Goal: Information Seeking & Learning: Learn about a topic

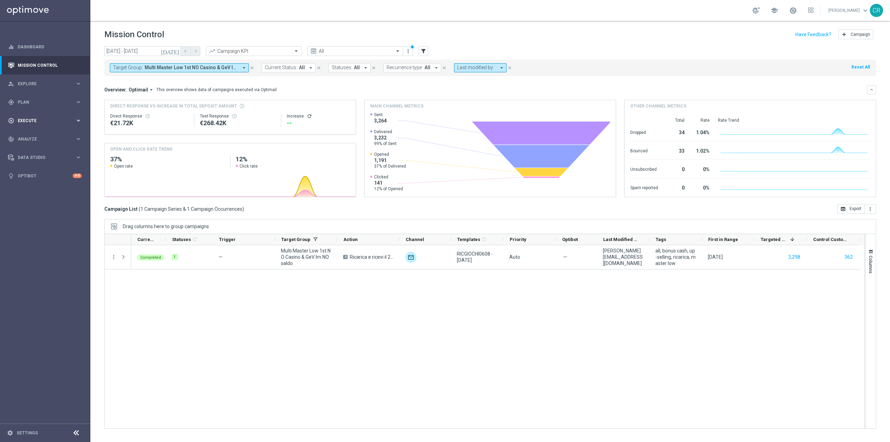
scroll to position [14474, 0]
click at [36, 98] on div "gps_fixed Plan keyboard_arrow_right" at bounding box center [45, 102] width 90 height 18
click at [30, 117] on link "Target Groups" at bounding box center [45, 117] width 54 height 6
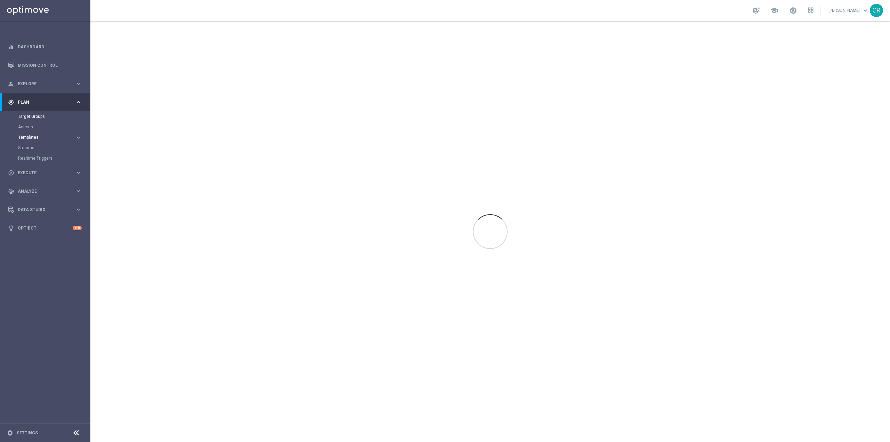
click at [49, 137] on span "Templates" at bounding box center [43, 137] width 50 height 4
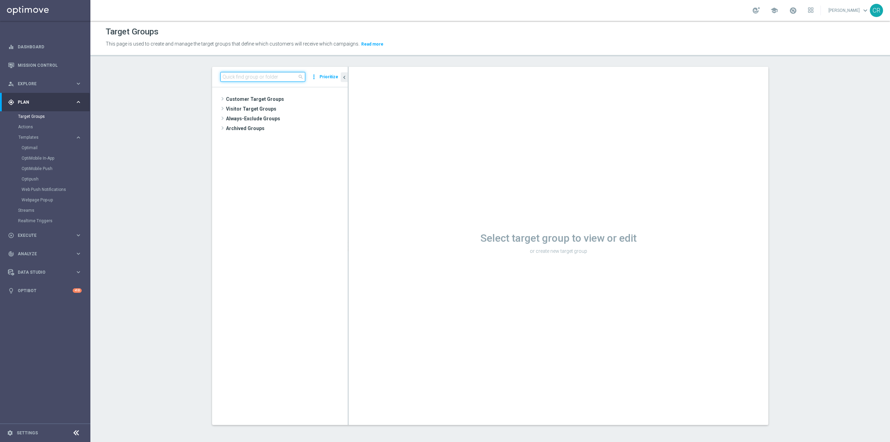
click at [276, 74] on input at bounding box center [262, 77] width 85 height 10
paste input "Multi Talent ggr nb lm > 0 1st Others lm NO saldo"
click at [303, 119] on span "Multi Talent ggr nb lm > 0 1st Others lm" at bounding box center [289, 119] width 84 height 6
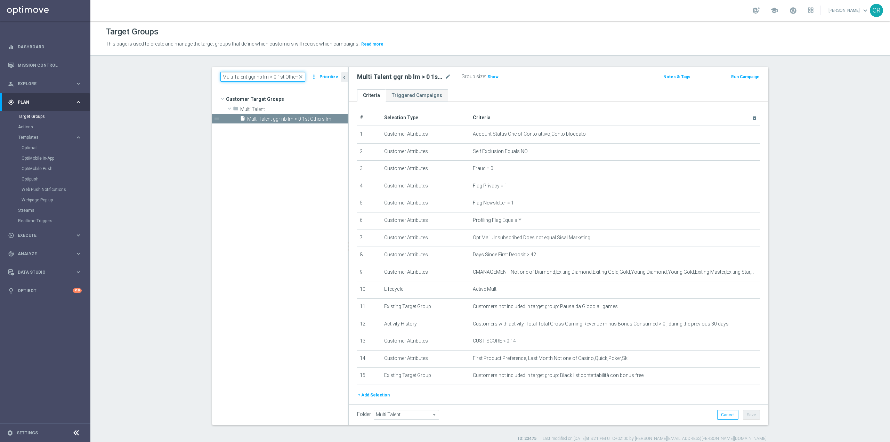
click at [294, 76] on input "Multi Talent ggr nb lm > 0 1st Others" at bounding box center [262, 77] width 85 height 10
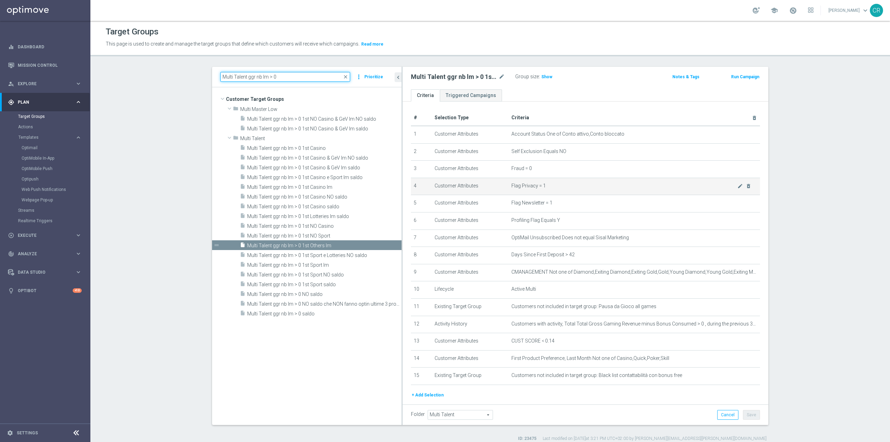
drag, startPoint x: 345, startPoint y: 179, endPoint x: 410, endPoint y: 180, distance: 65.0
click at [410, 180] on as-split "Multi Talent ggr nb lm > 0 close more_vert Prioritize Customer Target Groups li…" at bounding box center [490, 246] width 556 height 358
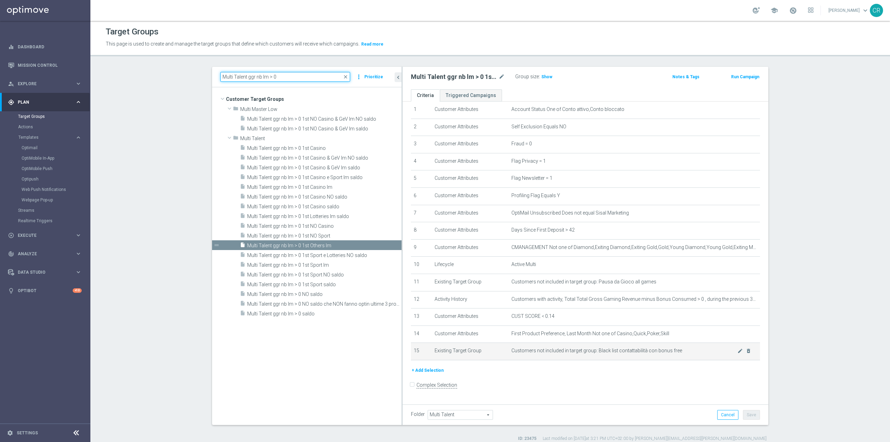
scroll to position [6, 0]
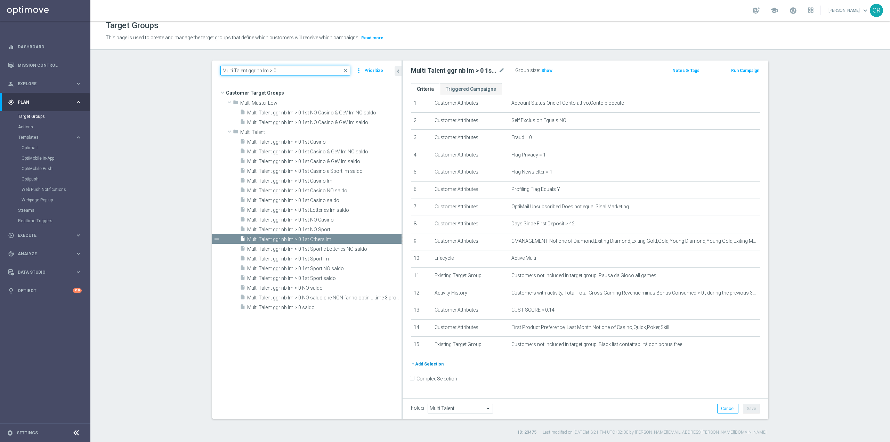
type input "Multi Talent ggr nb lm > 0"
click at [437, 368] on button "+ Add Selection" at bounding box center [427, 364] width 33 height 8
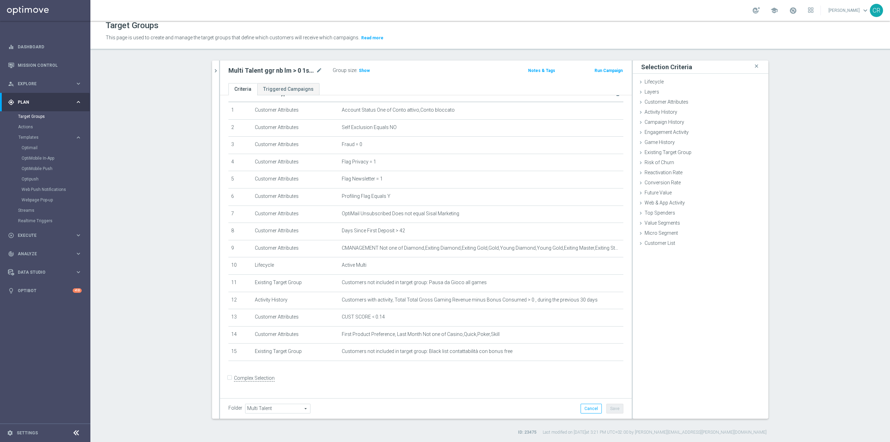
scroll to position [17, 0]
click at [363, 71] on span "Show" at bounding box center [364, 70] width 11 height 5
click at [655, 104] on span "Customer Attributes" at bounding box center [666, 102] width 44 height 6
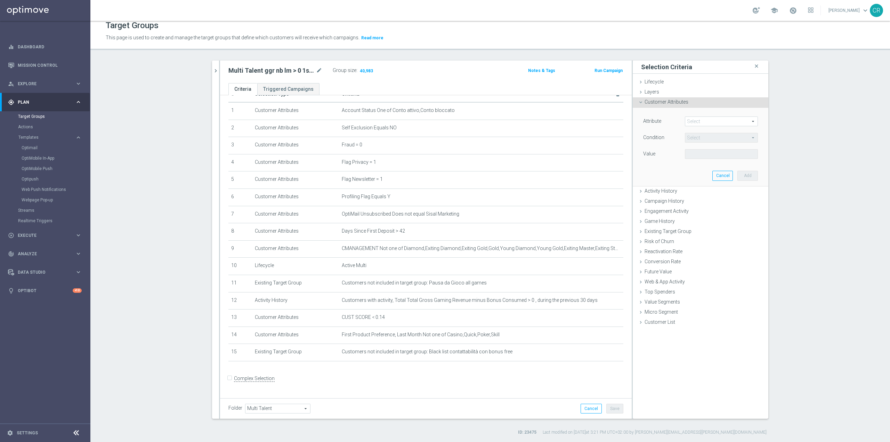
click at [737, 124] on span at bounding box center [721, 121] width 72 height 9
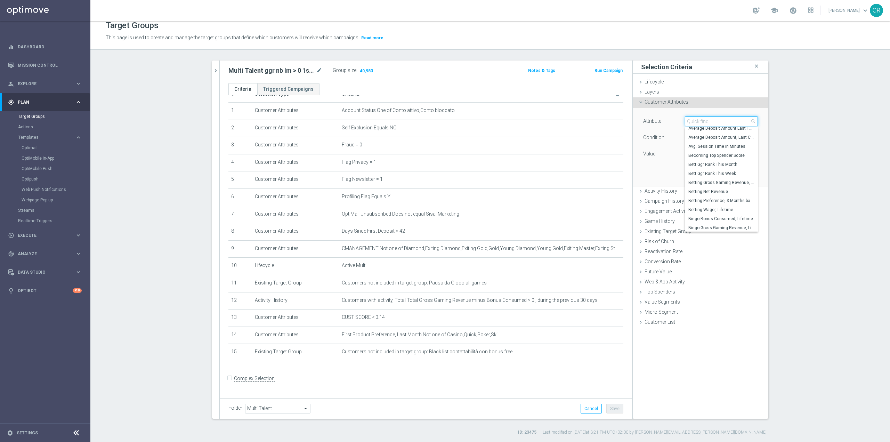
click at [719, 119] on input "search" at bounding box center [721, 121] width 73 height 10
type input "balance"
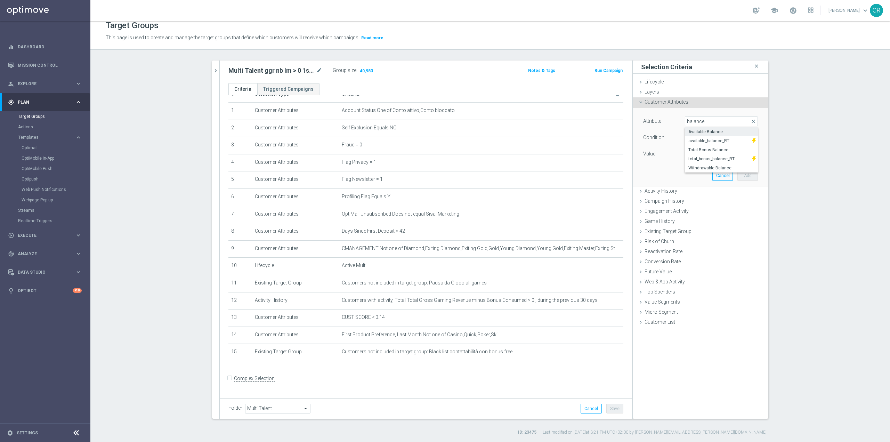
click at [735, 132] on span "Available Balance" at bounding box center [721, 132] width 66 height 6
type input "Available Balance"
click at [717, 139] on span "=" at bounding box center [721, 137] width 72 height 9
click at [694, 192] on span ">=" at bounding box center [721, 193] width 66 height 6
type input ">="
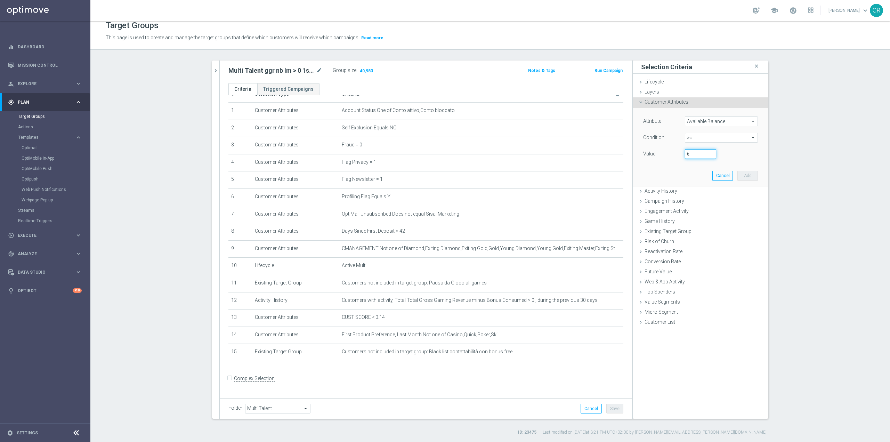
click at [700, 157] on input "€" at bounding box center [700, 154] width 31 height 10
type input "5"
click at [744, 176] on button "Add" at bounding box center [747, 176] width 21 height 10
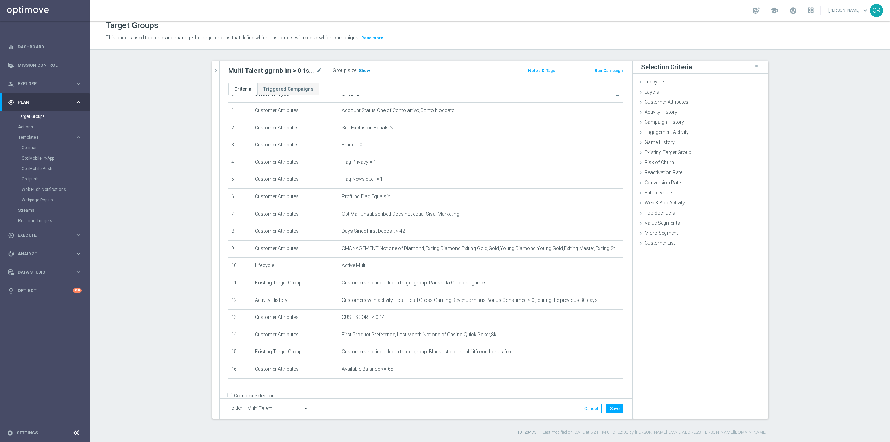
click at [359, 70] on span "Show" at bounding box center [364, 70] width 11 height 5
click at [316, 72] on icon "mode_edit" at bounding box center [319, 70] width 6 height 8
type textarea "Multi Talent ggr nb lm > 0 1st Others lm"
click at [314, 72] on input "Multi Talent ggr nb lm > 0 1st Others lm" at bounding box center [275, 71] width 94 height 10
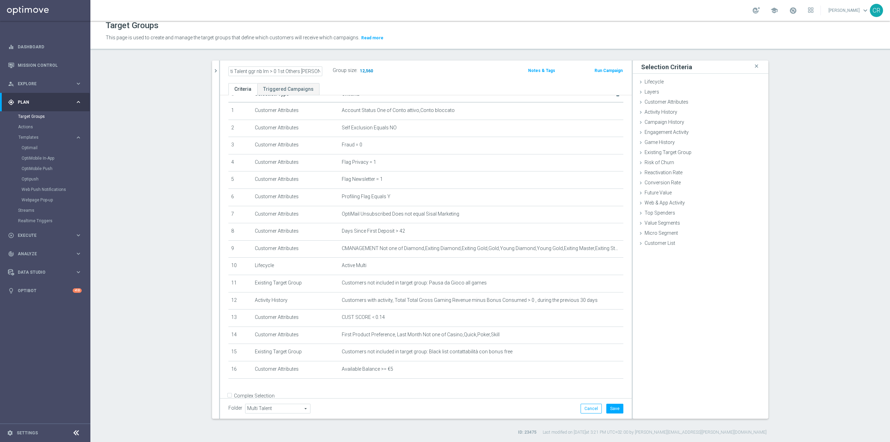
type input "Multi Talent ggr nb lm > 0 1st Others [PERSON_NAME]"
click at [614, 407] on button "Save" at bounding box center [614, 408] width 17 height 10
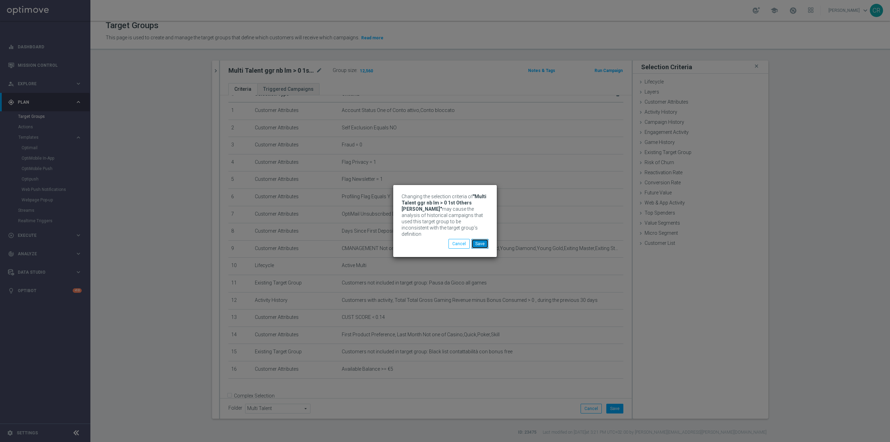
click at [479, 239] on button "Save" at bounding box center [479, 244] width 17 height 10
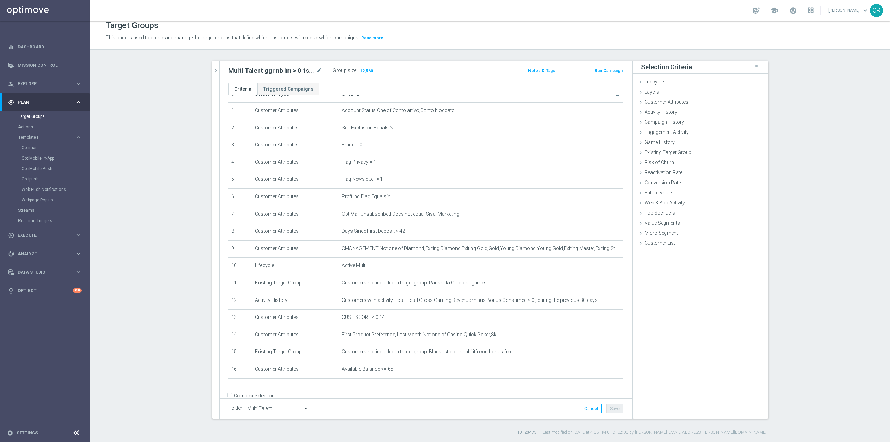
click at [272, 72] on h2 "Multi Talent ggr nb lm > 0 1st Others [PERSON_NAME]" at bounding box center [271, 70] width 86 height 8
click at [316, 70] on icon "mode_edit" at bounding box center [319, 70] width 6 height 8
click at [598, 372] on icon "mode_edit" at bounding box center [601, 369] width 6 height 6
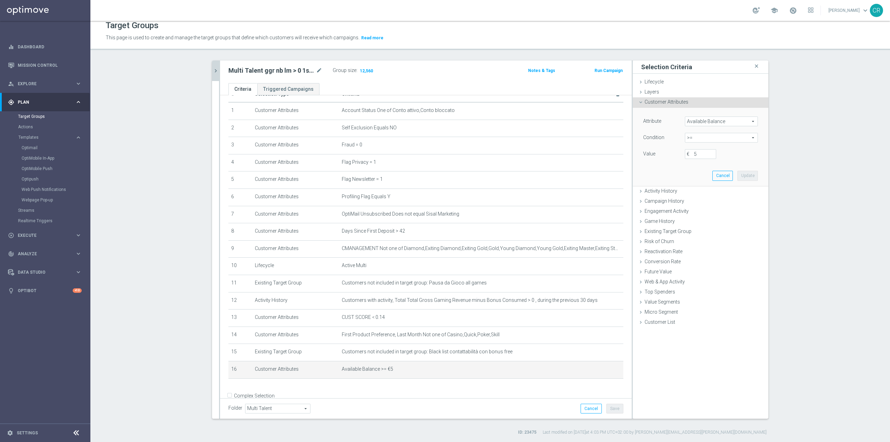
click at [212, 72] on icon "chevron_right" at bounding box center [215, 70] width 7 height 7
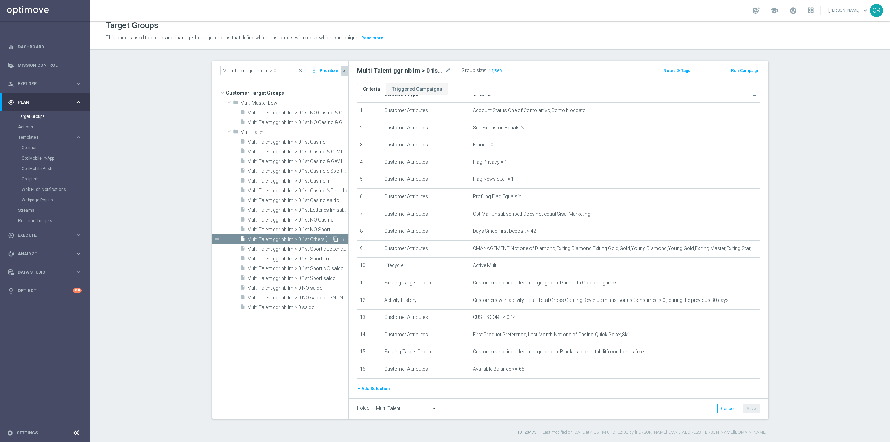
click at [333, 239] on icon "content_copy" at bounding box center [336, 239] width 6 height 6
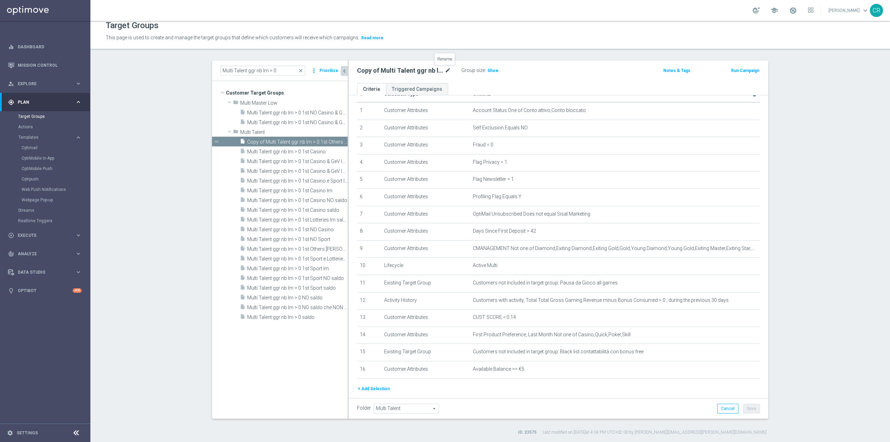
click at [445, 70] on icon "mode_edit" at bounding box center [448, 70] width 6 height 8
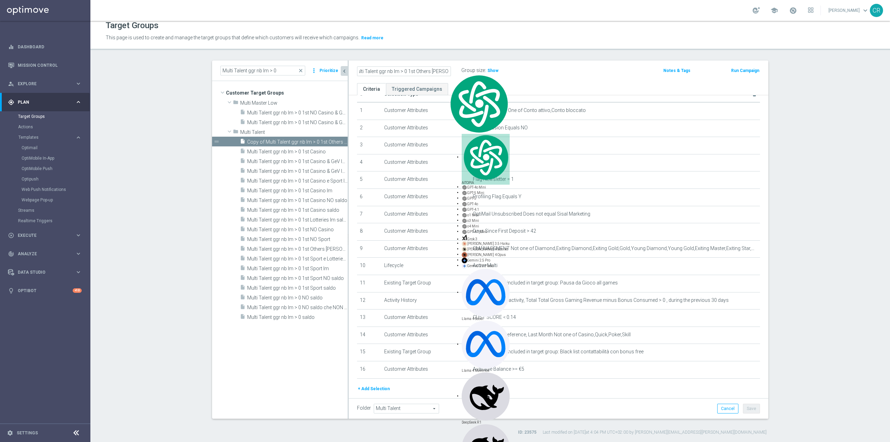
click at [362, 68] on input "Copy of Multi Talent ggr nb lm > 0 1st Others [PERSON_NAME]" at bounding box center [404, 71] width 94 height 10
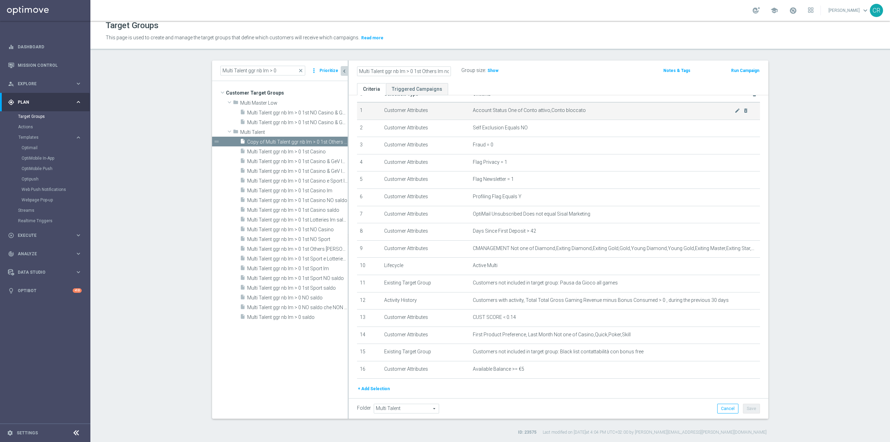
scroll to position [0, 1]
type input "Multi Talent ggr nb lm > 0 1st Others lm no saldo"
click at [622, 76] on div "Multi Talent ggr nb lm > 0 1st Others lm no saldo Group size : Show Notes & Tag…" at bounding box center [558, 71] width 419 height 23
click at [750, 413] on button "Save" at bounding box center [751, 408] width 17 height 10
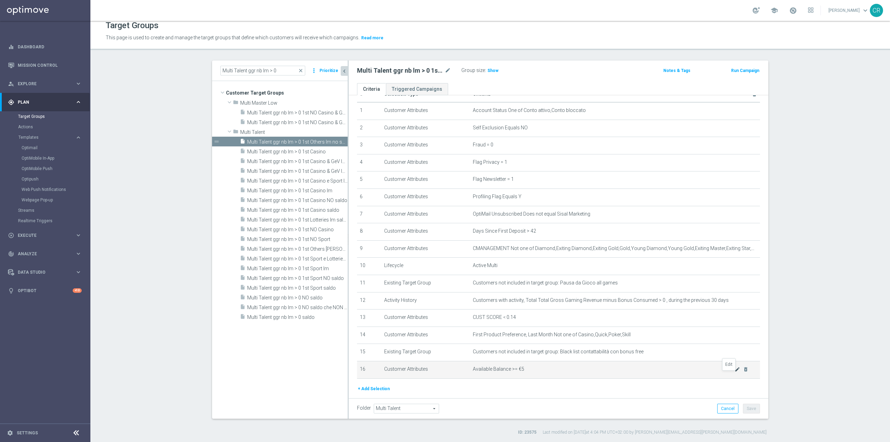
click at [734, 372] on icon "mode_edit" at bounding box center [737, 369] width 6 height 6
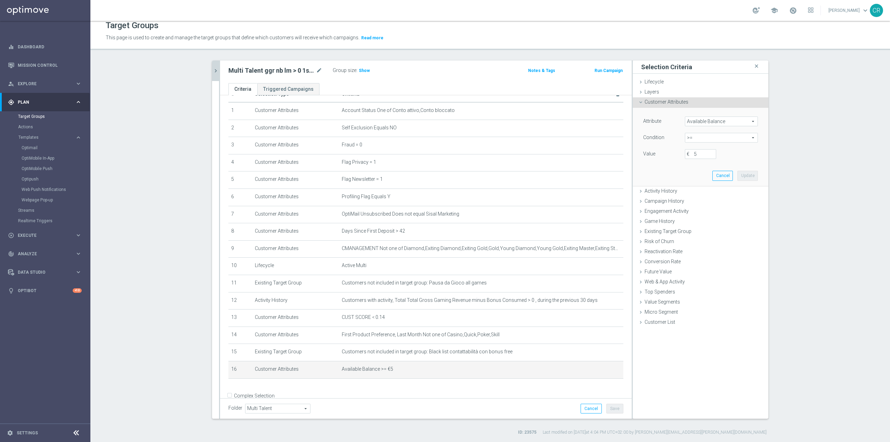
click at [716, 140] on span ">=" at bounding box center [721, 137] width 72 height 9
click at [701, 160] on span "<=" at bounding box center [721, 157] width 66 height 6
type input "<="
click at [705, 136] on span "<=" at bounding box center [721, 137] width 72 height 9
click at [703, 146] on span "<" at bounding box center [721, 148] width 66 height 6
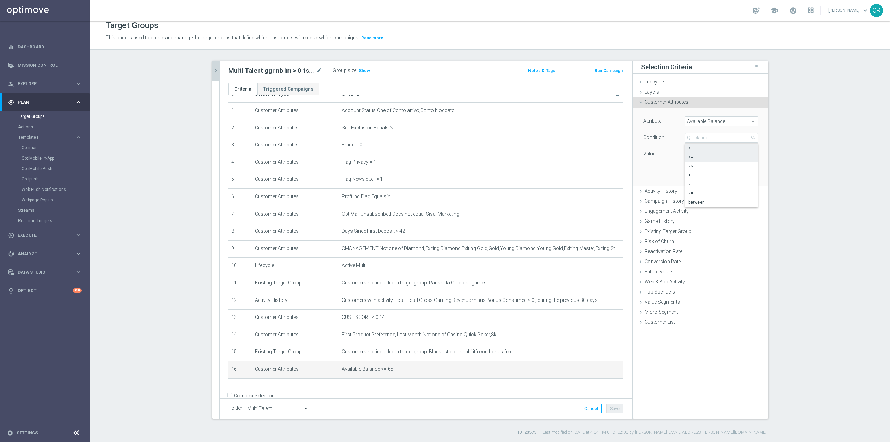
type input "<"
click at [704, 156] on input "€" at bounding box center [700, 154] width 31 height 10
type input "5"
click at [742, 177] on button "Update" at bounding box center [747, 176] width 21 height 10
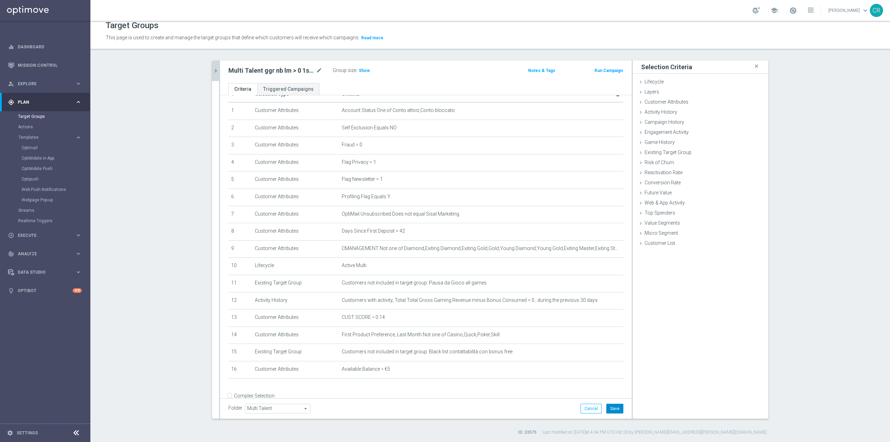
click at [609, 407] on button "Save" at bounding box center [614, 408] width 17 height 10
click at [363, 68] on span "Show" at bounding box center [364, 70] width 11 height 5
click at [316, 69] on icon "mode_edit" at bounding box center [319, 70] width 6 height 8
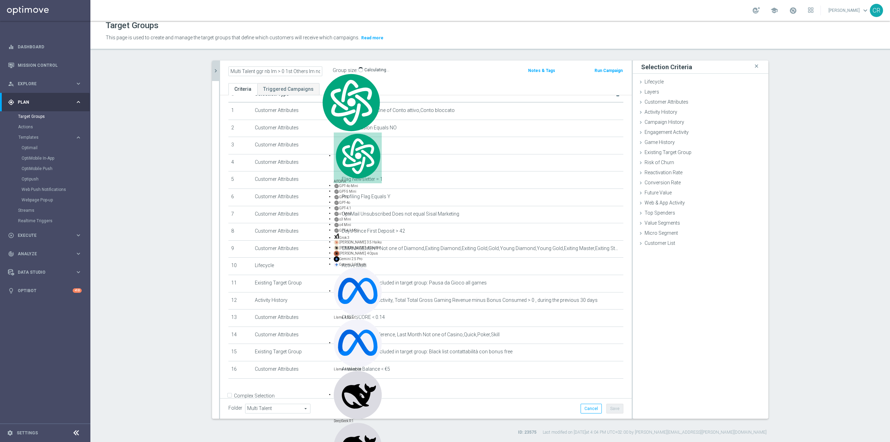
scroll to position [0, 13]
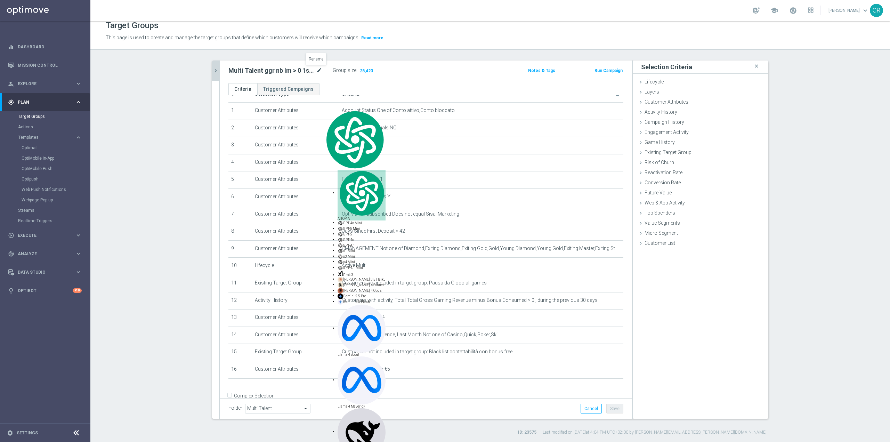
click at [317, 69] on icon "mode_edit" at bounding box center [319, 70] width 6 height 8
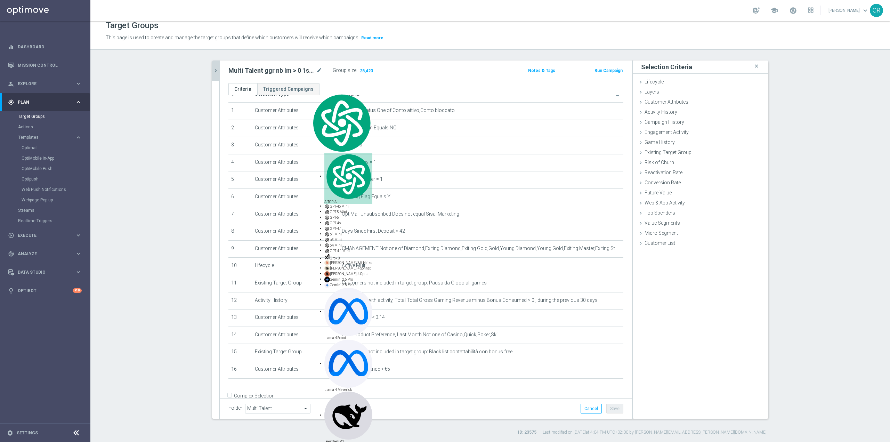
click at [220, 70] on div "Multi Talent ggr nb lm > 0 1st Others lm no saldo mode_edit Group size : 28,423…" at bounding box center [425, 71] width 411 height 23
click at [213, 70] on icon "chevron_right" at bounding box center [215, 70] width 7 height 7
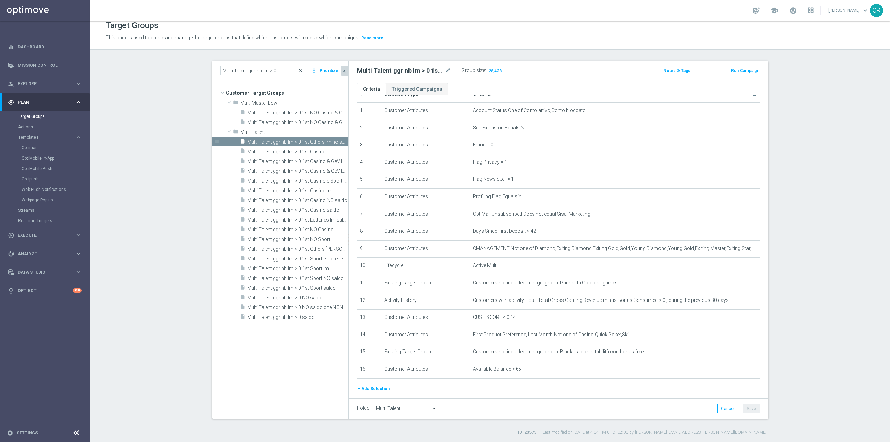
click at [300, 71] on span "close" at bounding box center [301, 71] width 6 height 6
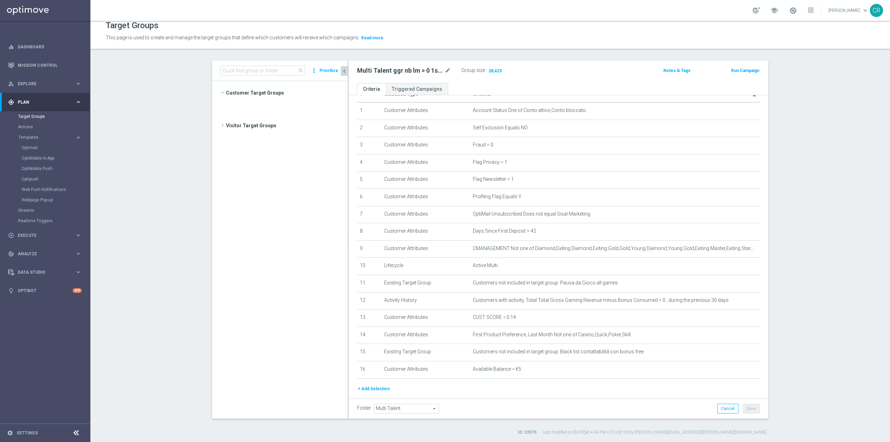
scroll to position [247, 0]
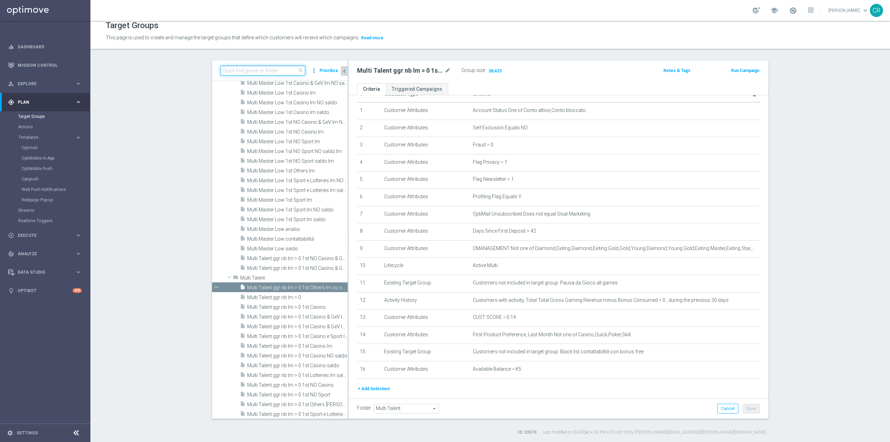
click at [276, 71] on input at bounding box center [262, 71] width 85 height 10
paste input "Multi Talent ggr nb lm > 0 1st Casino NO saldo"
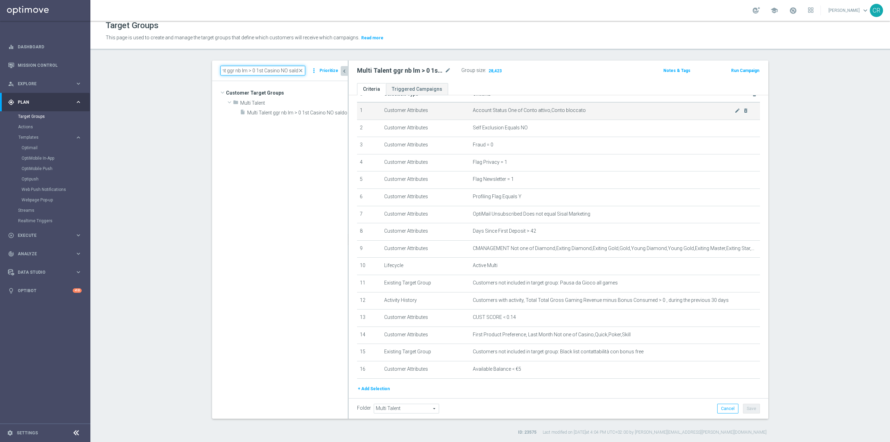
scroll to position [0, 0]
type input "Multi Talent ggr nb lm > 0 1st Casino NO saldo"
click at [313, 118] on tree-viewport "Customer Target Groups library_add create_new_folder folder" at bounding box center [280, 249] width 136 height 337
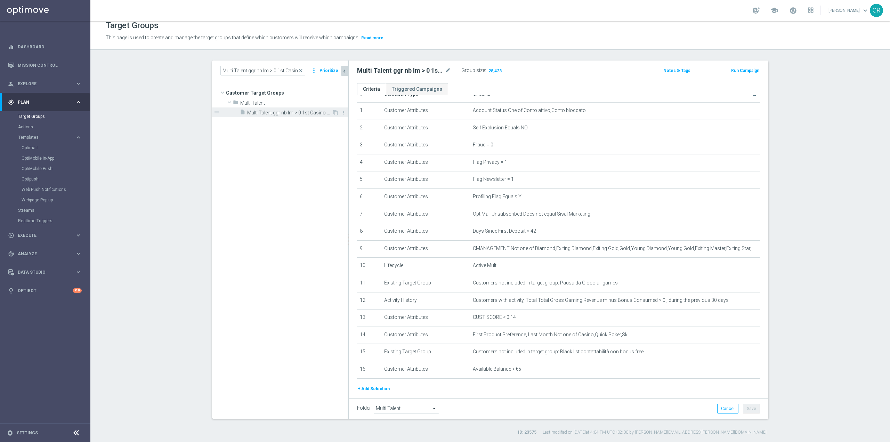
click at [321, 108] on div "insert_drive_file Multi Talent ggr nb lm > 0 1st Casino NO saldo" at bounding box center [286, 112] width 92 height 10
click at [489, 70] on span "Show" at bounding box center [492, 70] width 11 height 5
click at [298, 70] on span "close" at bounding box center [301, 71] width 6 height 6
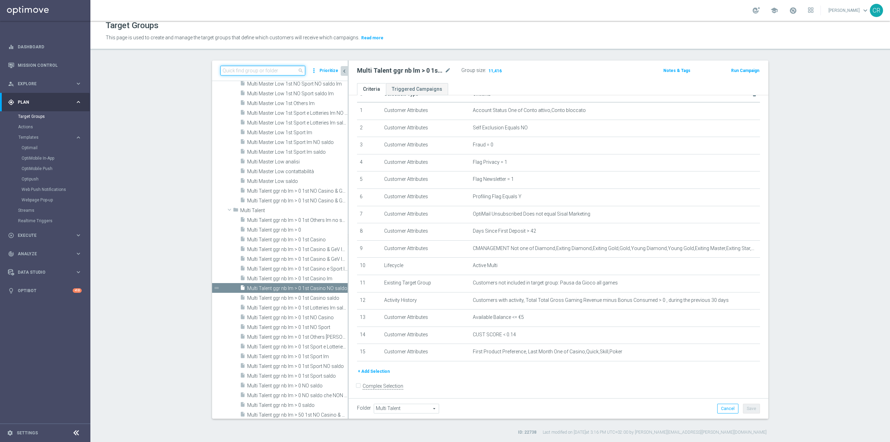
click at [282, 70] on input at bounding box center [262, 71] width 85 height 10
paste input "Multi Talent ggr nb lm > 0 1st Casino saldo"
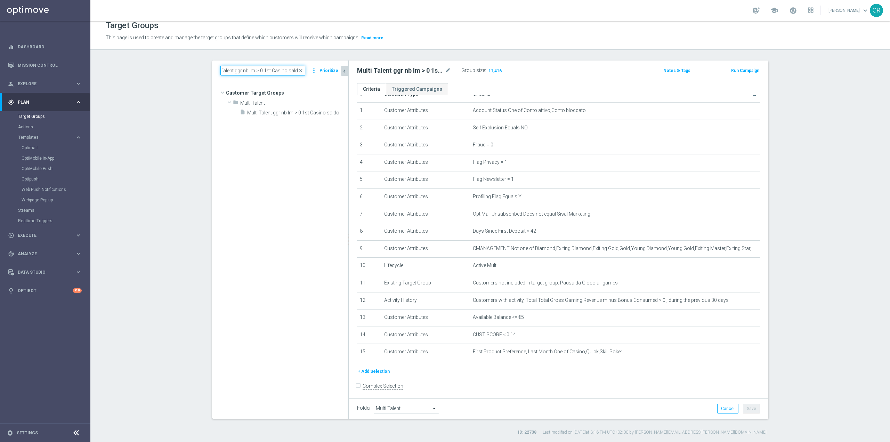
scroll to position [0, 0]
type input "Multi Talent ggr nb lm > 0 1st Casino saldo"
click at [309, 114] on span "Multi Talent ggr nb lm > 0 1st Casino saldo" at bounding box center [289, 113] width 85 height 6
click at [489, 68] on span "Show" at bounding box center [492, 70] width 11 height 5
click at [299, 69] on span "close" at bounding box center [301, 71] width 6 height 6
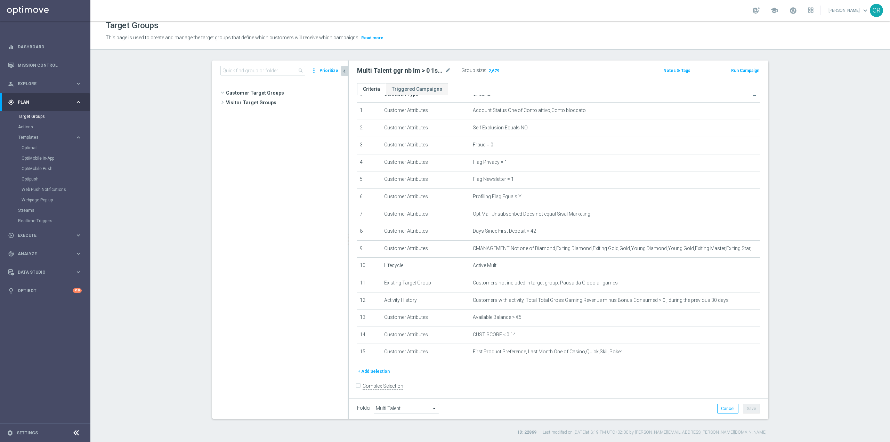
scroll to position [319, 0]
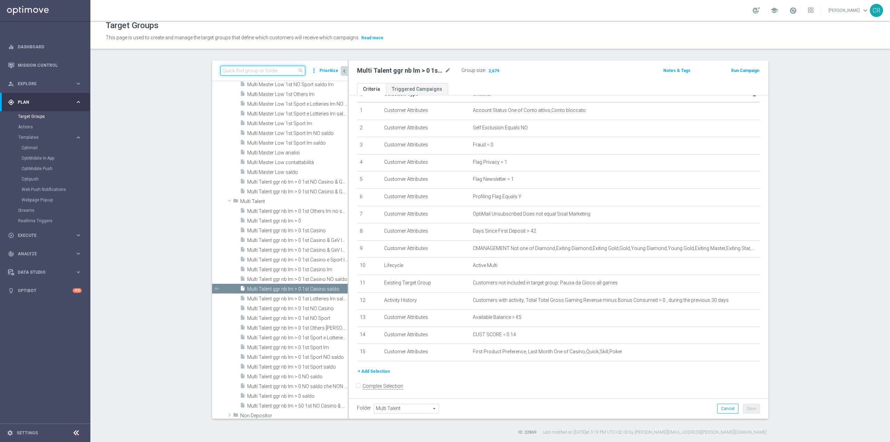
click at [262, 75] on input at bounding box center [262, 71] width 85 height 10
paste input "Multi Talent ggr nb lm > 0 1st Others [PERSON_NAME]"
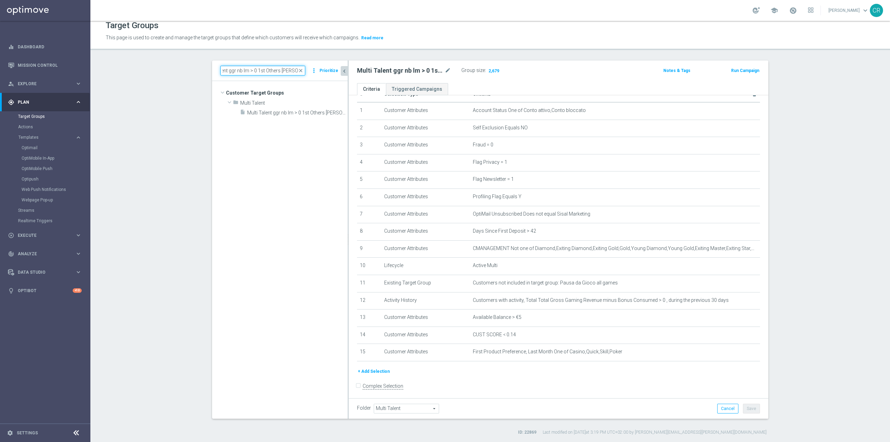
scroll to position [0, 0]
type input "Multi Talent ggr nb lm > 0 1st Others [PERSON_NAME]"
click at [318, 113] on span "Multi Talent ggr nb lm > 0 1st Others [PERSON_NAME]" at bounding box center [289, 113] width 85 height 6
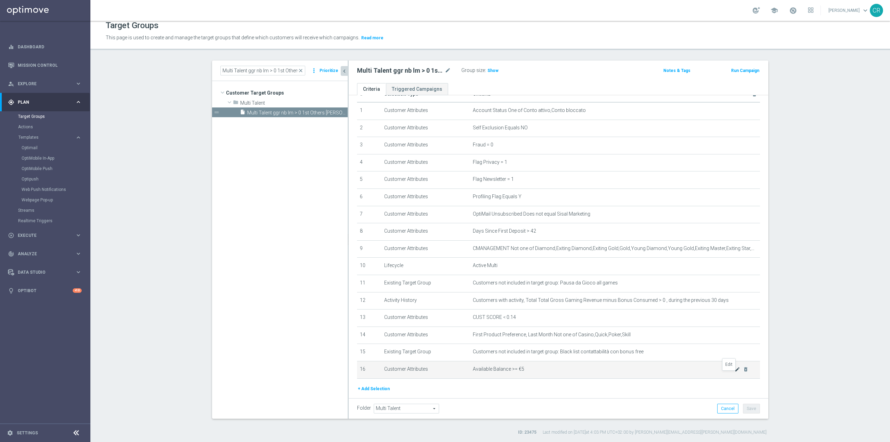
click at [734, 372] on icon "mode_edit" at bounding box center [737, 369] width 6 height 6
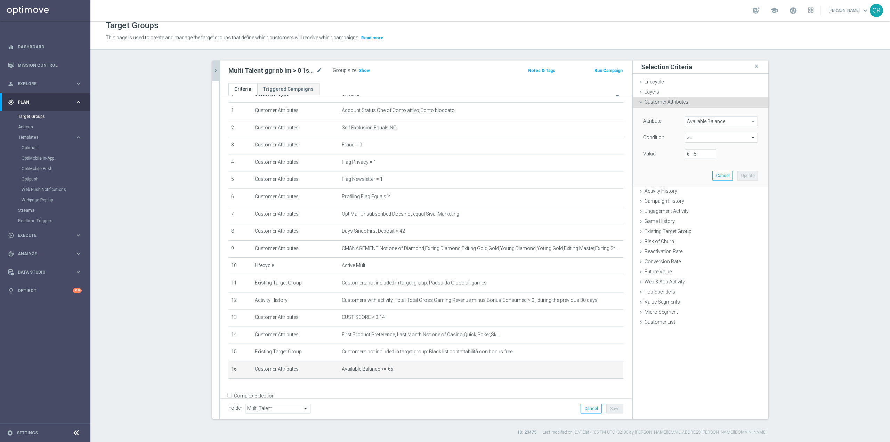
click at [738, 137] on span ">=" at bounding box center [721, 137] width 72 height 9
click at [695, 186] on span ">" at bounding box center [721, 184] width 66 height 6
type input ">"
click at [699, 154] on input "€" at bounding box center [700, 154] width 31 height 10
type input "5"
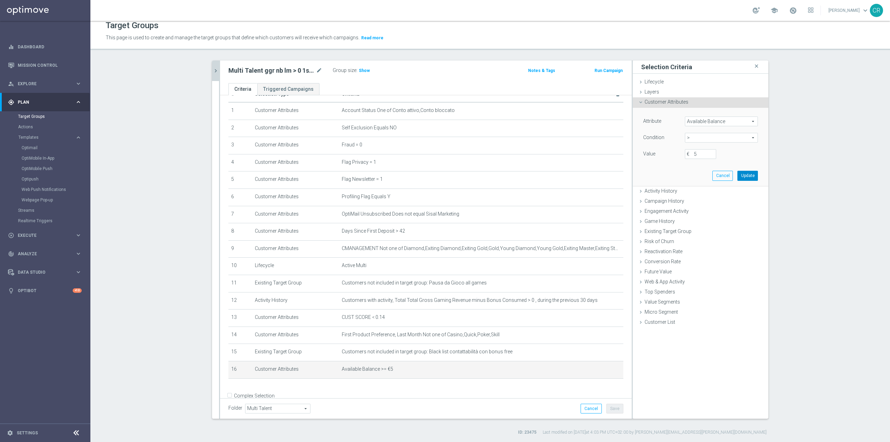
click at [744, 172] on button "Update" at bounding box center [747, 176] width 21 height 10
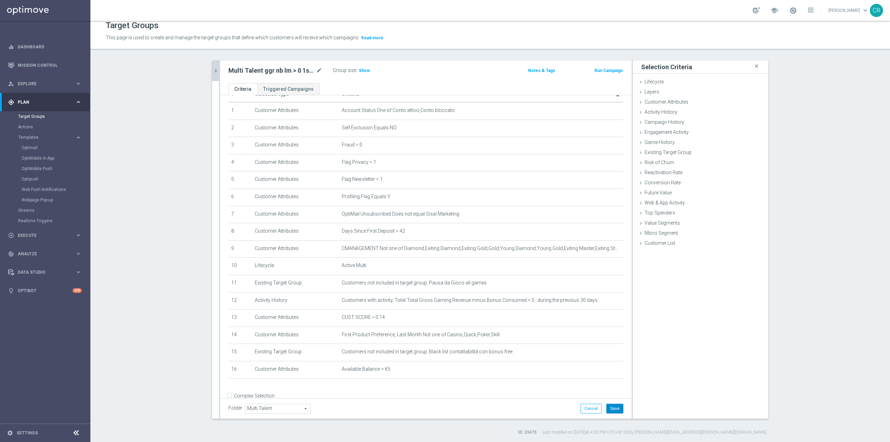
click at [620, 410] on button "Save" at bounding box center [614, 408] width 17 height 10
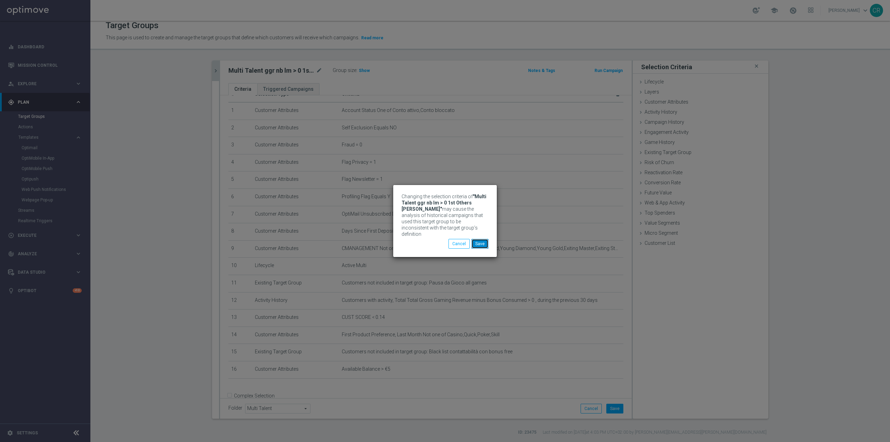
click at [484, 244] on button "Save" at bounding box center [479, 244] width 17 height 10
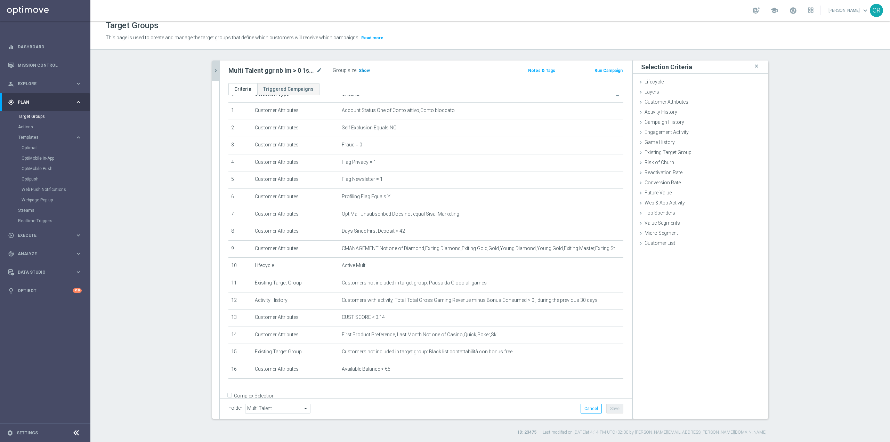
click at [359, 70] on span "Show" at bounding box center [364, 70] width 11 height 5
click at [212, 68] on icon "chevron_right" at bounding box center [215, 70] width 7 height 7
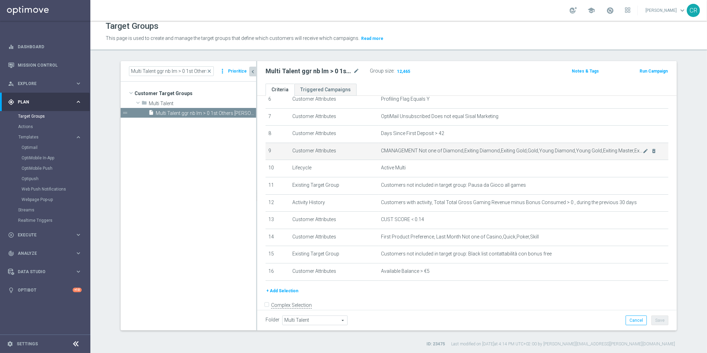
scroll to position [120, 0]
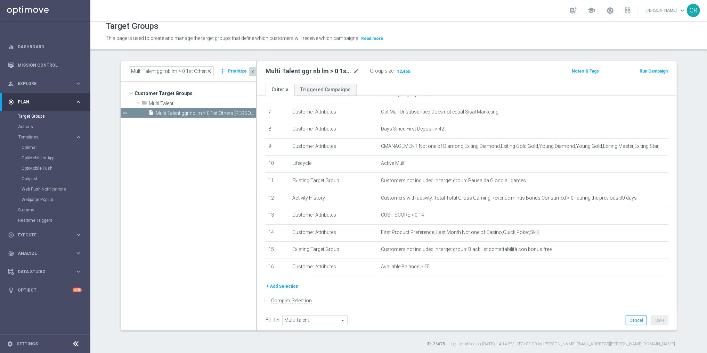
click at [207, 69] on span "close" at bounding box center [209, 71] width 6 height 6
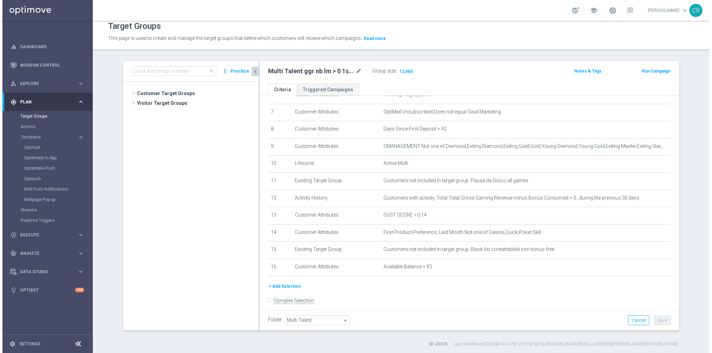
scroll to position [399, 0]
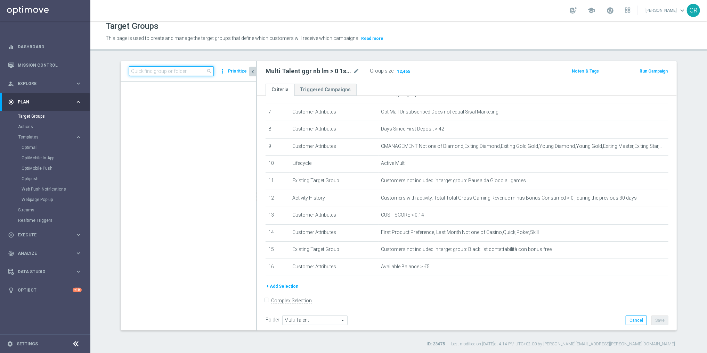
click at [184, 72] on input at bounding box center [171, 71] width 85 height 10
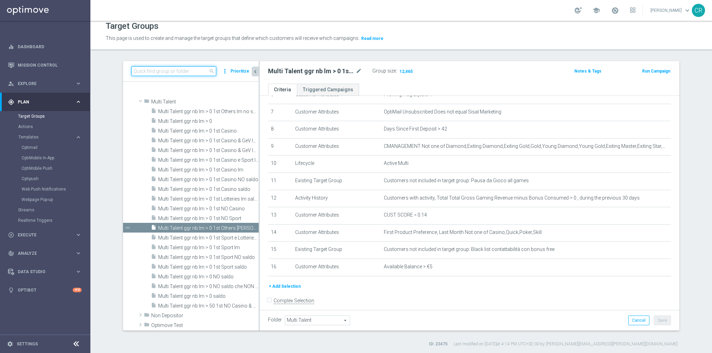
paste input "Multi Talent ggr nb lm > 0 1st Others lm no saldo"
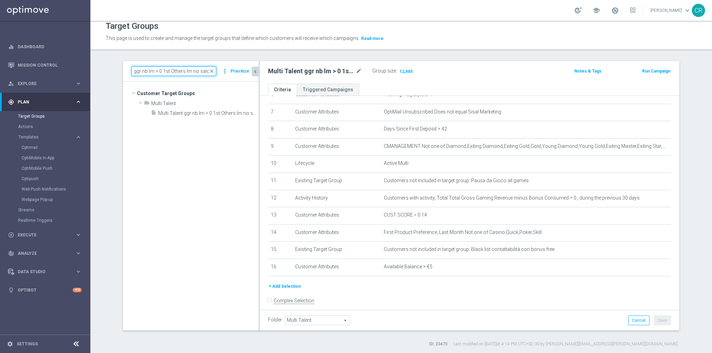
scroll to position [0, 0]
type input "Multi Talent ggr nb lm > 0 1st Others lm no saldo"
click at [209, 112] on span "Multi Talent ggr nb lm > 0 1st Others lm no saldo" at bounding box center [200, 114] width 85 height 6
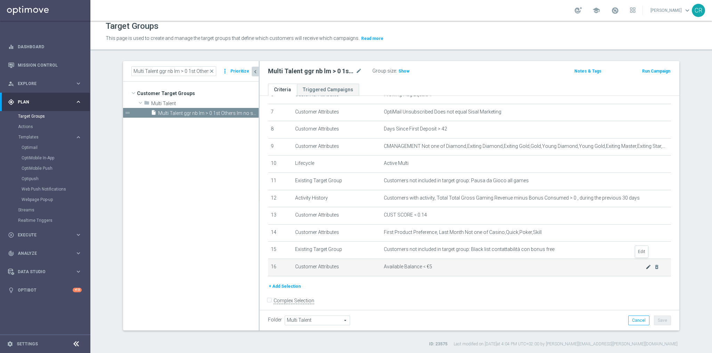
click at [645, 264] on icon "mode_edit" at bounding box center [648, 267] width 6 height 6
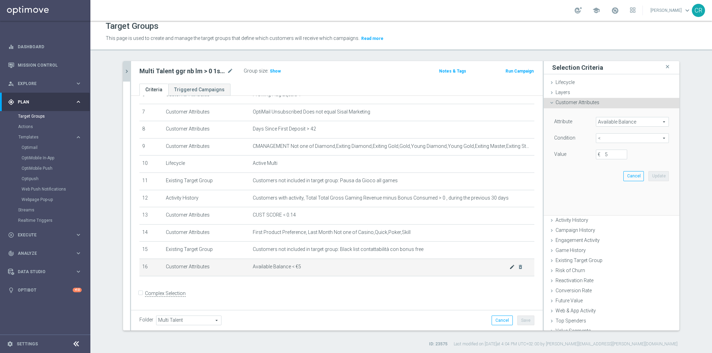
scroll to position [113, 0]
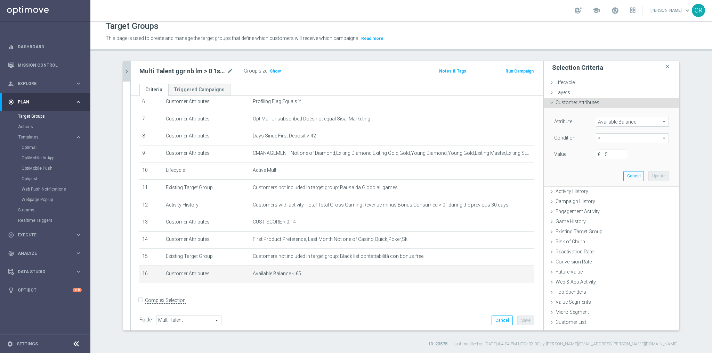
click at [608, 135] on span "<" at bounding box center [632, 138] width 72 height 9
click at [603, 159] on span "<=" at bounding box center [632, 158] width 66 height 6
type input "<="
click at [612, 156] on input "€" at bounding box center [611, 155] width 31 height 10
type input "5"
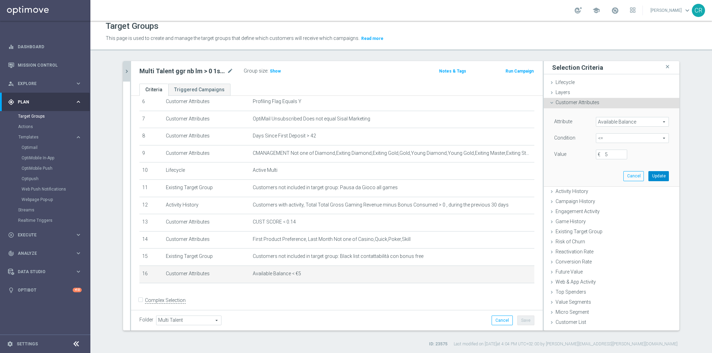
click at [656, 176] on button "Update" at bounding box center [658, 176] width 21 height 10
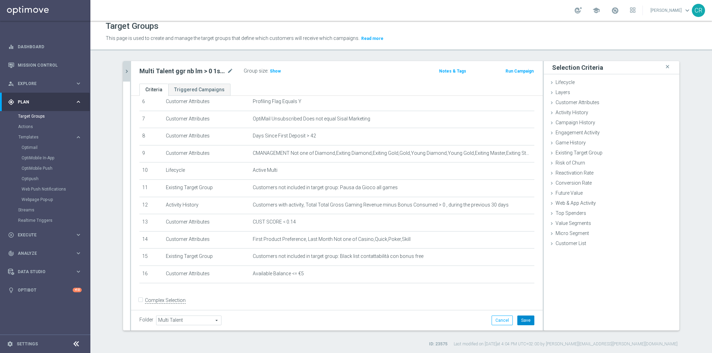
click at [531, 321] on button "Save" at bounding box center [525, 321] width 17 height 10
click at [272, 70] on span "Show" at bounding box center [275, 71] width 11 height 5
click at [123, 69] on icon "chevron_right" at bounding box center [126, 71] width 7 height 7
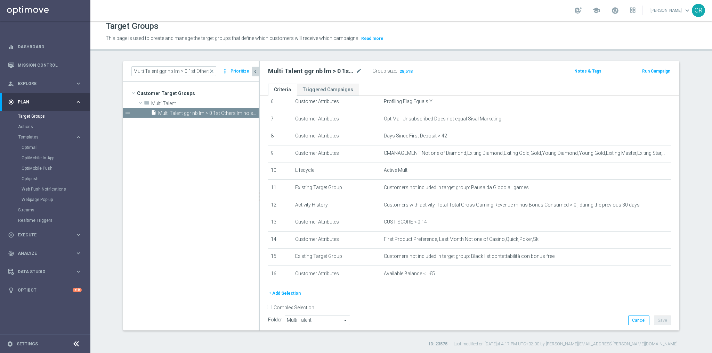
scroll to position [120, 0]
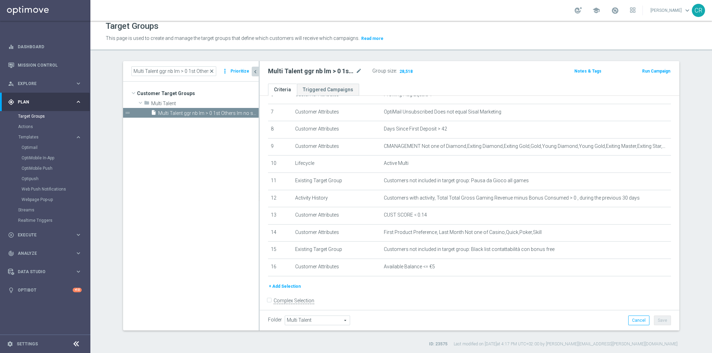
click at [211, 70] on span "close" at bounding box center [212, 71] width 6 height 6
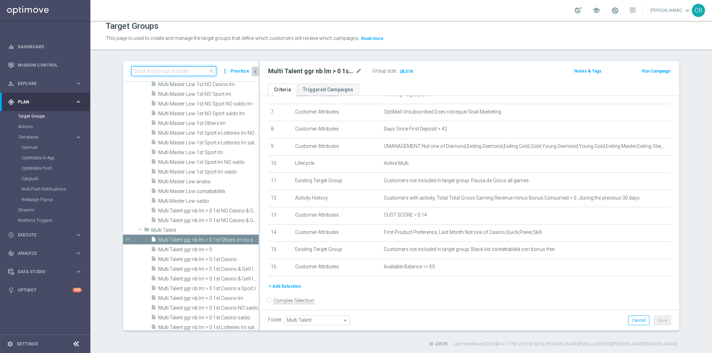
click at [189, 70] on input at bounding box center [173, 71] width 85 height 10
paste input "Multi Master Low 1st Casino lm NO saldo"
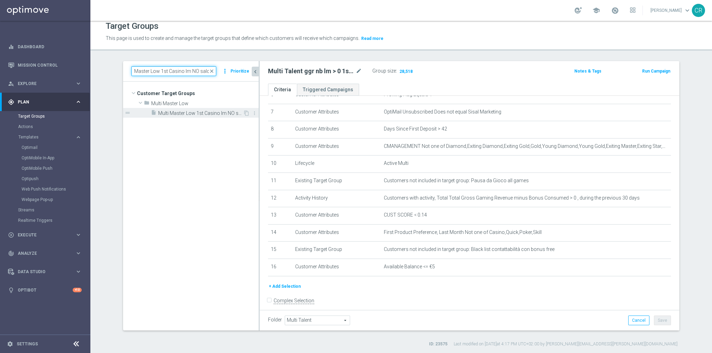
type input "Multi Master Low 1st Casino lm NO saldo"
click at [201, 114] on span "Multi Master Low 1st Casino lm NO saldo" at bounding box center [200, 114] width 85 height 6
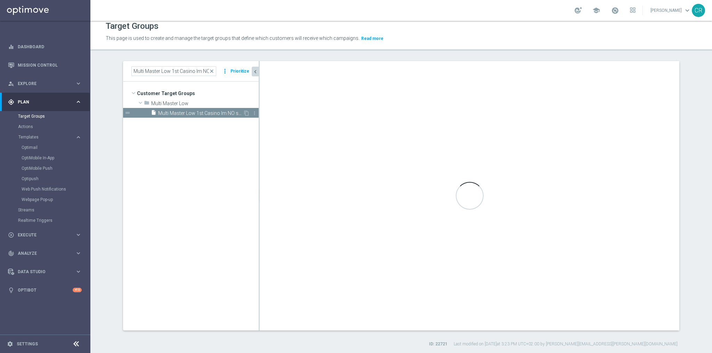
type input "Multi Master Low"
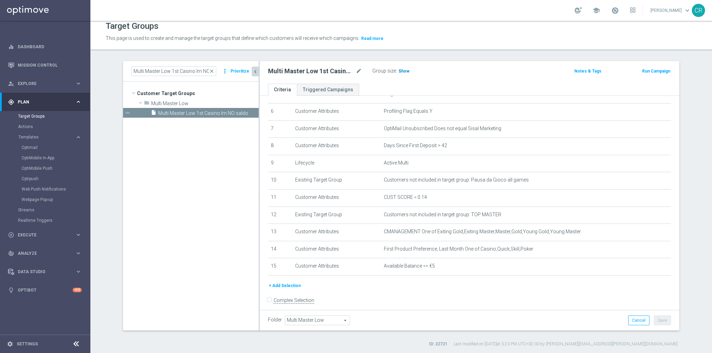
click at [402, 72] on span "Show" at bounding box center [403, 71] width 11 height 5
click at [179, 71] on input "Multi Master Low 1st Casino lm NO saldo" at bounding box center [173, 71] width 85 height 10
click at [210, 70] on span "close" at bounding box center [212, 71] width 6 height 6
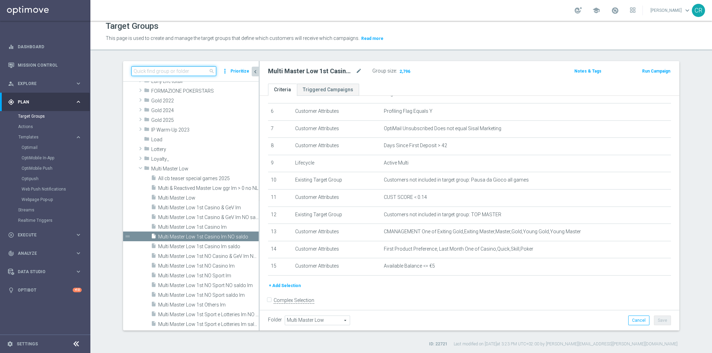
click at [200, 69] on input at bounding box center [173, 71] width 85 height 10
paste input "Multi Master Low 1st Casino lm saldo"
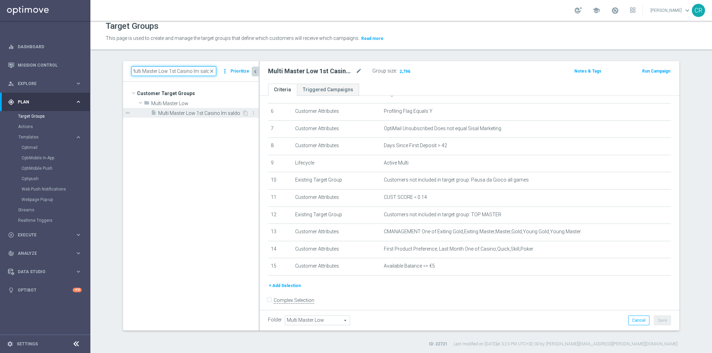
type input "Multi Master Low 1st Casino lm saldo"
click at [199, 111] on span "Multi Master Low 1st Casino lm saldo" at bounding box center [200, 114] width 84 height 6
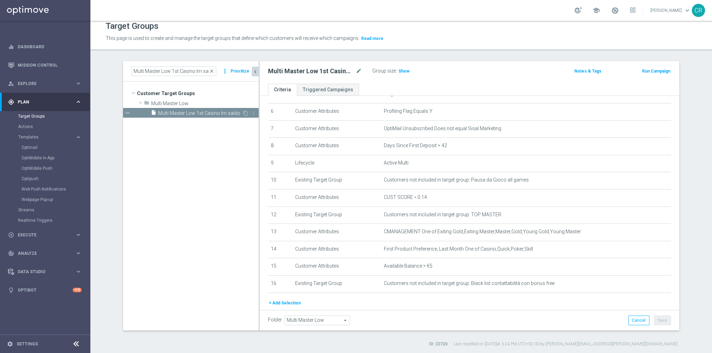
scroll to position [120, 0]
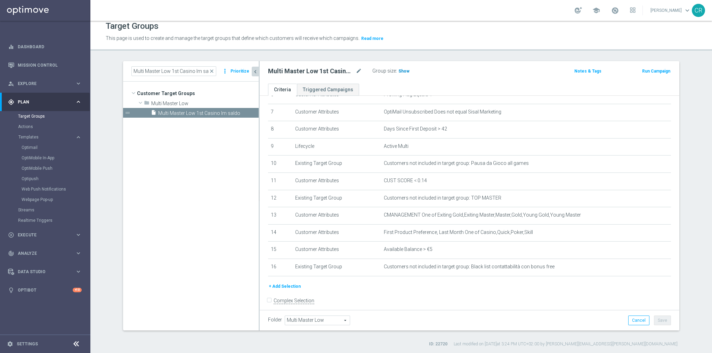
click at [398, 71] on span "Show" at bounding box center [403, 71] width 11 height 5
click at [210, 72] on span "close" at bounding box center [212, 71] width 6 height 6
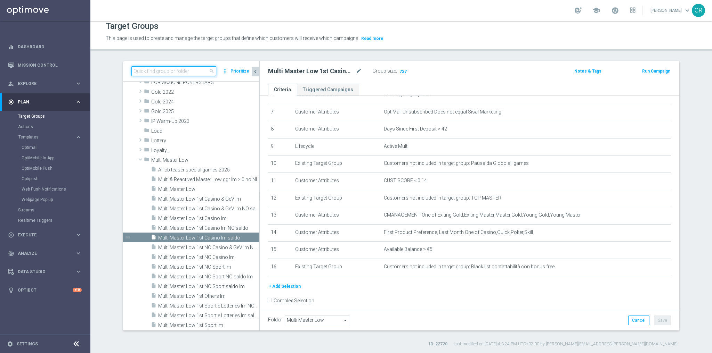
click at [181, 73] on input at bounding box center [173, 71] width 85 height 10
paste input "Multi Master Low 1st Others lm"
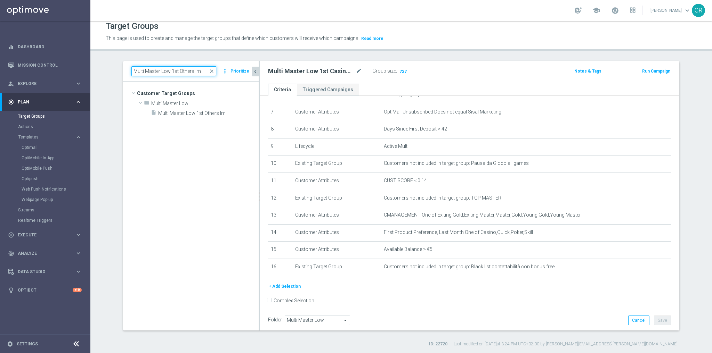
scroll to position [0, 0]
type input "Multi Master Low 1st Others lm"
click at [204, 114] on span "Multi Master Low 1st Others lm" at bounding box center [200, 114] width 84 height 6
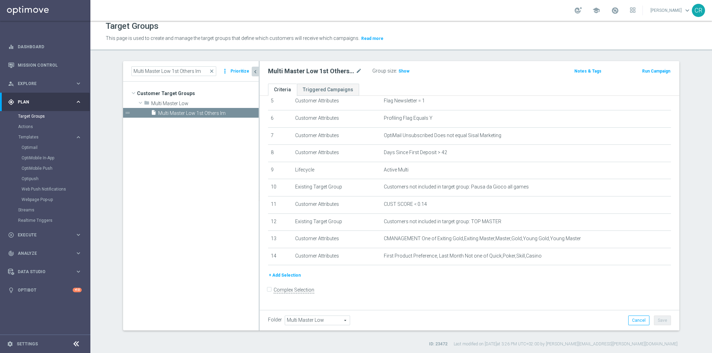
scroll to position [86, 0]
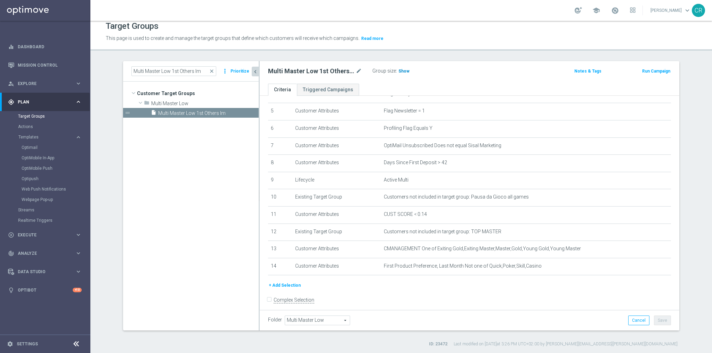
click at [403, 71] on span "Show" at bounding box center [403, 71] width 11 height 5
click at [210, 71] on span "close" at bounding box center [212, 71] width 6 height 6
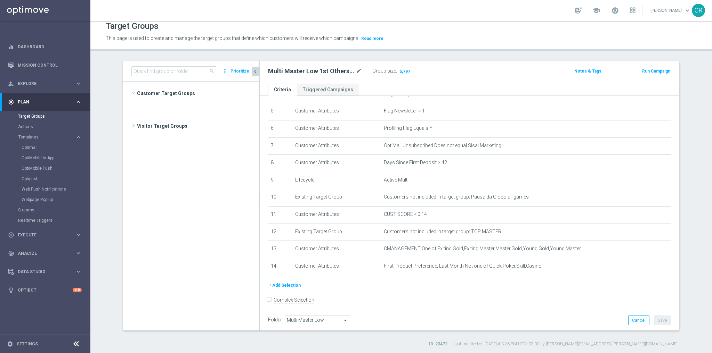
scroll to position [182, 0]
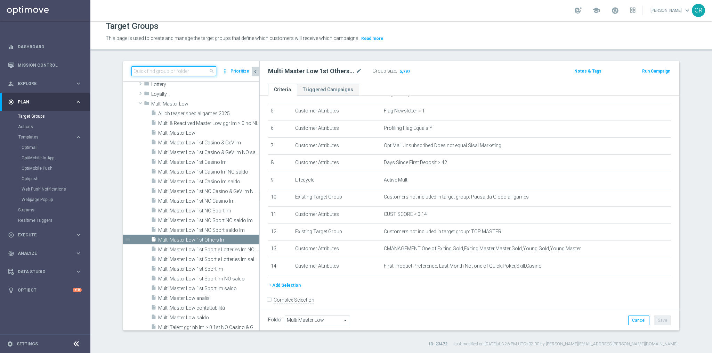
click at [195, 67] on input at bounding box center [173, 71] width 85 height 10
paste input "Talent only 1st pref betting lm ggr nb lm > 0 excl prev camp"
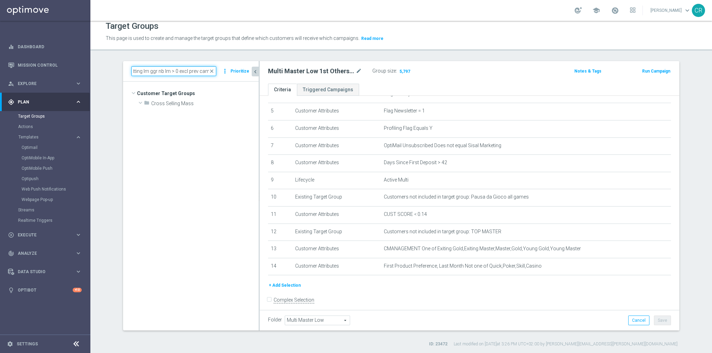
scroll to position [0, 0]
type input "Talent only 1st pref betting lm ggr nb lm > 0 excl prev camp"
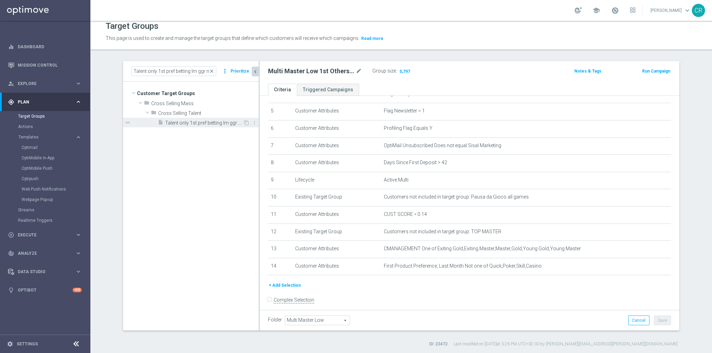
click at [222, 124] on span "Talent only 1st pref betting lm ggr nb lm > 0 excl prev camp" at bounding box center [204, 123] width 78 height 6
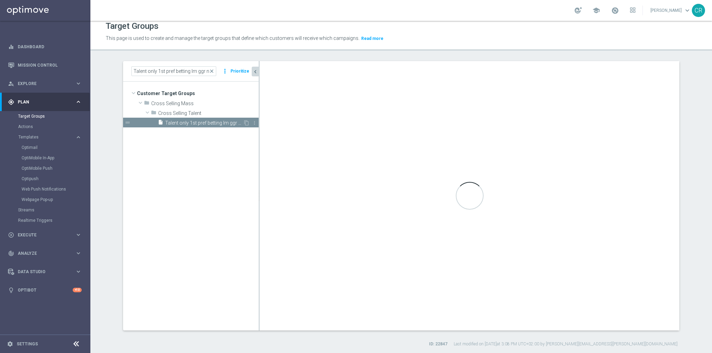
type input "Cross Selling Talent"
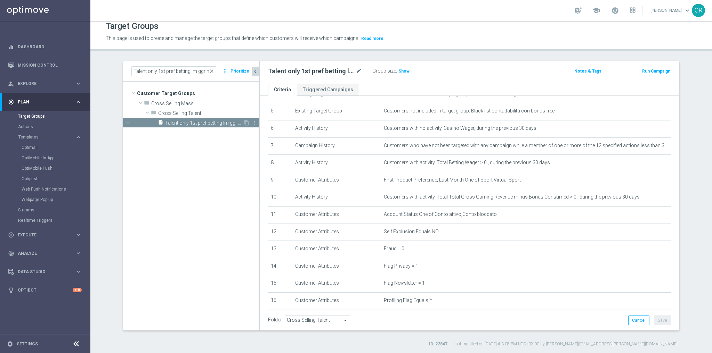
scroll to position [120, 0]
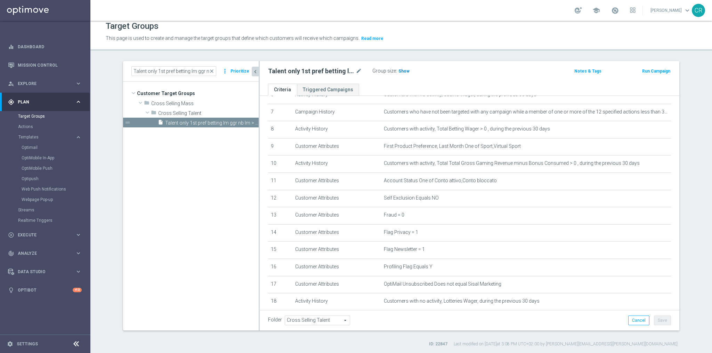
click at [402, 70] on span "Show" at bounding box center [403, 71] width 11 height 5
click at [211, 70] on span "close" at bounding box center [212, 71] width 6 height 6
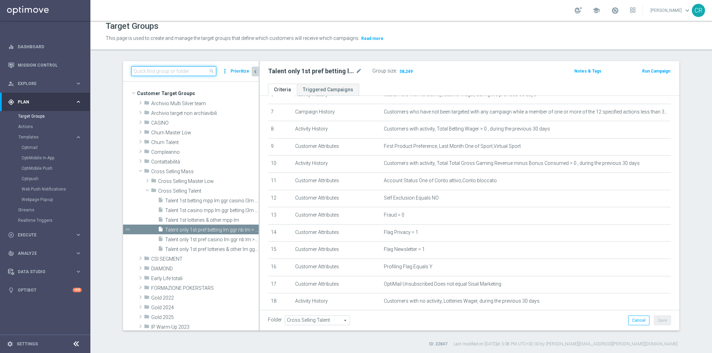
click at [197, 71] on input at bounding box center [173, 71] width 85 height 10
paste input "Talent only 1st pref lotteries & other lm ggr nb lm > 0 excl prev camp"
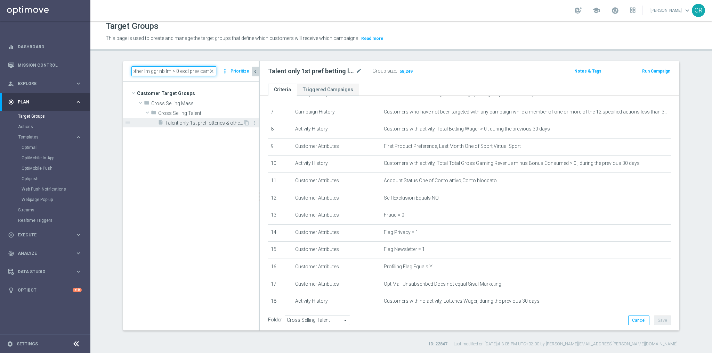
type input "Talent only 1st pref lotteries & other lm ggr nb lm > 0 excl prev camp"
click at [211, 123] on span "Talent only 1st pref lotteries & other lm ggr nb lm > 0 excl prev camp" at bounding box center [204, 123] width 78 height 6
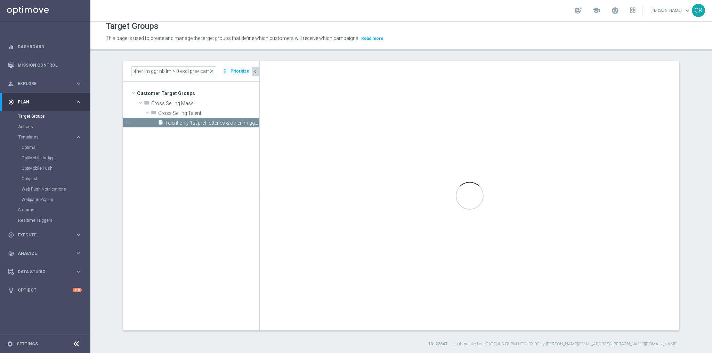
scroll to position [0, 0]
checkbox input "true"
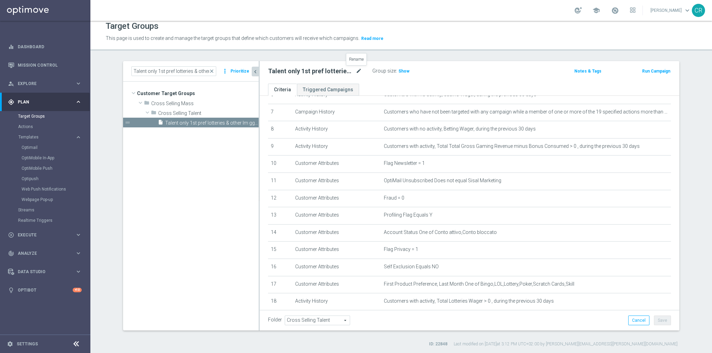
click at [358, 68] on icon "mode_edit" at bounding box center [359, 71] width 6 height 8
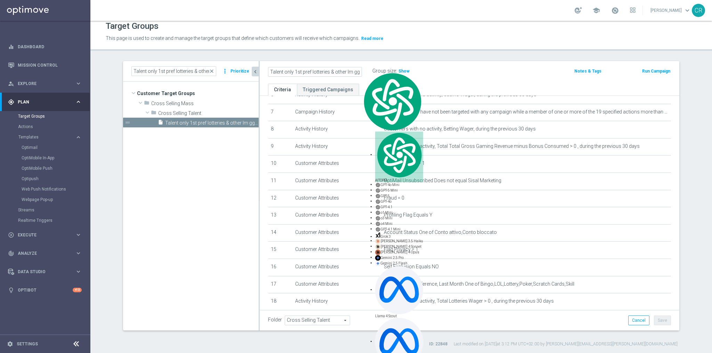
scroll to position [0, 54]
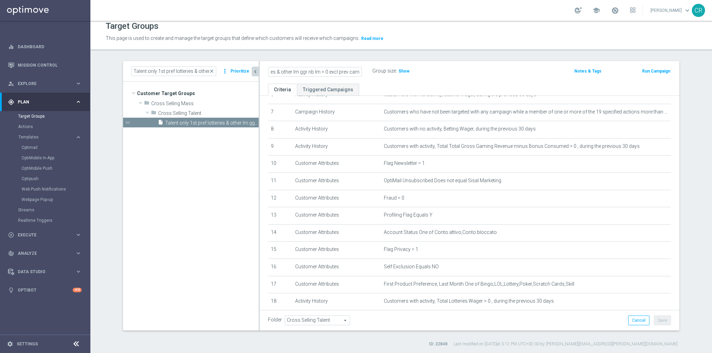
click at [406, 64] on div "Talent only 1st pref lotteries & other lm ggr nb lm > 0 excl prev camp Group si…" at bounding box center [469, 72] width 419 height 23
click at [399, 72] on span "Show" at bounding box center [403, 71] width 11 height 5
click at [227, 122] on span "Talent only 1st pref lotteries & other lm ggr nb lm > 0 excl prev camp" at bounding box center [204, 123] width 78 height 6
click at [399, 70] on span "Show" at bounding box center [403, 71] width 11 height 5
click at [210, 70] on span "close" at bounding box center [212, 71] width 6 height 6
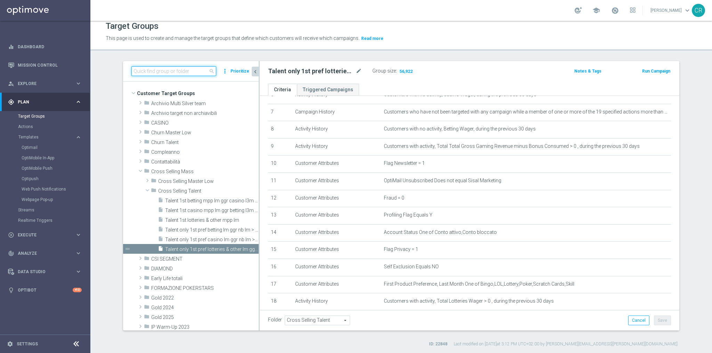
click at [194, 69] on input at bounding box center [173, 71] width 85 height 10
paste input "Talent only 1st pref casino lm ggr nb lm > 0 excl prev camp"
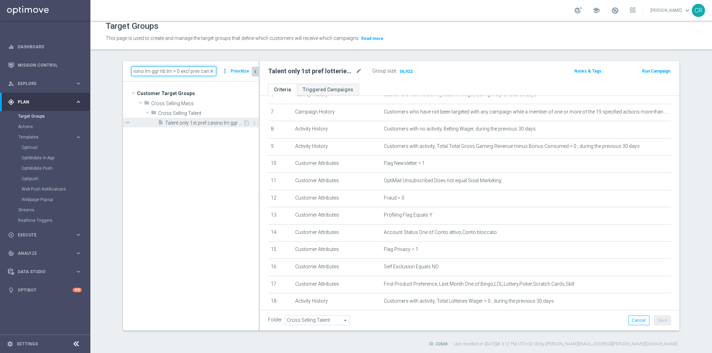
type input "Talent only 1st pref casino lm ggr nb lm > 0 excl prev camp"
click at [211, 120] on span "Talent only 1st pref casino lm ggr nb lm > 0 excl prev camp" at bounding box center [204, 123] width 78 height 6
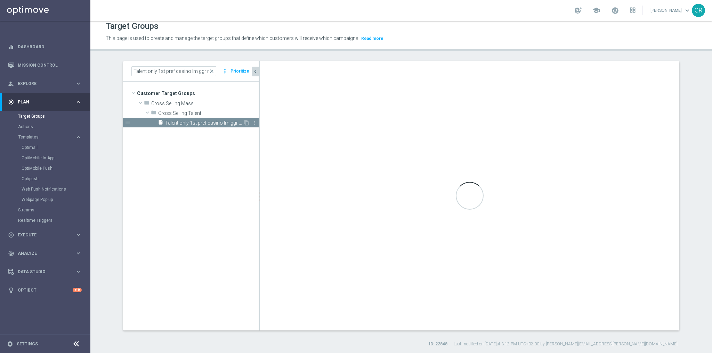
checkbox input "false"
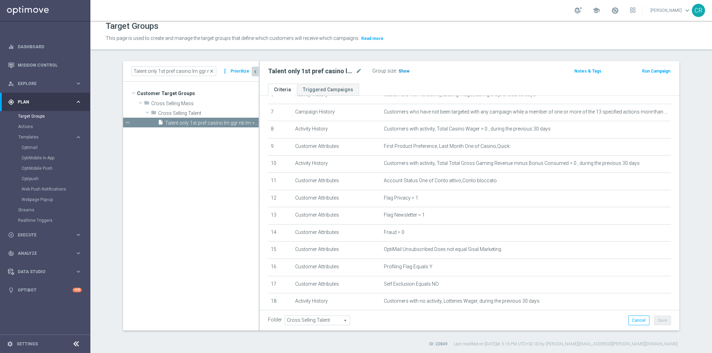
click at [402, 69] on span "Show" at bounding box center [403, 71] width 11 height 5
click at [211, 71] on span "close" at bounding box center [212, 71] width 6 height 6
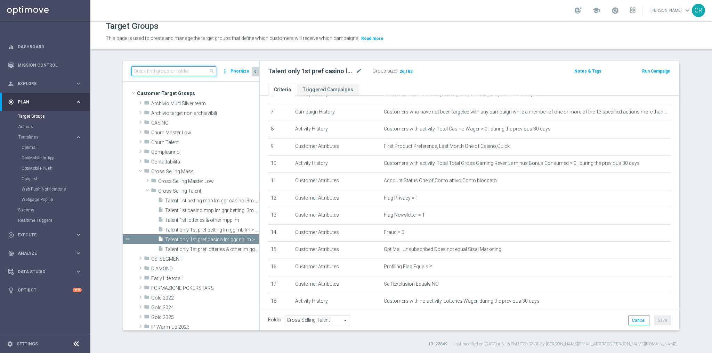
click at [173, 71] on input at bounding box center [173, 71] width 85 height 10
paste input "Talent 1st betting mpp lm ggr casino l3m > 0"
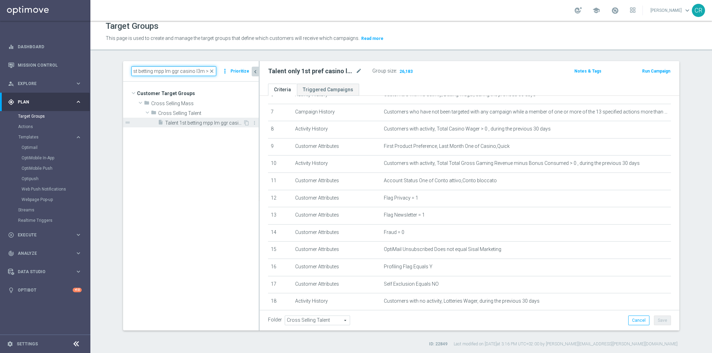
type input "Talent 1st betting mpp lm ggr casino l3m > 0"
click at [234, 123] on span "Talent 1st betting mpp lm ggr casino l3m > 0" at bounding box center [204, 123] width 78 height 6
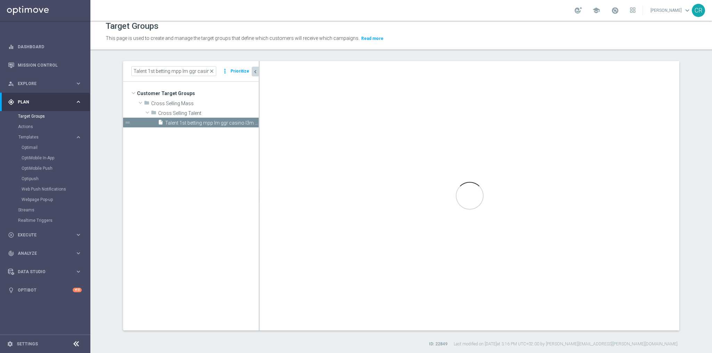
checkbox input "true"
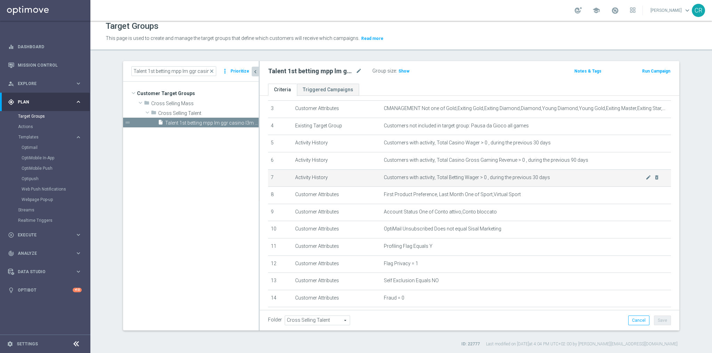
scroll to position [26, 0]
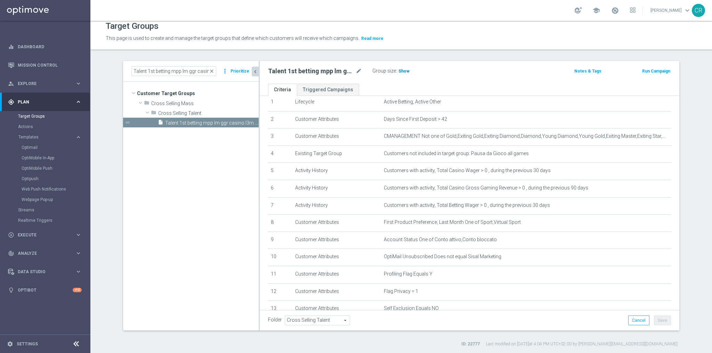
click at [399, 72] on span "Show" at bounding box center [403, 71] width 11 height 5
click at [210, 70] on span "close" at bounding box center [212, 71] width 6 height 6
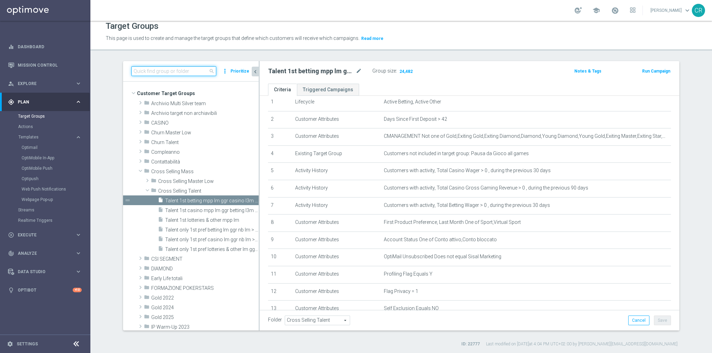
click at [184, 72] on input at bounding box center [173, 71] width 85 height 10
paste input "Talent 1st lotteries & other mpp lm"
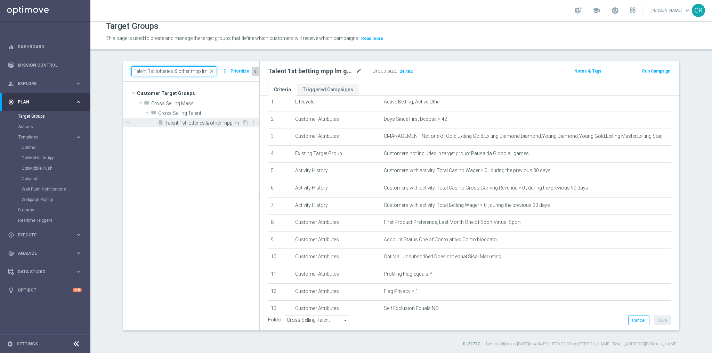
type input "Talent 1st lotteries & other mpp lm"
click at [214, 122] on span "Talent 1st lotteries & other mpp lm" at bounding box center [203, 123] width 77 height 6
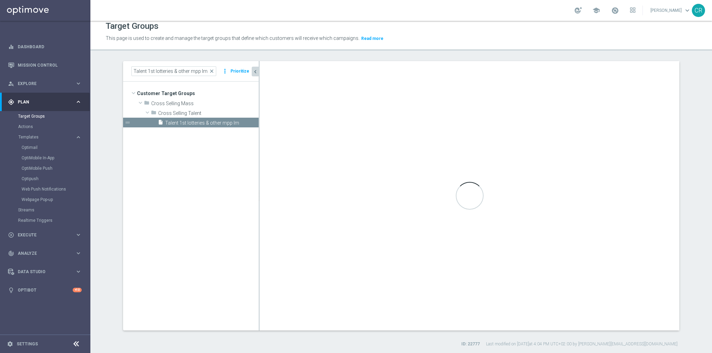
type textarea "1 and 2 and 3 and 4 and 5 and (6 or 7) and 8 and 9 and 10 and 11 and 12 and 13 …"
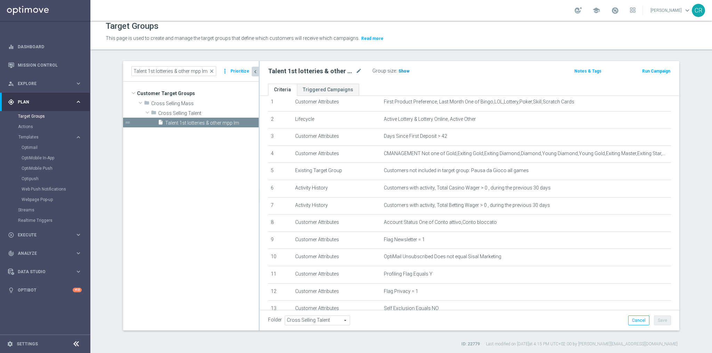
click at [402, 71] on span "Show" at bounding box center [403, 71] width 11 height 5
click at [209, 71] on span "close" at bounding box center [212, 71] width 6 height 6
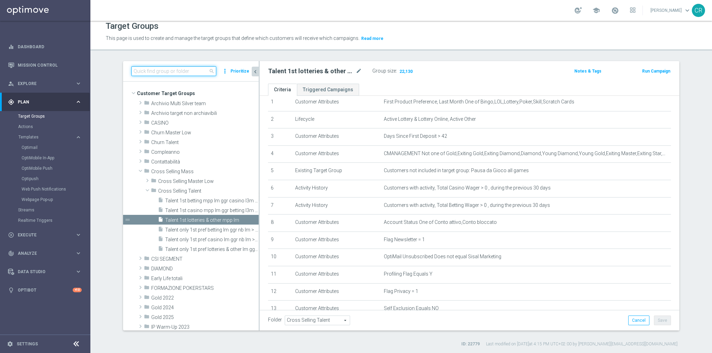
click at [194, 72] on input at bounding box center [173, 71] width 85 height 10
paste input "Talent 1st casino mpp lm ggr betting l3m > 0"
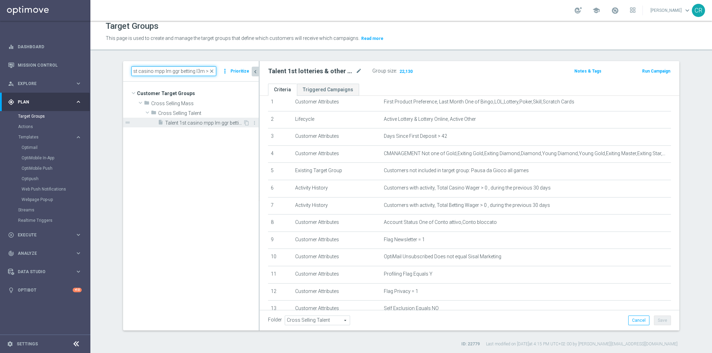
type input "Talent 1st casino mpp lm ggr betting l3m > 0"
click at [217, 122] on span "Talent 1st casino mpp lm ggr betting l3m > 0" at bounding box center [204, 123] width 78 height 6
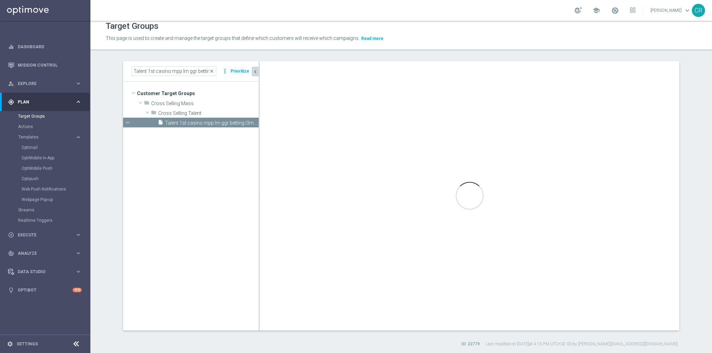
checkbox input "false"
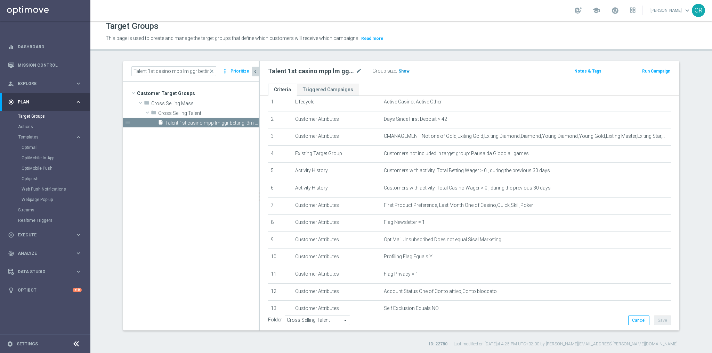
click at [399, 71] on span "Show" at bounding box center [403, 71] width 11 height 5
click at [211, 72] on span "close" at bounding box center [212, 71] width 6 height 6
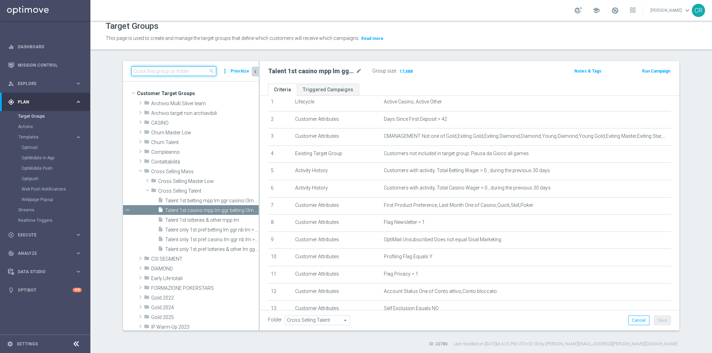
click at [171, 70] on input at bounding box center [173, 71] width 85 height 10
paste input "Master Low 1st betting mpp lm"
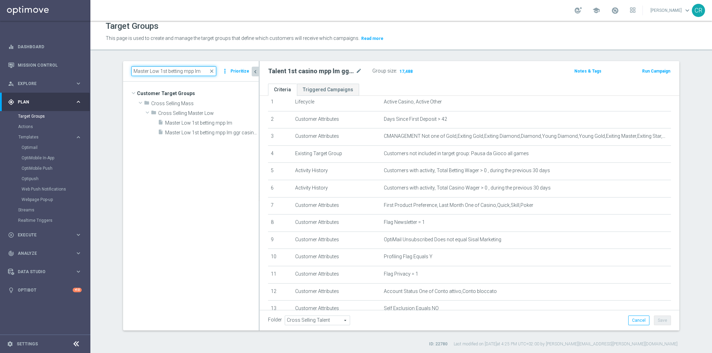
type input "Master Low 1st betting mpp lm"
drag, startPoint x: 209, startPoint y: 123, endPoint x: 209, endPoint y: 163, distance: 39.6
click at [209, 123] on span "Master Low 1st betting mpp lm" at bounding box center [211, 123] width 93 height 6
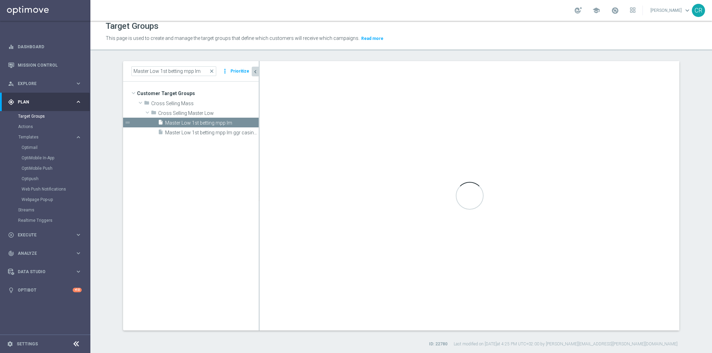
type input "Cross Selling Master Low"
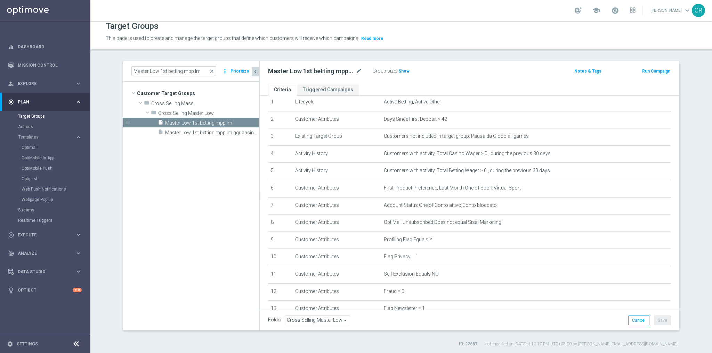
click at [400, 69] on span "Show" at bounding box center [403, 71] width 11 height 5
click at [212, 70] on span "close" at bounding box center [212, 71] width 6 height 6
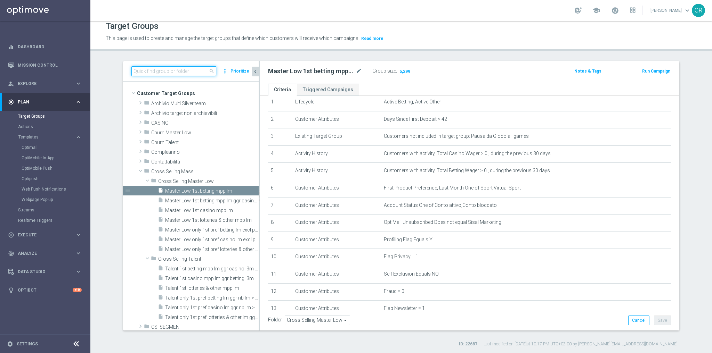
click at [194, 70] on input at bounding box center [173, 71] width 85 height 10
paste input "Master Low 1st lotteries & other mpp lm"
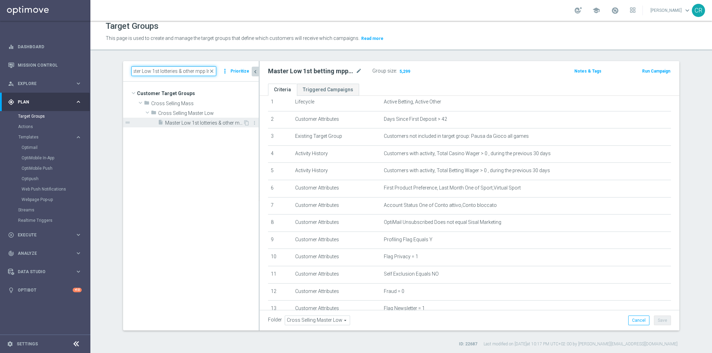
type input "Master Low 1st lotteries & other mpp lm"
click at [200, 123] on span "Master Low 1st lotteries & other mpp lm" at bounding box center [204, 123] width 78 height 6
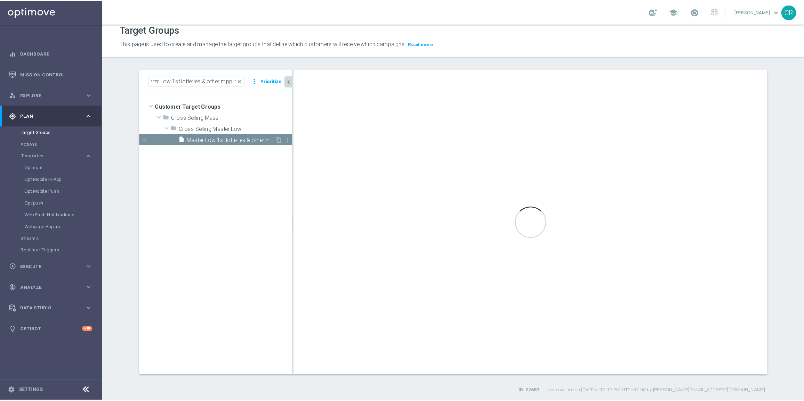
scroll to position [0, 0]
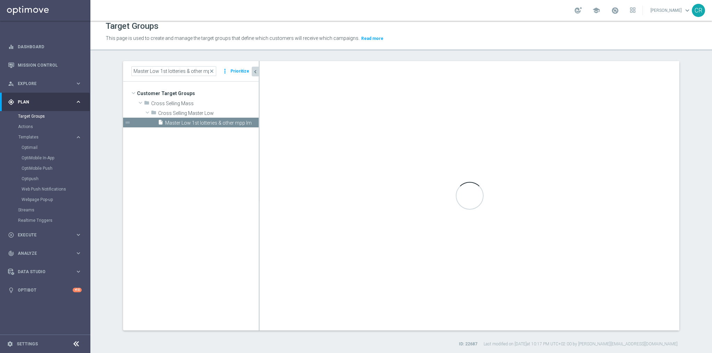
checkbox input "true"
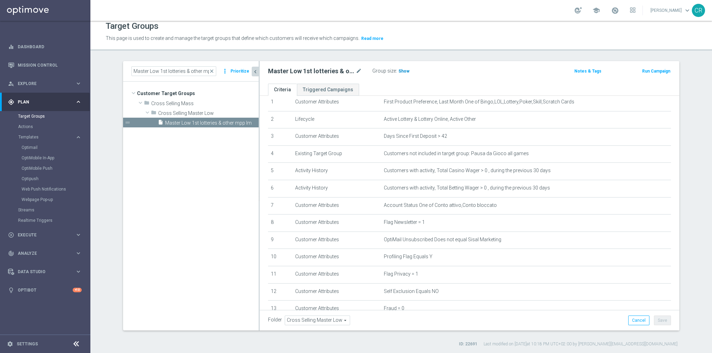
click at [400, 70] on span "Show" at bounding box center [403, 71] width 11 height 5
click at [212, 70] on span "close" at bounding box center [212, 71] width 6 height 6
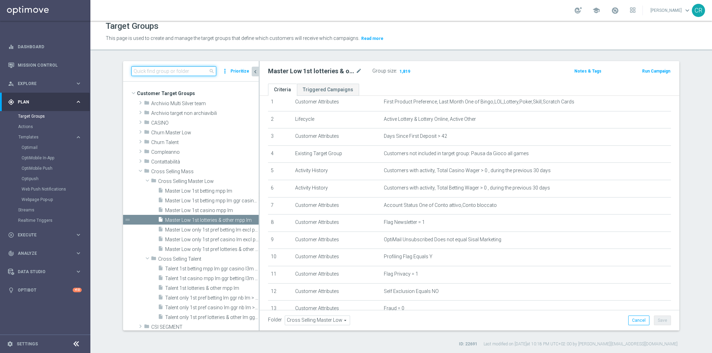
click at [186, 72] on input at bounding box center [173, 71] width 85 height 10
paste input "Master Low 1st casino mpp lm"
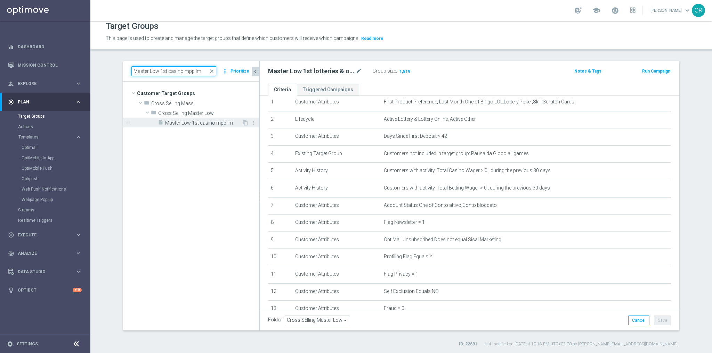
type input "Master Low 1st casino mpp lm"
click at [208, 122] on span "Master Low 1st casino mpp lm" at bounding box center [203, 123] width 77 height 6
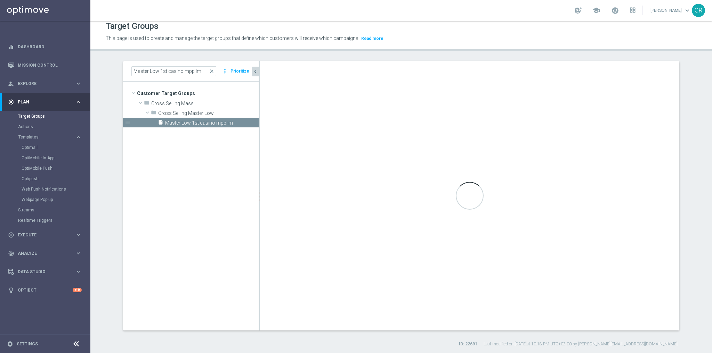
checkbox input "false"
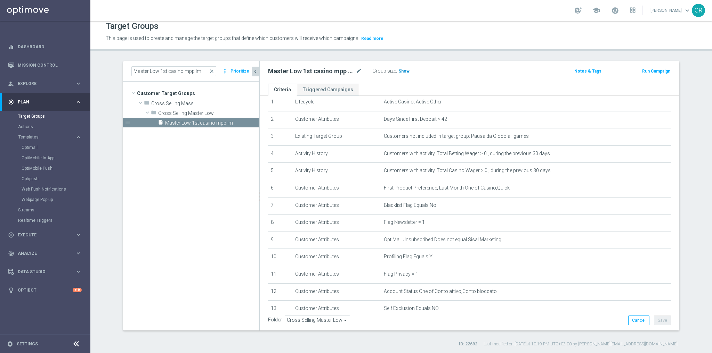
click at [398, 71] on span "Show" at bounding box center [403, 71] width 11 height 5
click at [611, 10] on span at bounding box center [615, 11] width 8 height 8
click at [690, 90] on div "Master Low 1st casino mpp lm close more_vert Prioritize Customer Target Groups …" at bounding box center [401, 204] width 584 height 286
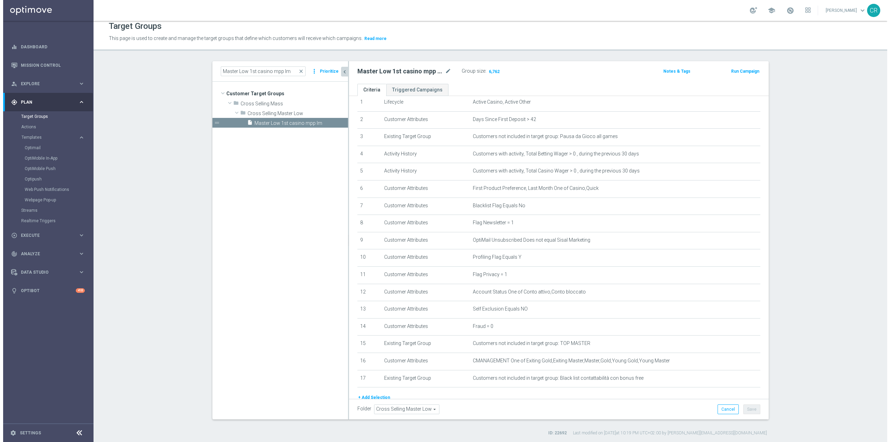
scroll to position [14474, 0]
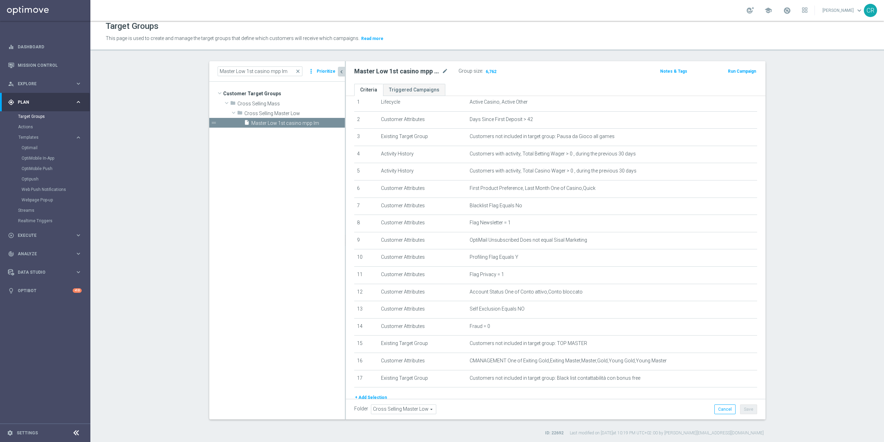
click at [850, 150] on section "Master Low 1st casino mpp lm close more_vert Prioritize Customer Target Groups …" at bounding box center [486, 248] width 793 height 375
click at [39, 48] on link "Dashboard" at bounding box center [50, 47] width 64 height 18
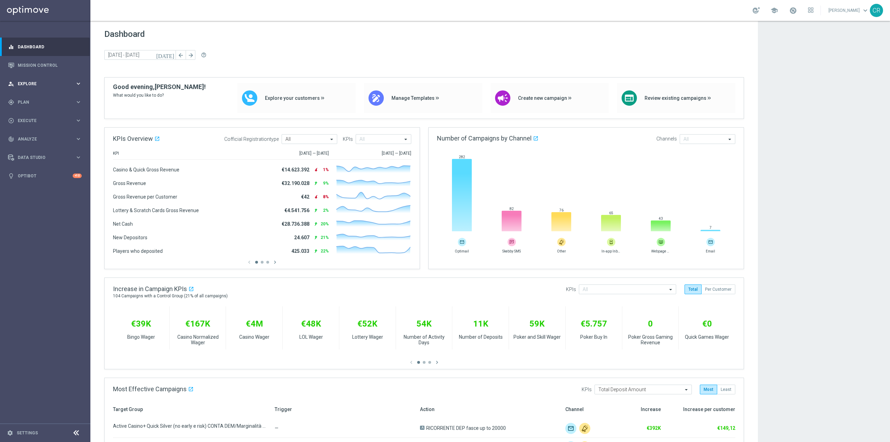
click at [41, 83] on span "Explore" at bounding box center [46, 84] width 57 height 4
click at [40, 182] on div "gps_fixed Plan" at bounding box center [41, 185] width 67 height 6
click at [36, 115] on link "Target Groups" at bounding box center [45, 117] width 54 height 6
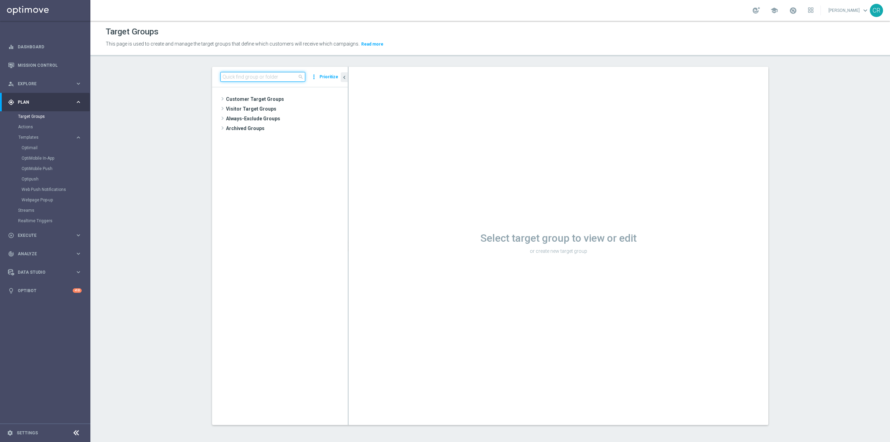
click at [283, 75] on input at bounding box center [262, 77] width 85 height 10
click at [44, 80] on div "person_search Explore keyboard_arrow_right" at bounding box center [45, 83] width 90 height 18
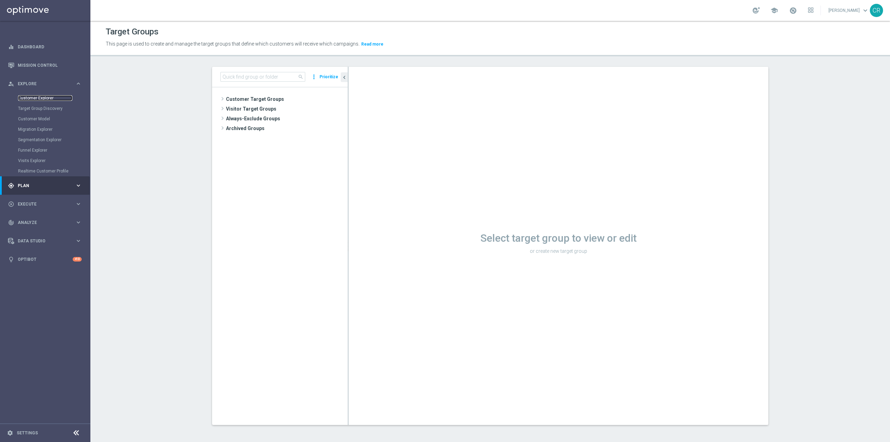
click at [44, 96] on link "Customer Explorer" at bounding box center [45, 98] width 54 height 6
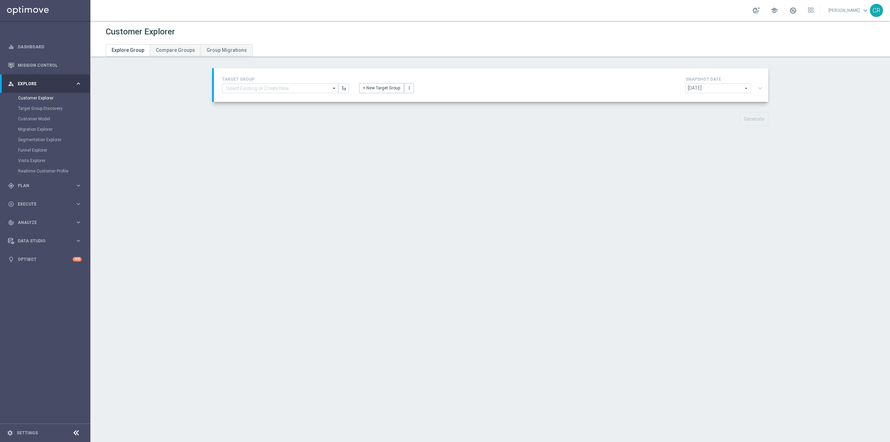
click at [769, 266] on div "Customer Explorer Explore Group Compare Groups Group Migrations TARGET GROUP ar…" at bounding box center [489, 231] width 799 height 421
click at [776, 7] on div "school" at bounding box center [782, 11] width 61 height 12
click at [776, 10] on div "school" at bounding box center [782, 11] width 61 height 12
click at [789, 10] on span at bounding box center [793, 11] width 8 height 8
click at [677, 240] on div "Customer Explorer Explore Group Compare Groups Group Migrations TARGET GROUP ar…" at bounding box center [489, 231] width 799 height 421
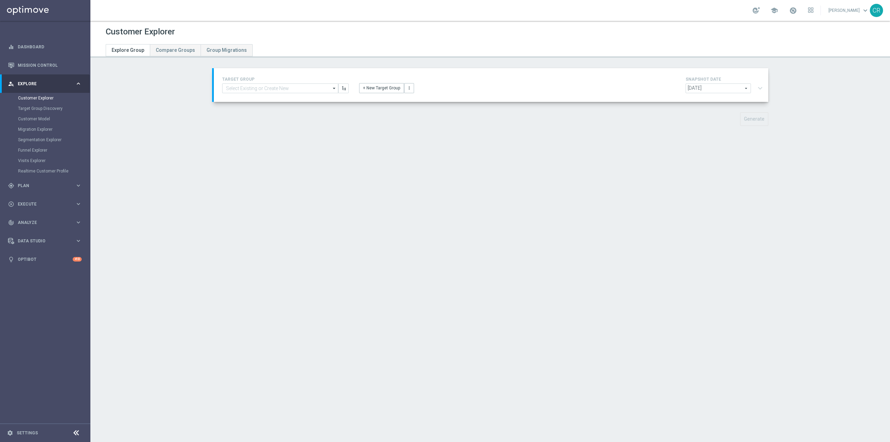
click at [728, 92] on span "[DATE]" at bounding box center [718, 88] width 65 height 9
click at [462, 162] on div "Customer Explorer Explore Group Compare Groups Group Migrations TARGET GROUP ar…" at bounding box center [489, 231] width 799 height 421
click at [718, 85] on span "[DATE]" at bounding box center [718, 88] width 65 height 9
click at [446, 167] on div "Customer Explorer Explore Group Compare Groups Group Migrations TARGET GROUP ar…" at bounding box center [489, 231] width 799 height 421
click at [727, 90] on span "[DATE]" at bounding box center [718, 88] width 65 height 9
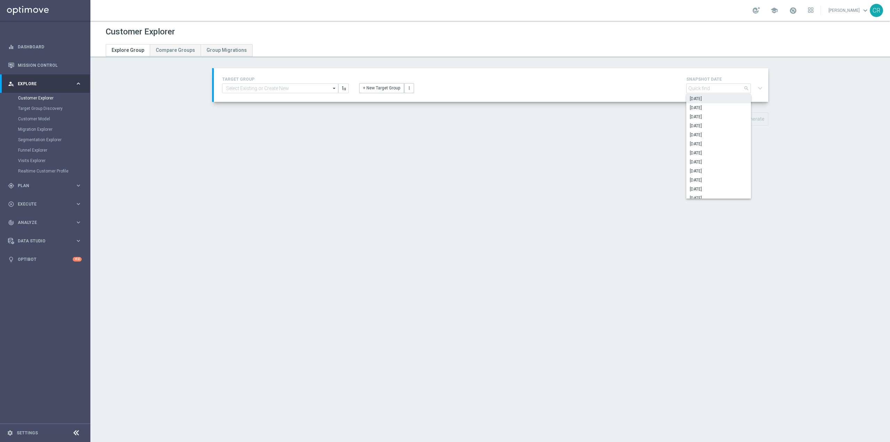
click at [417, 165] on div "Customer Explorer Explore Group Compare Groups Group Migrations TARGET GROUP ar…" at bounding box center [489, 231] width 799 height 421
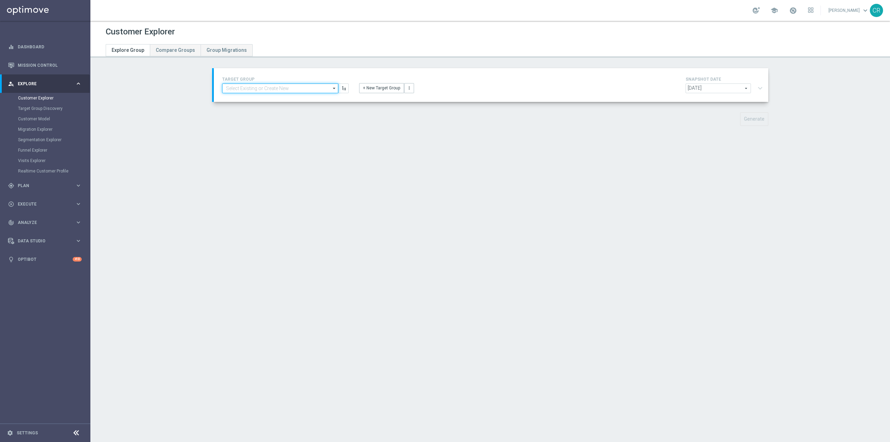
click at [307, 87] on input at bounding box center [280, 88] width 116 height 10
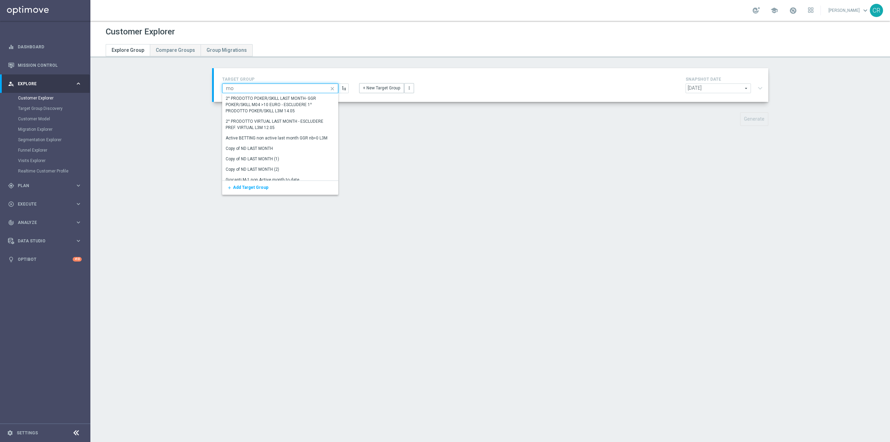
type input "m"
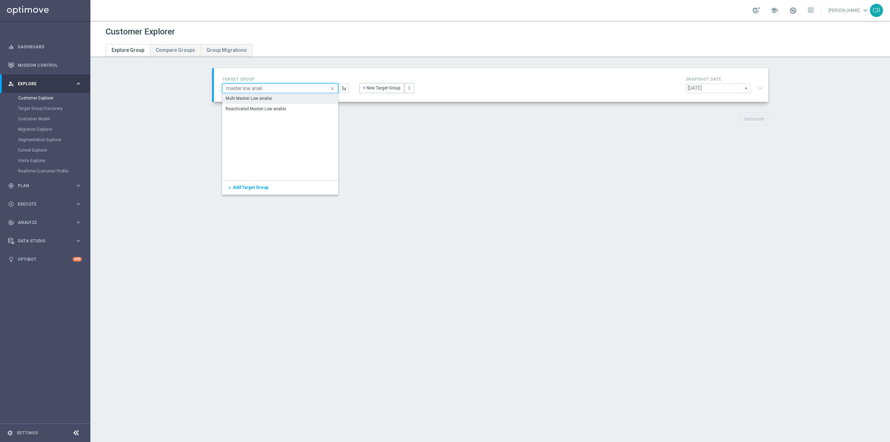
type input "master low anali"
click at [280, 99] on div "Multi Master Low analisi" at bounding box center [280, 98] width 116 height 10
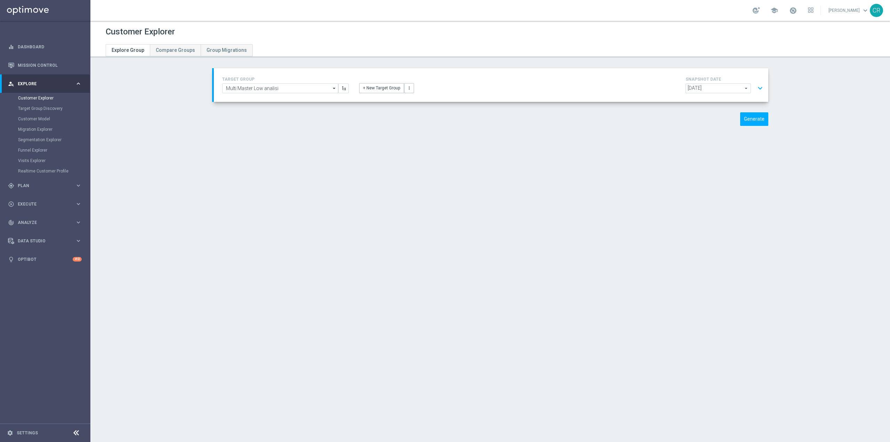
click at [724, 89] on span "[DATE]" at bounding box center [718, 88] width 65 height 9
click at [650, 93] on div "TARGET GROUP Multi Master Low analisi Multi Master Low analisi arrow_drop_down …" at bounding box center [491, 85] width 548 height 20
click at [729, 88] on span "[DATE]" at bounding box center [718, 88] width 65 height 9
click at [714, 108] on span "[DATE]" at bounding box center [719, 108] width 58 height 6
type input "[DATE]"
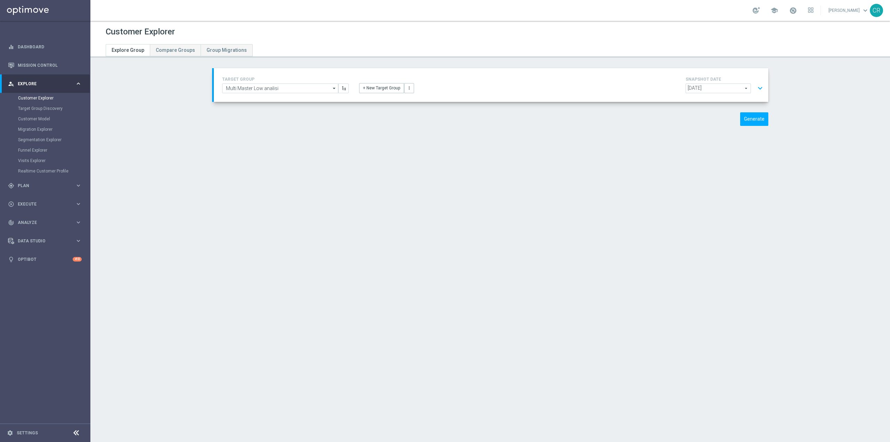
click at [541, 285] on div "Customer Explorer Explore Group Compare Groups Group Migrations TARGET GROUP Mu…" at bounding box center [489, 231] width 799 height 421
click at [755, 87] on button "expand_more" at bounding box center [760, 88] width 10 height 13
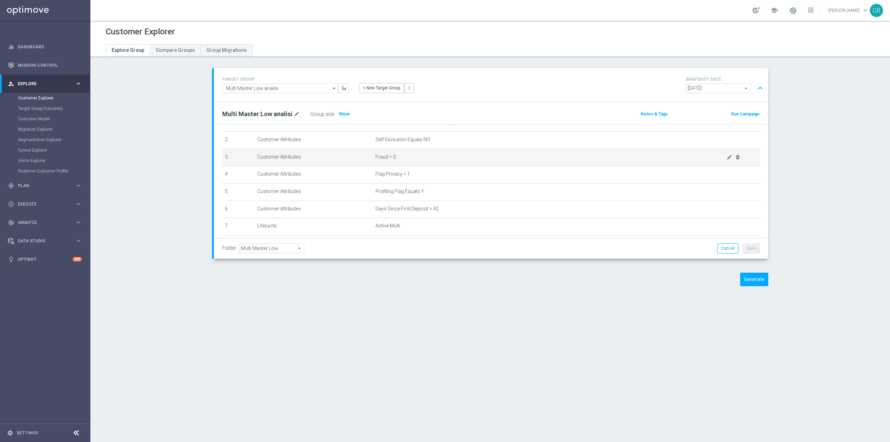
scroll to position [35, 0]
click at [339, 112] on span "Show" at bounding box center [344, 114] width 11 height 5
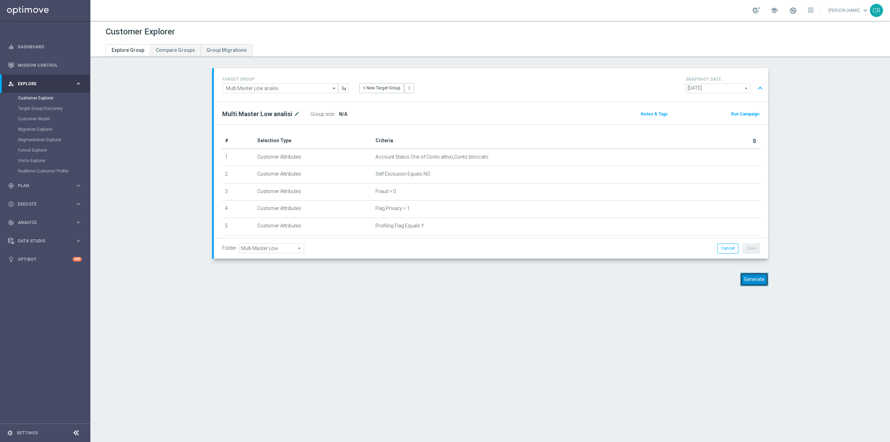
click at [756, 276] on button "Generate" at bounding box center [754, 279] width 28 height 14
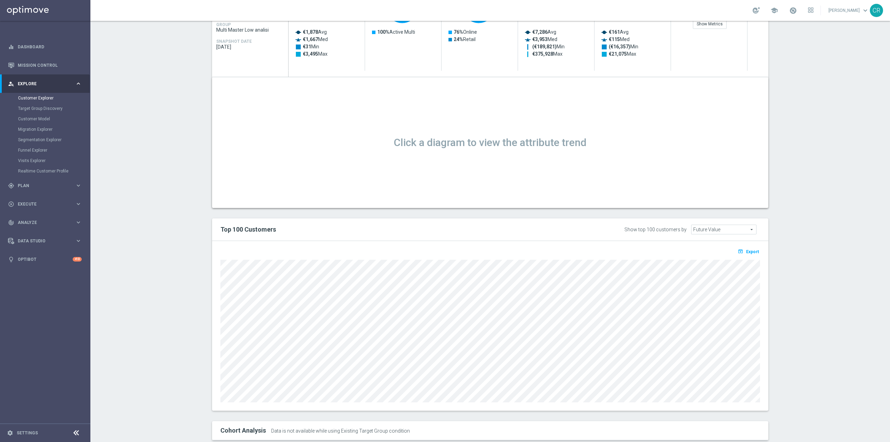
scroll to position [214, 0]
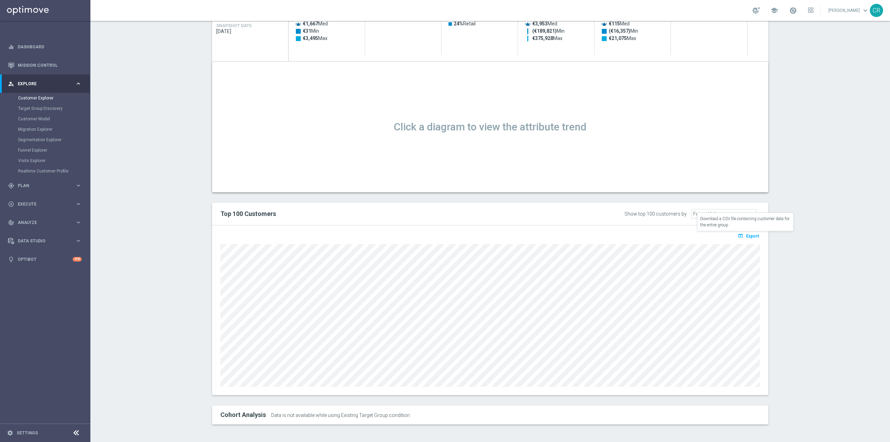
click at [752, 236] on span "Export" at bounding box center [752, 236] width 13 height 5
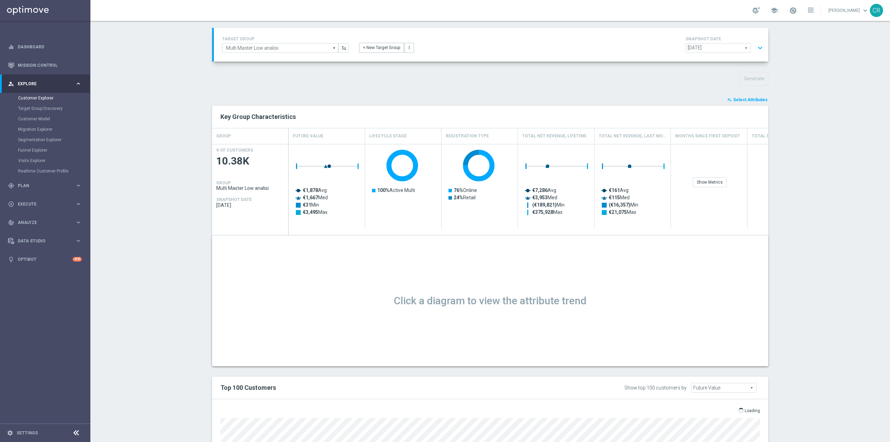
scroll to position [0, 0]
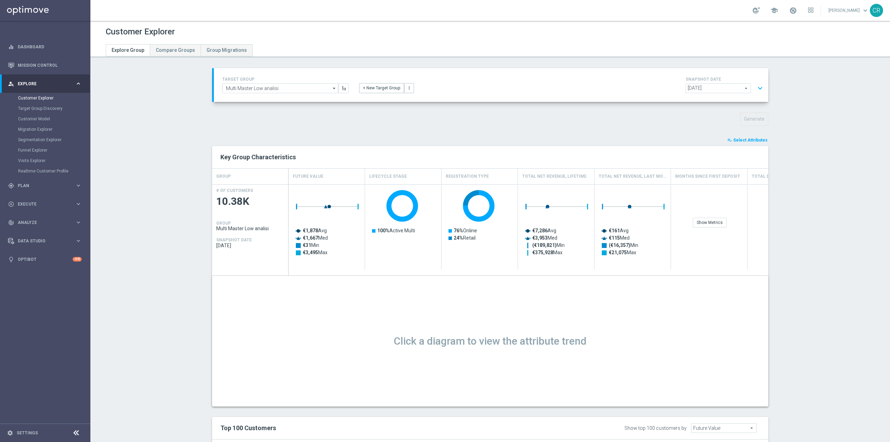
click at [751, 136] on button "playlist_add_check Select Attributes" at bounding box center [747, 140] width 42 height 8
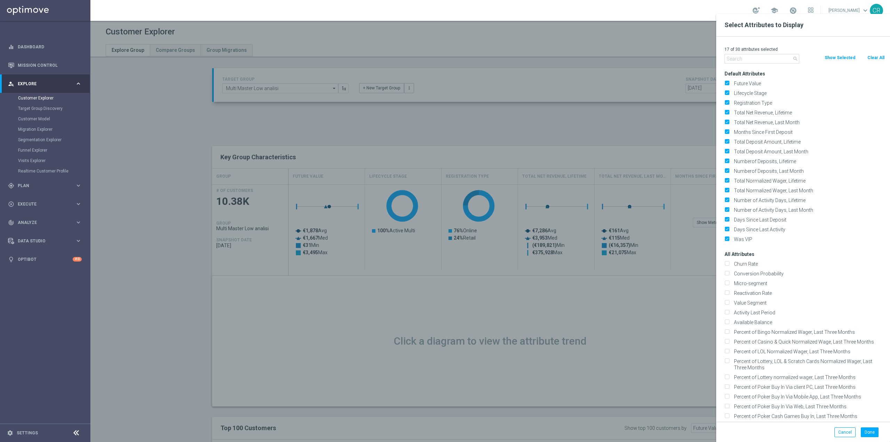
click at [874, 57] on button "Clear All" at bounding box center [875, 58] width 18 height 8
checkbox input "false"
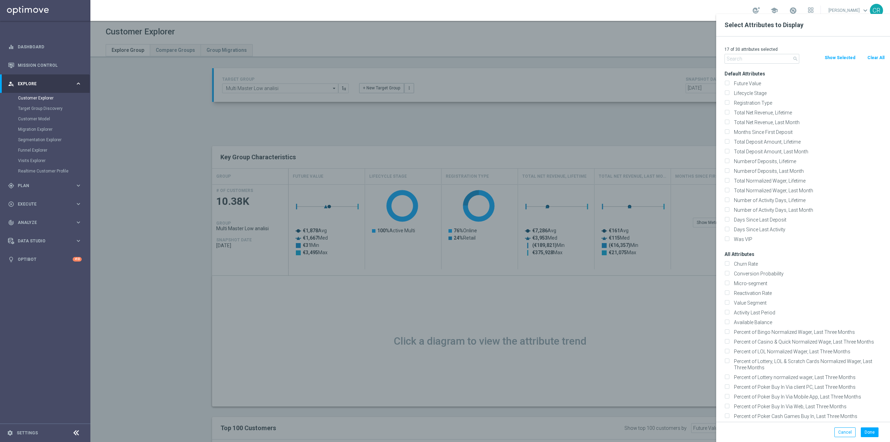
checkbox input "false"
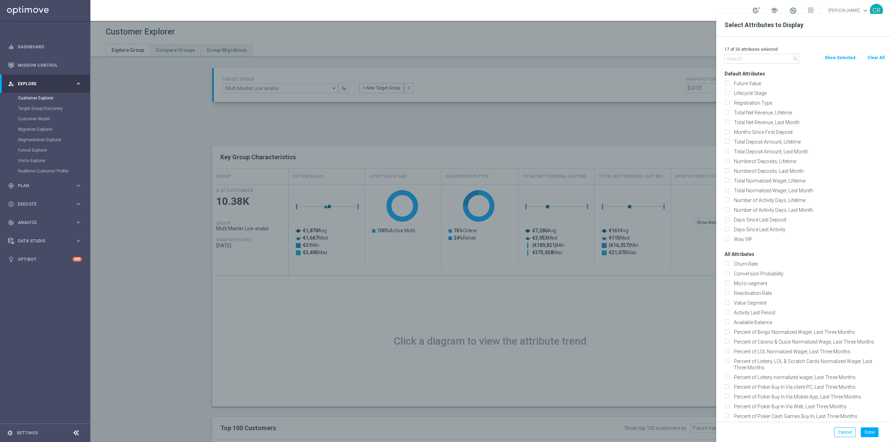
checkbox input "false"
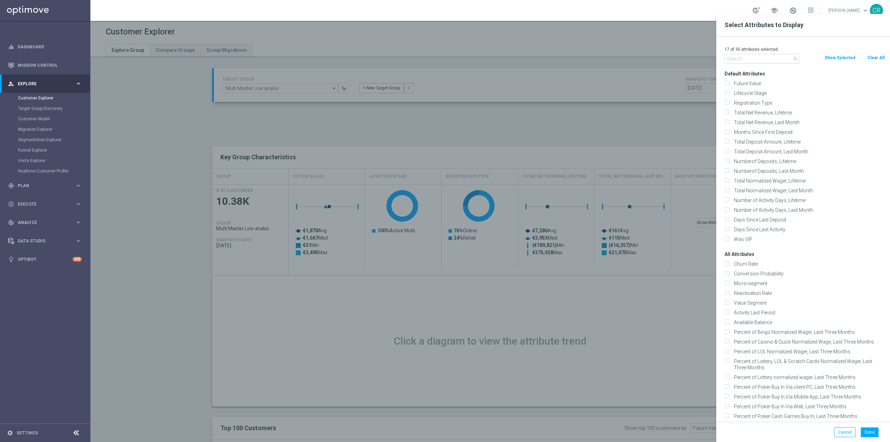
checkbox input "false"
click at [727, 93] on input "Lifecycle Stage" at bounding box center [726, 94] width 5 height 5
checkbox input "true"
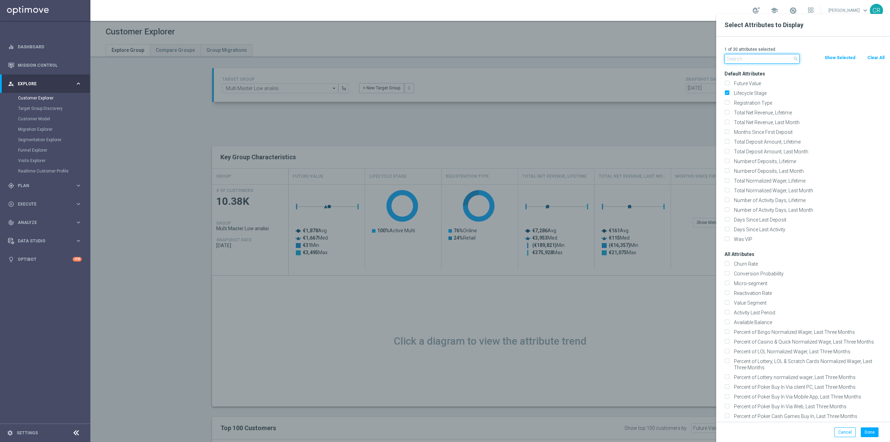
click at [747, 59] on input "text" at bounding box center [761, 59] width 75 height 10
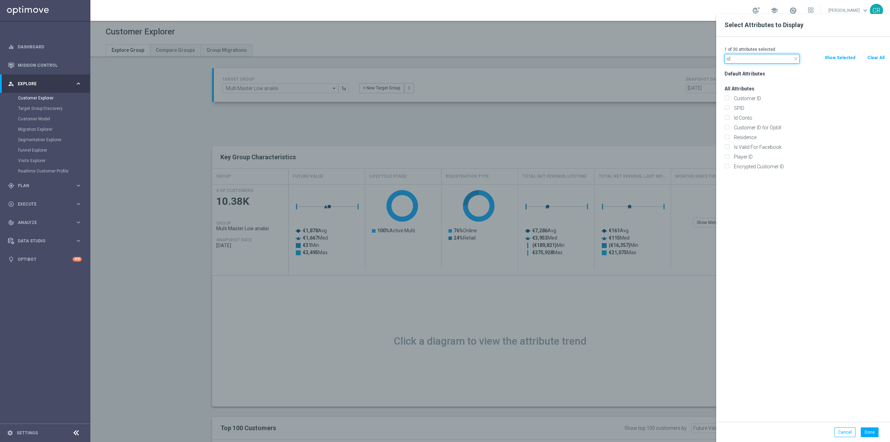
type input "id"
click at [795, 58] on icon "close" at bounding box center [796, 59] width 6 height 6
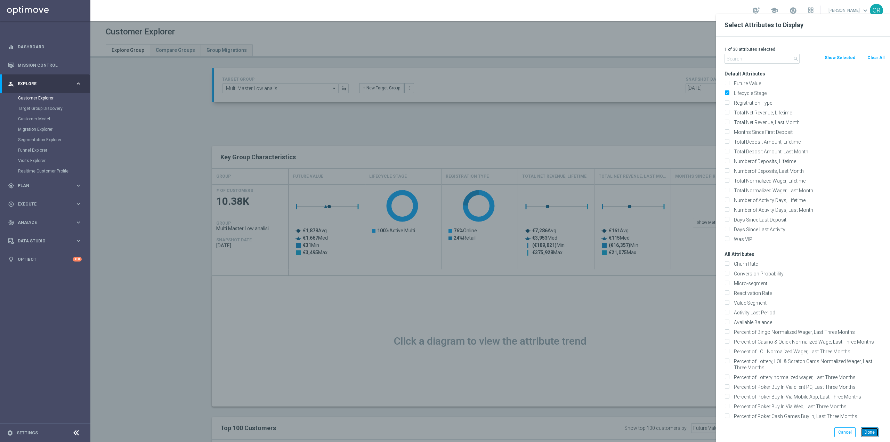
click at [868, 433] on button "Done" at bounding box center [870, 432] width 18 height 10
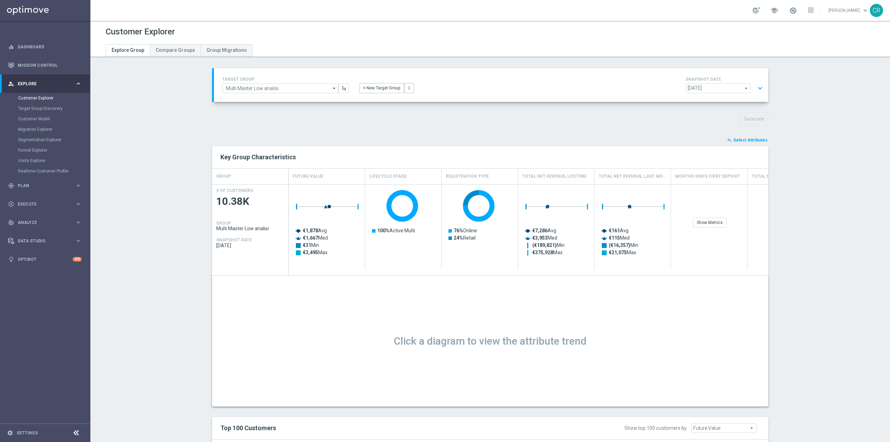
type input "Search"
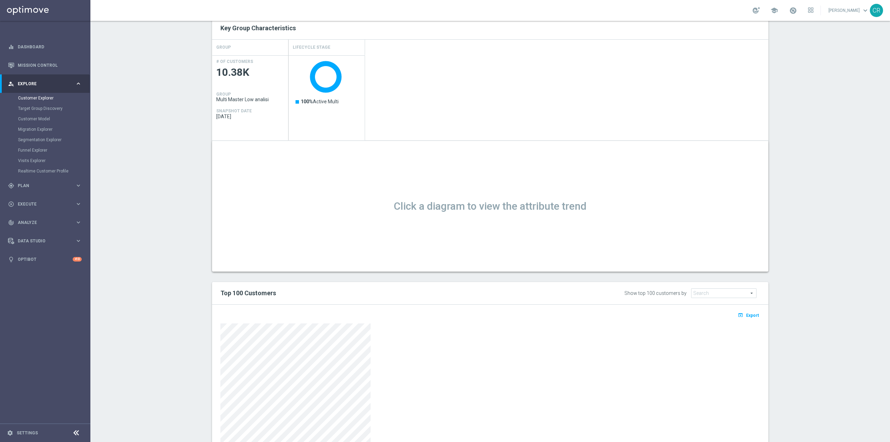
scroll to position [174, 0]
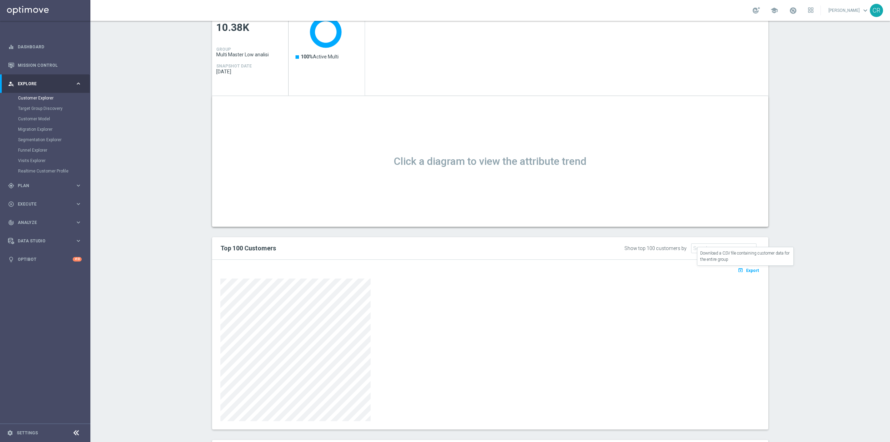
click at [746, 269] on span "Export" at bounding box center [752, 270] width 13 height 5
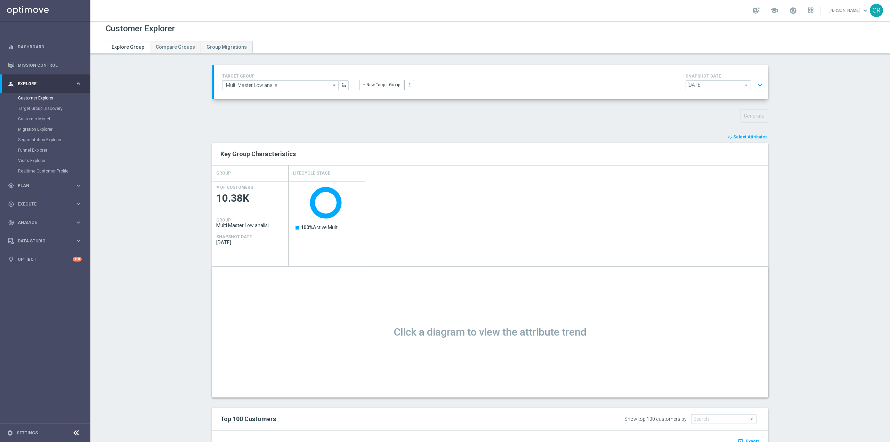
scroll to position [0, 0]
click at [757, 87] on button "expand_more" at bounding box center [760, 88] width 10 height 13
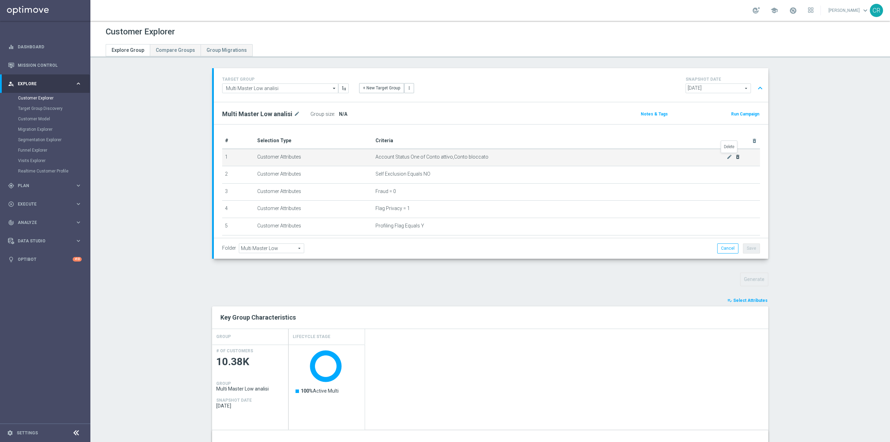
click at [735, 157] on icon "delete_forever" at bounding box center [738, 157] width 6 height 6
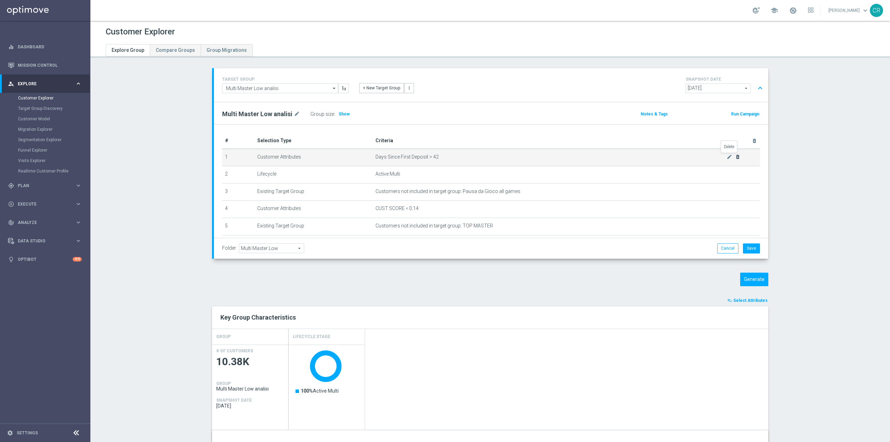
click at [735, 157] on icon "delete_forever" at bounding box center [738, 157] width 6 height 6
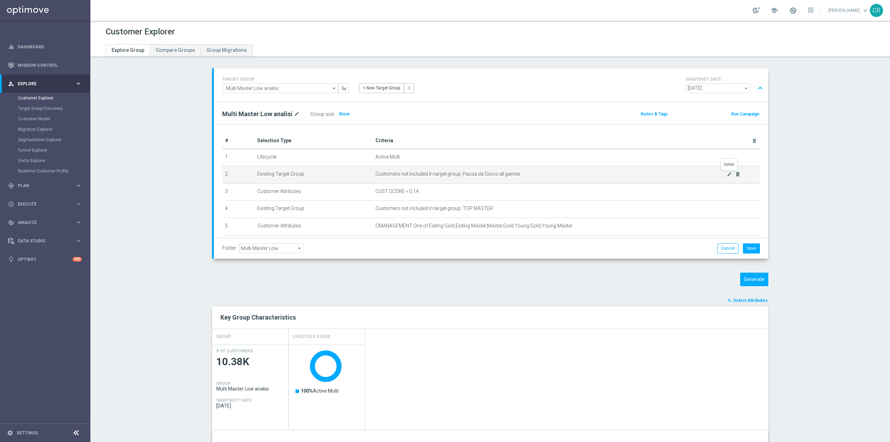
click at [735, 174] on icon "delete_forever" at bounding box center [738, 174] width 6 height 6
click at [729, 174] on div "mode_edit delete_forever" at bounding box center [733, 174] width 14 height 6
click at [735, 173] on icon "delete_forever" at bounding box center [738, 174] width 6 height 6
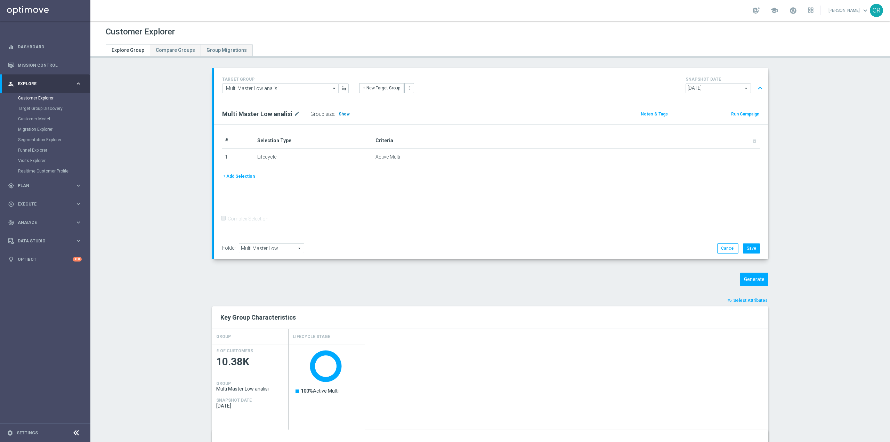
click at [339, 112] on span "Show" at bounding box center [344, 114] width 11 height 5
click at [723, 250] on button "Cancel" at bounding box center [727, 248] width 21 height 10
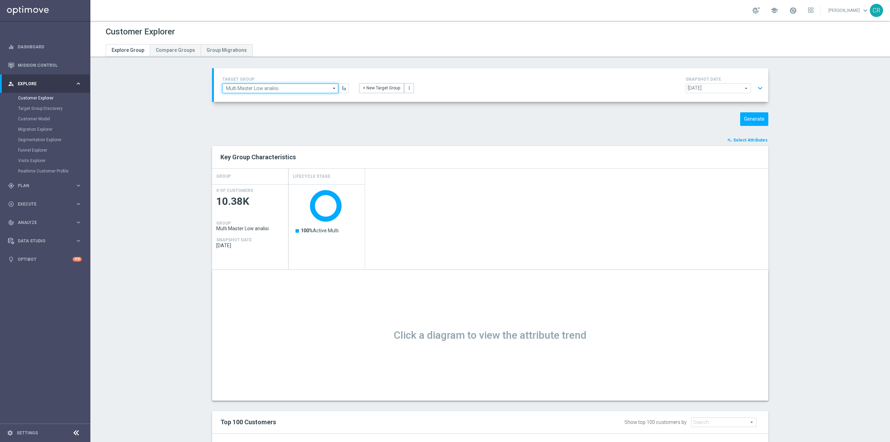
click at [286, 89] on input "Multi Master Low analisi" at bounding box center [280, 88] width 116 height 10
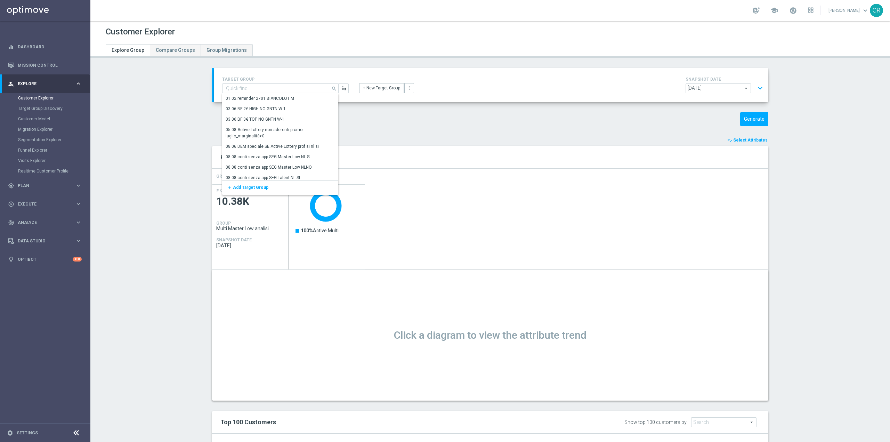
click at [481, 126] on div "TARGET GROUP Multi Master Low analisi search Drag here to set row groups Drag h…" at bounding box center [490, 355] width 584 height 575
type input "Multi Master Low analisi"
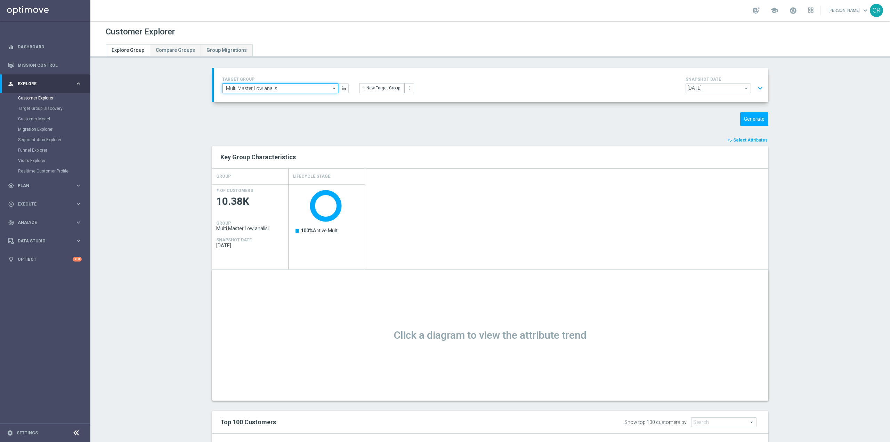
click at [287, 90] on input "Multi Master Low analisi" at bounding box center [280, 88] width 116 height 10
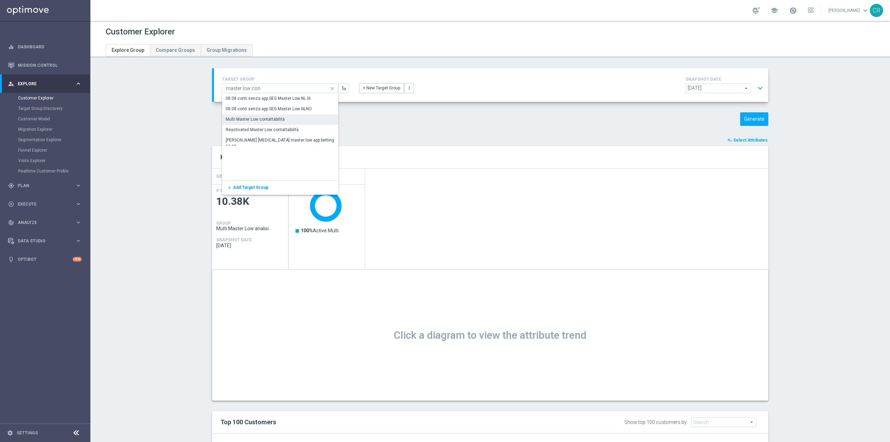
click at [293, 119] on div "Multi Master Low contattabilità" at bounding box center [280, 119] width 116 height 10
type input "Multi Master Low contattabilità"
click at [759, 85] on button "expand_more" at bounding box center [760, 88] width 10 height 13
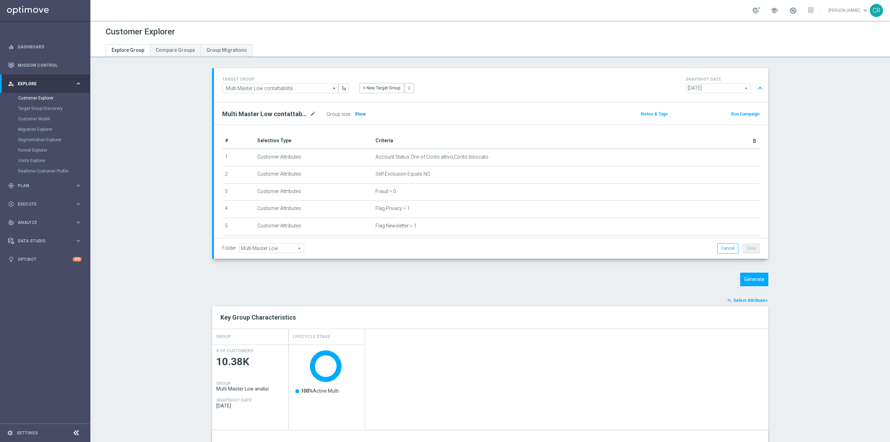
click at [354, 114] on span "Show" at bounding box center [359, 114] width 11 height 5
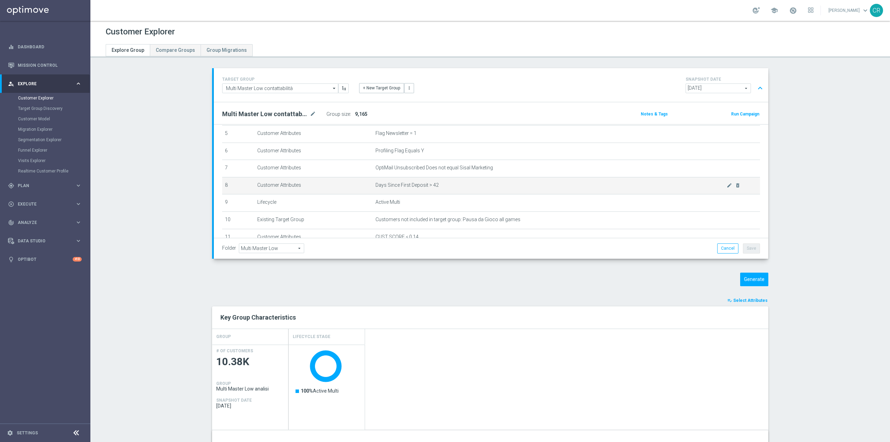
scroll to position [74, 0]
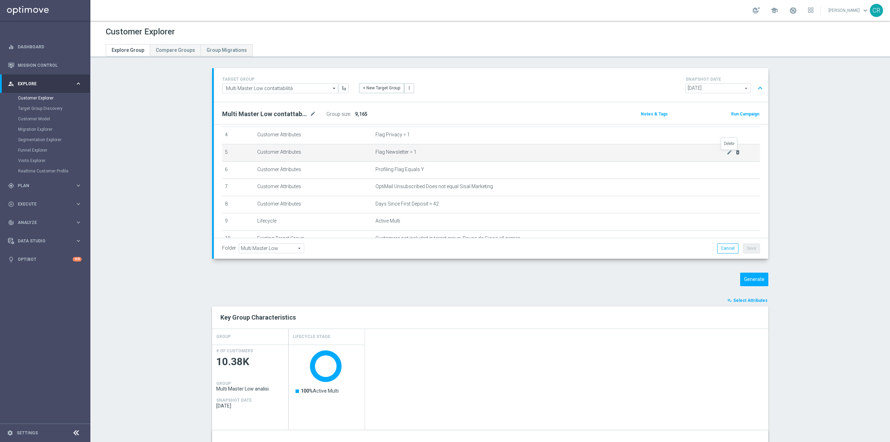
click at [735, 153] on icon "delete_forever" at bounding box center [738, 152] width 6 height 6
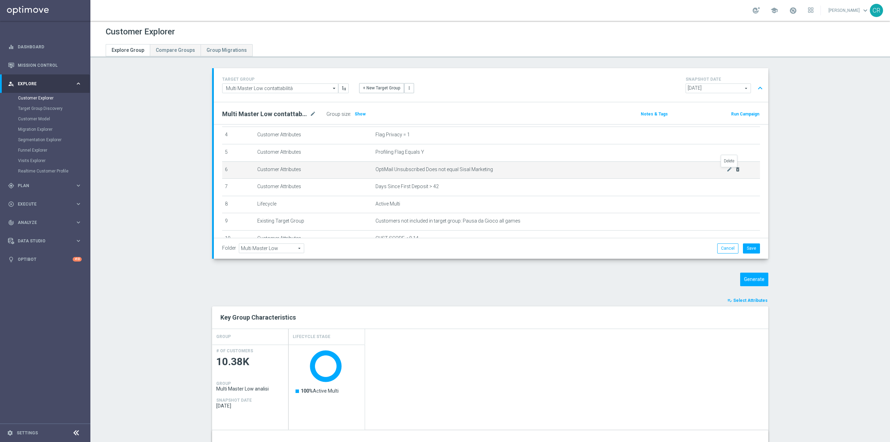
click at [735, 171] on icon "delete_forever" at bounding box center [738, 169] width 6 height 6
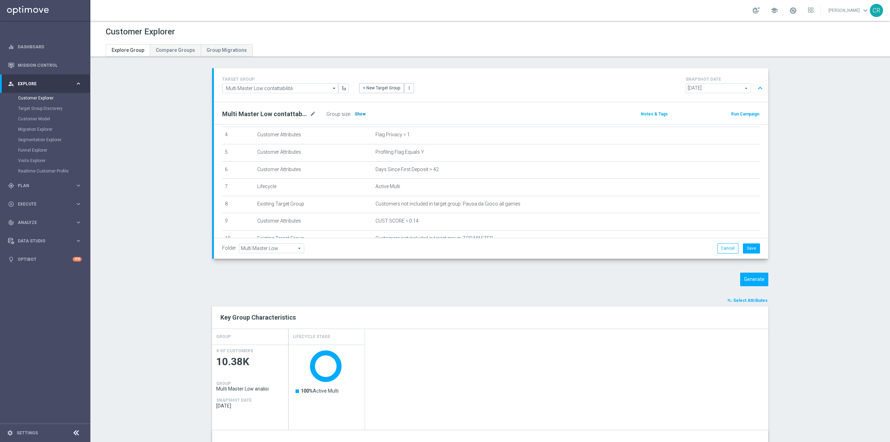
click at [356, 114] on span "Show" at bounding box center [359, 114] width 11 height 5
click at [304, 89] on input "Multi Master Low contattabilità" at bounding box center [280, 88] width 116 height 10
click at [302, 120] on div "Reactivated Master Low analisi" at bounding box center [280, 119] width 116 height 10
type input "Reactivated Master Low analisi"
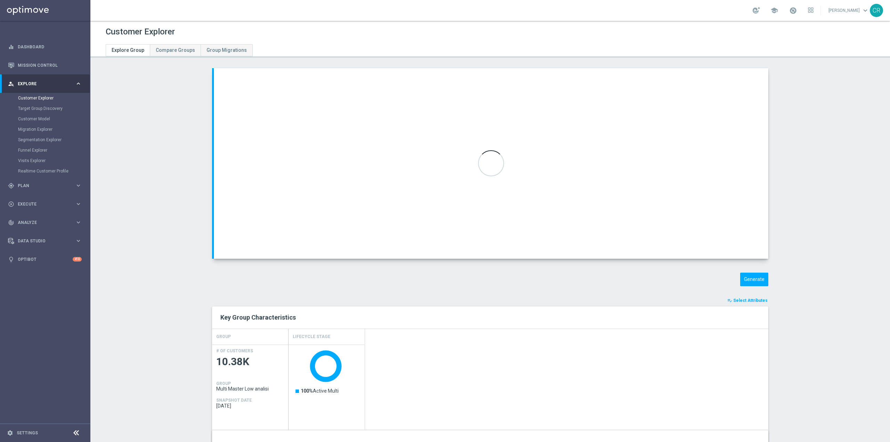
type input "Reactivated Master Low"
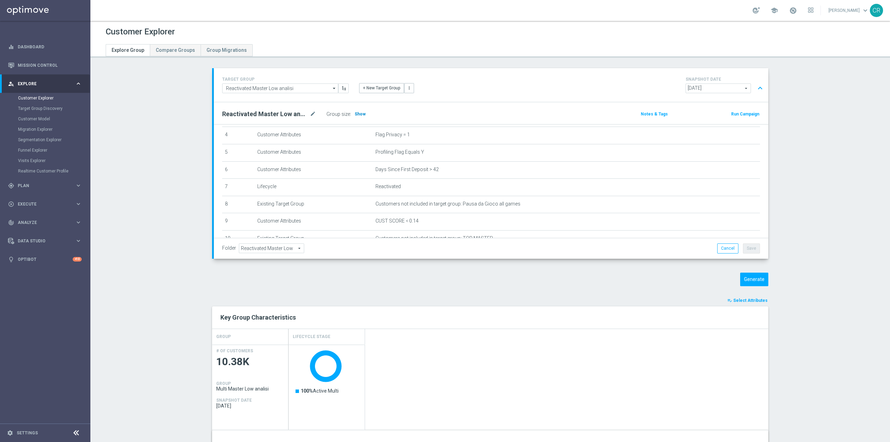
click at [354, 112] on span "Show" at bounding box center [359, 114] width 11 height 5
click at [759, 277] on button "Generate" at bounding box center [754, 279] width 28 height 14
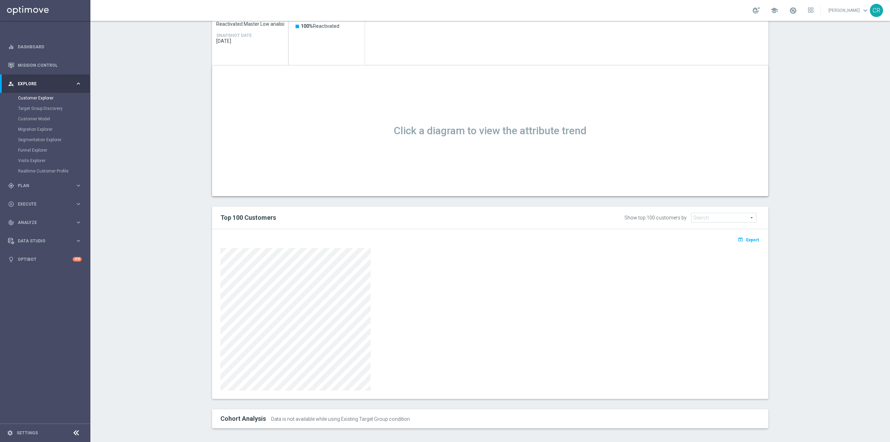
scroll to position [208, 0]
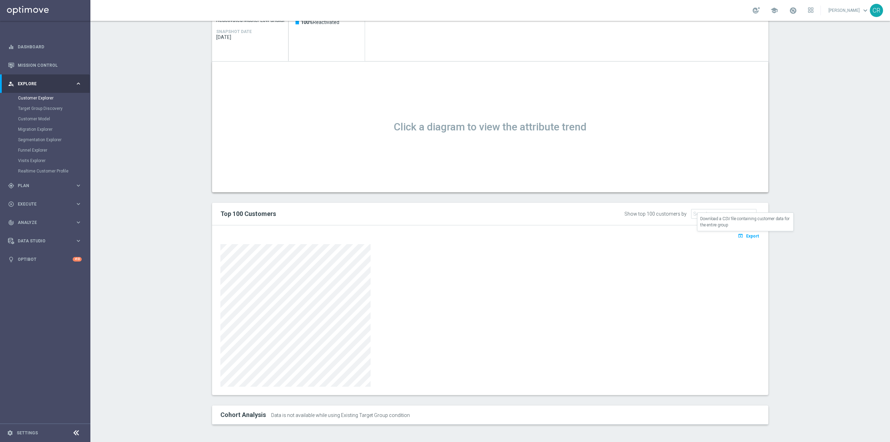
click at [747, 237] on span "Export" at bounding box center [752, 236] width 13 height 5
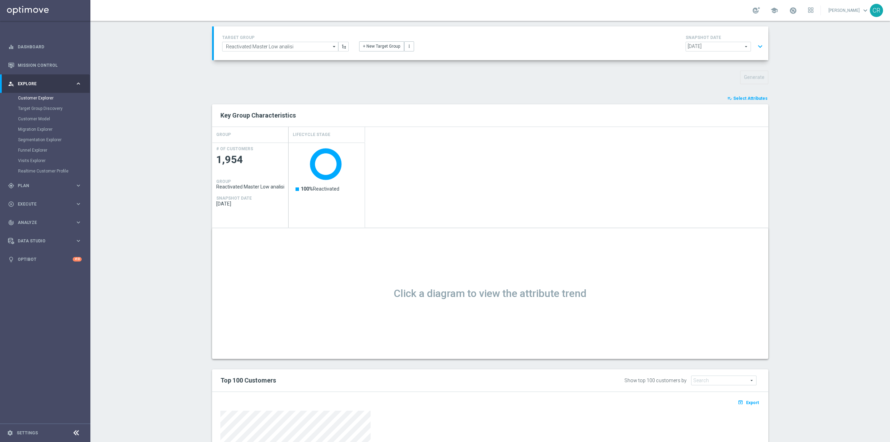
scroll to position [0, 0]
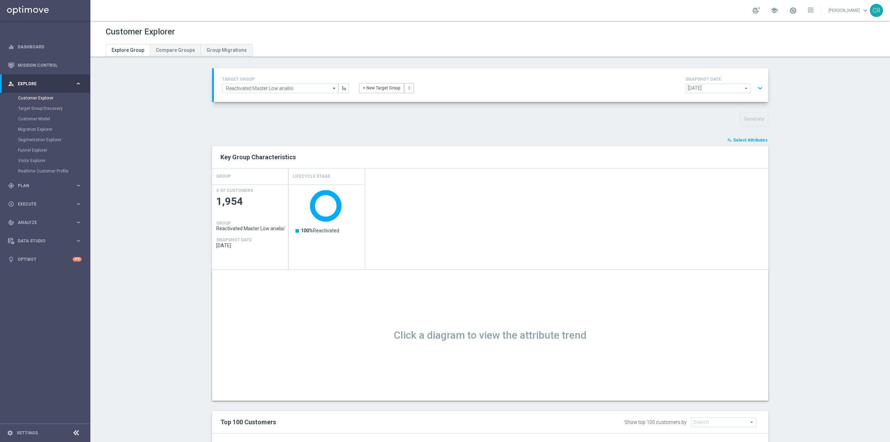
click at [758, 89] on button "expand_more" at bounding box center [760, 88] width 10 height 13
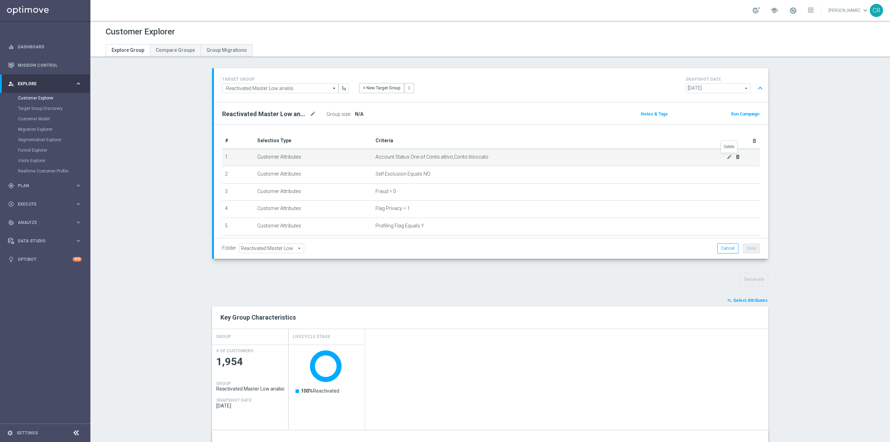
click at [735, 157] on icon "delete_forever" at bounding box center [738, 157] width 6 height 6
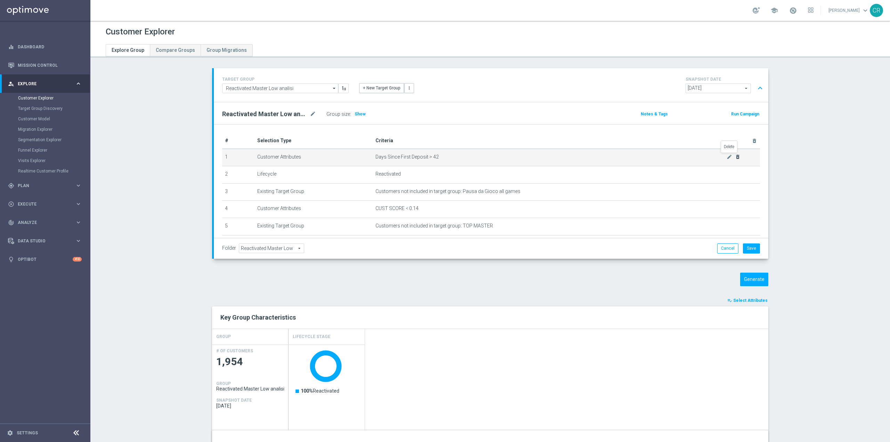
click at [735, 157] on icon "delete_forever" at bounding box center [738, 157] width 6 height 6
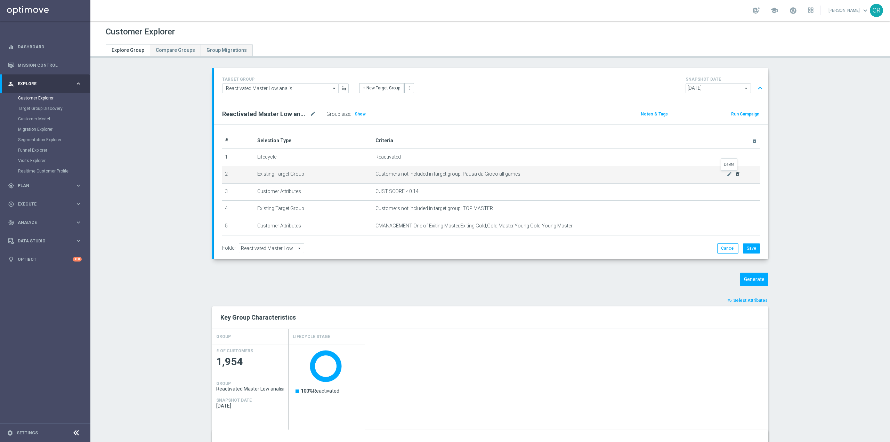
click at [735, 175] on icon "delete_forever" at bounding box center [738, 174] width 6 height 6
click at [735, 174] on icon "delete_forever" at bounding box center [738, 174] width 6 height 6
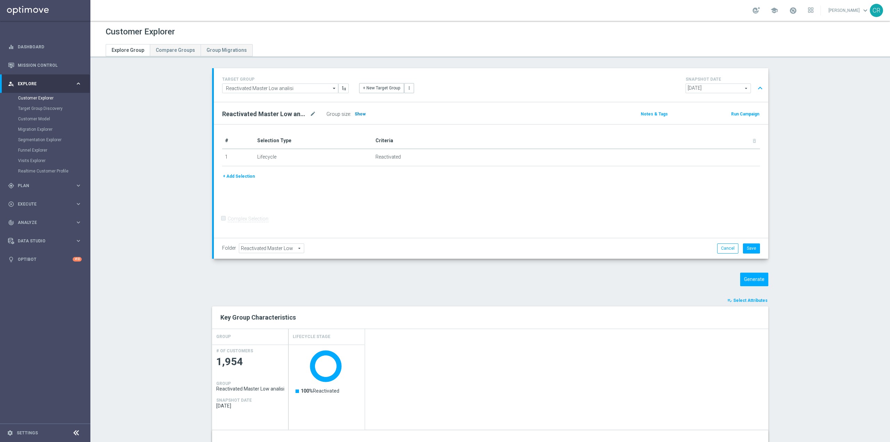
click at [356, 113] on span "Show" at bounding box center [359, 114] width 11 height 5
click at [725, 246] on button "Cancel" at bounding box center [727, 248] width 21 height 10
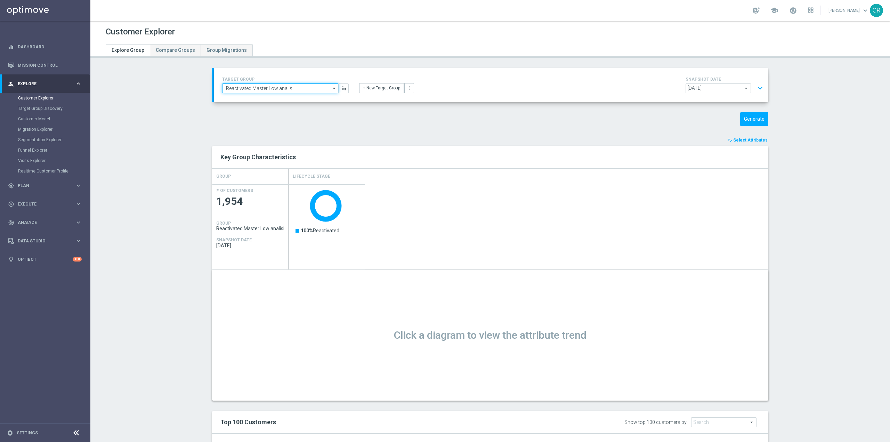
click at [296, 86] on input "Reactivated Master Low analisi" at bounding box center [280, 88] width 116 height 10
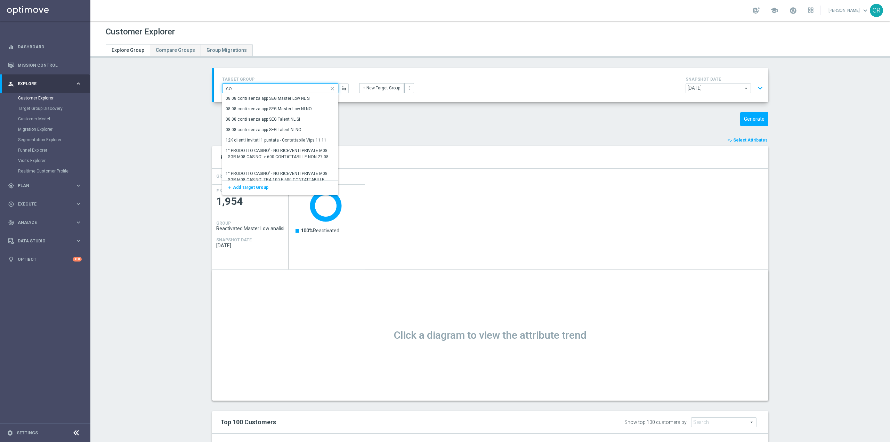
type input "c"
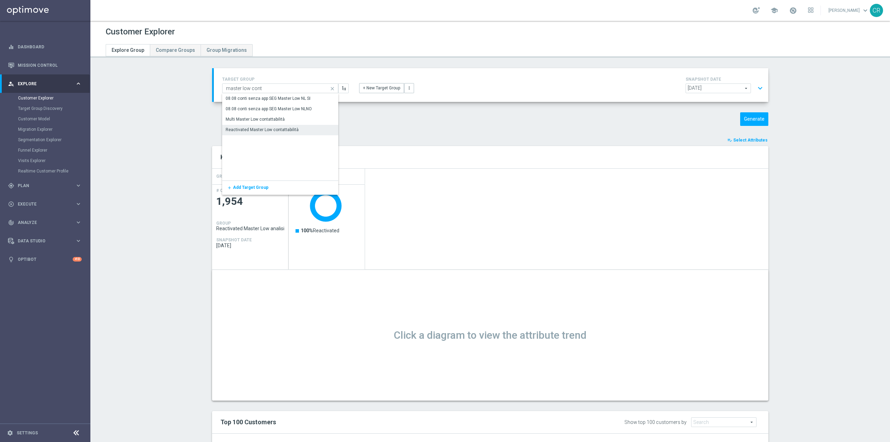
click at [304, 131] on div "Reactivated Master Low contattabilità" at bounding box center [280, 130] width 116 height 10
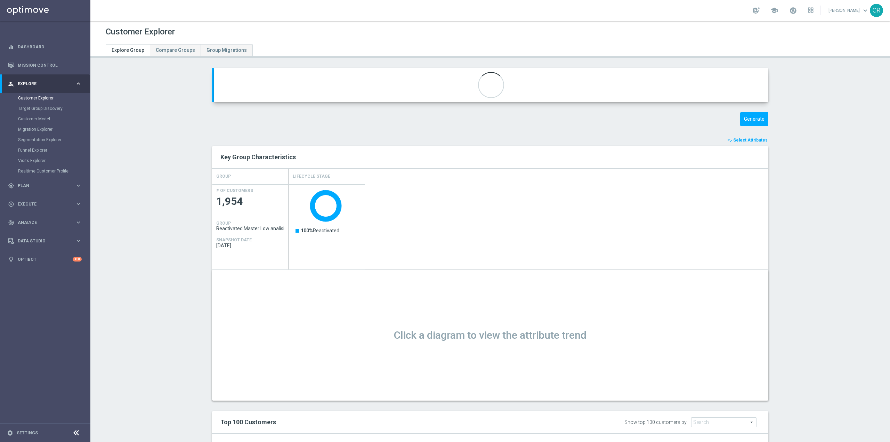
type input "Reactivated Master Low contattabilità"
click at [759, 86] on button "expand_more" at bounding box center [760, 88] width 10 height 13
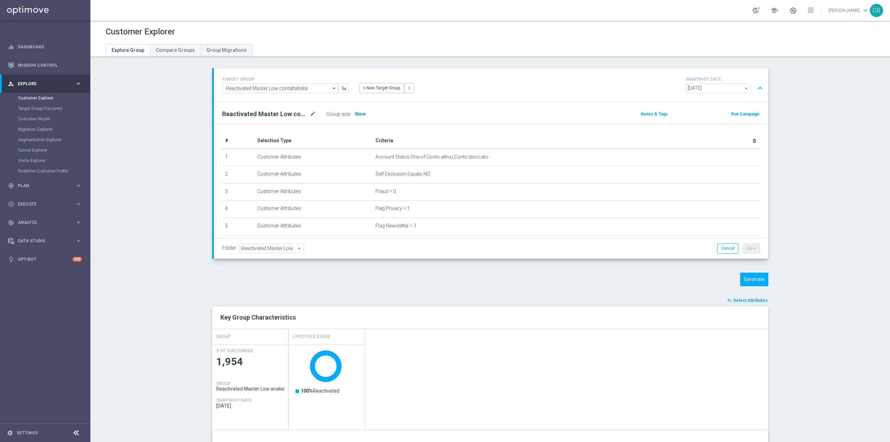
click at [354, 114] on span "Show" at bounding box center [359, 114] width 11 height 5
click at [747, 277] on button "Generate" at bounding box center [754, 279] width 28 height 14
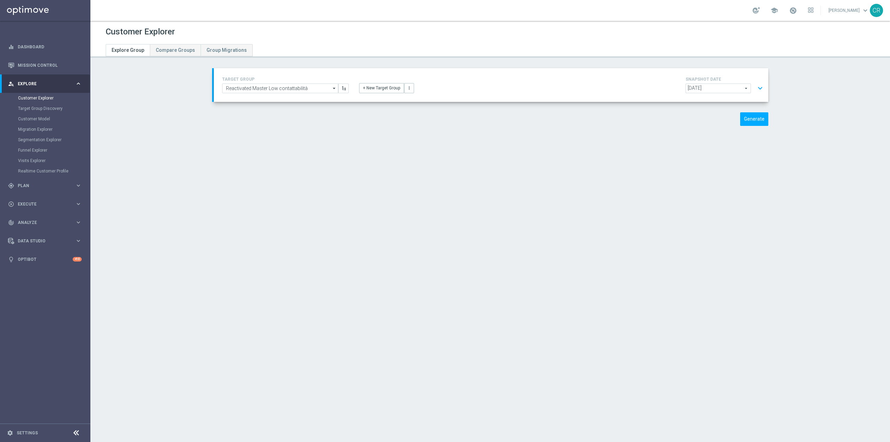
click at [758, 83] on button "expand_more" at bounding box center [760, 88] width 10 height 13
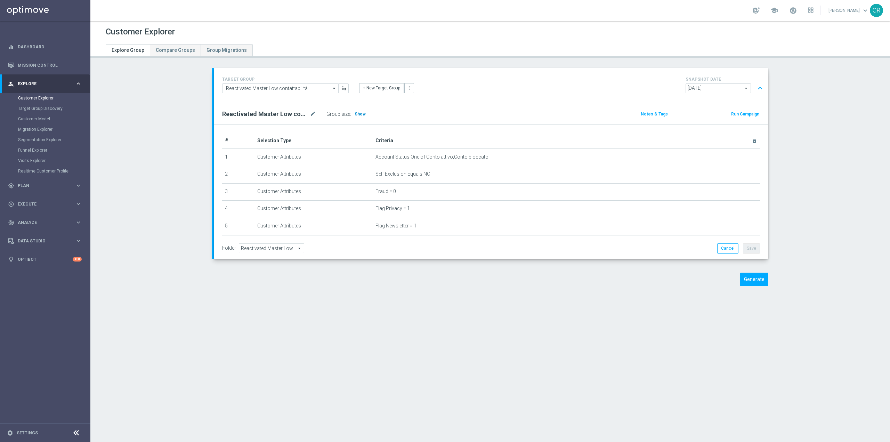
click at [354, 112] on span "Show" at bounding box center [359, 114] width 11 height 5
click at [23, 97] on link "Customer Explorer" at bounding box center [45, 98] width 54 height 6
click at [25, 43] on link "Dashboard" at bounding box center [50, 47] width 64 height 18
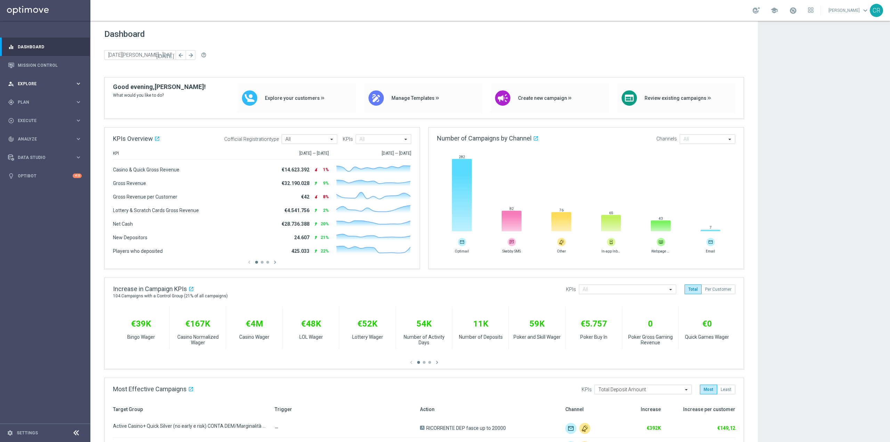
click at [26, 80] on div "person_search Explore keyboard_arrow_right" at bounding box center [45, 83] width 90 height 18
click at [29, 189] on div "gps_fixed Plan keyboard_arrow_right" at bounding box center [45, 185] width 90 height 18
click at [37, 116] on link "Target Groups" at bounding box center [45, 117] width 54 height 6
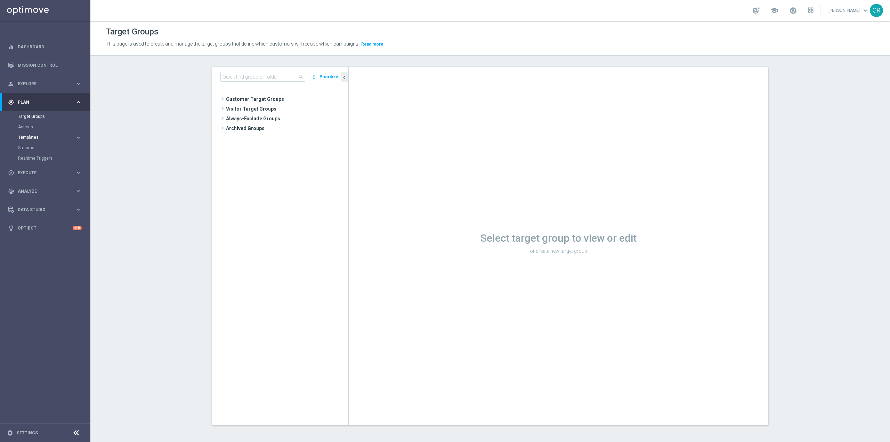
click at [35, 136] on span "Templates" at bounding box center [43, 137] width 50 height 4
click at [37, 83] on span "Explore" at bounding box center [46, 84] width 57 height 4
click at [37, 97] on link "Customer Explorer" at bounding box center [45, 98] width 54 height 6
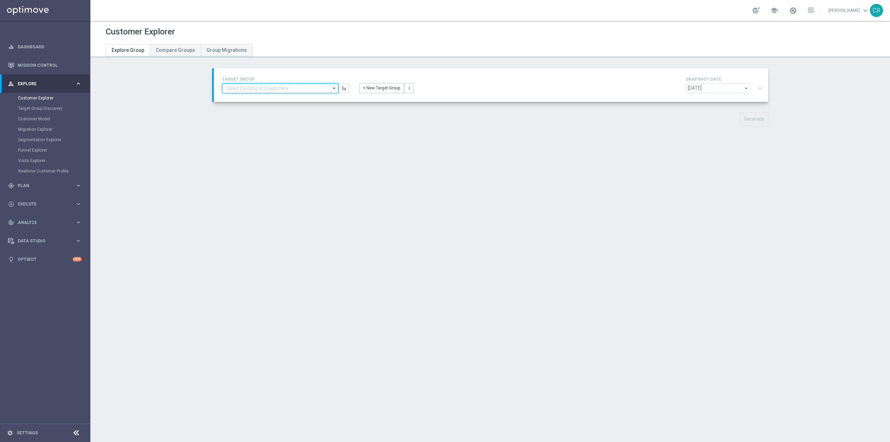
click at [310, 87] on input at bounding box center [280, 88] width 116 height 10
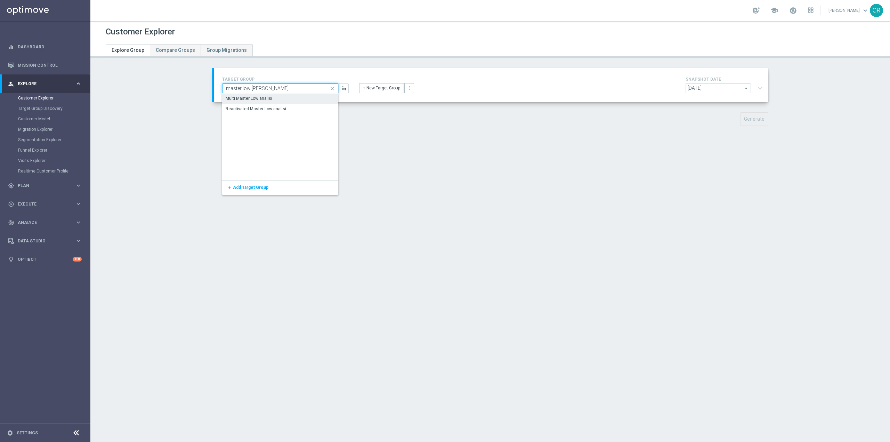
type input "master low [PERSON_NAME]"
click at [284, 98] on div "Multi Master Low analisi" at bounding box center [280, 98] width 116 height 10
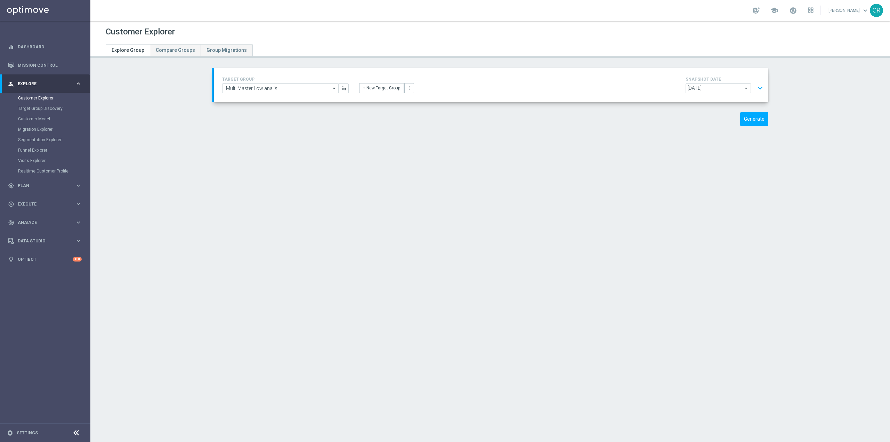
click at [759, 87] on button "expand_more" at bounding box center [760, 88] width 10 height 13
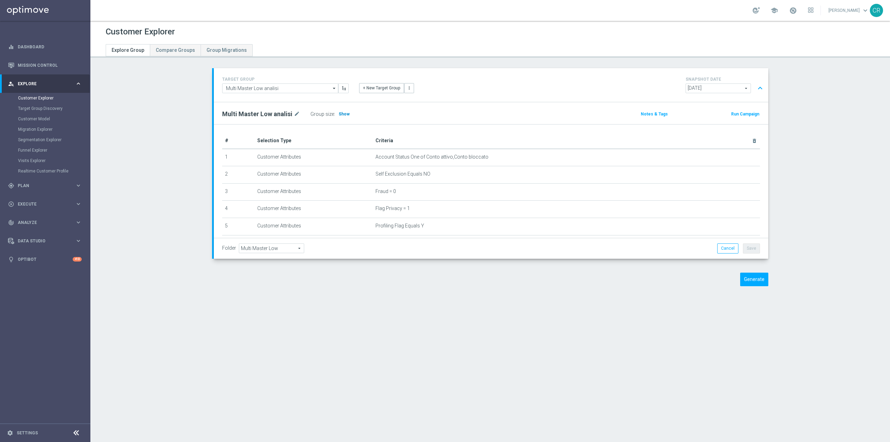
click at [339, 113] on span "Show" at bounding box center [344, 114] width 11 height 5
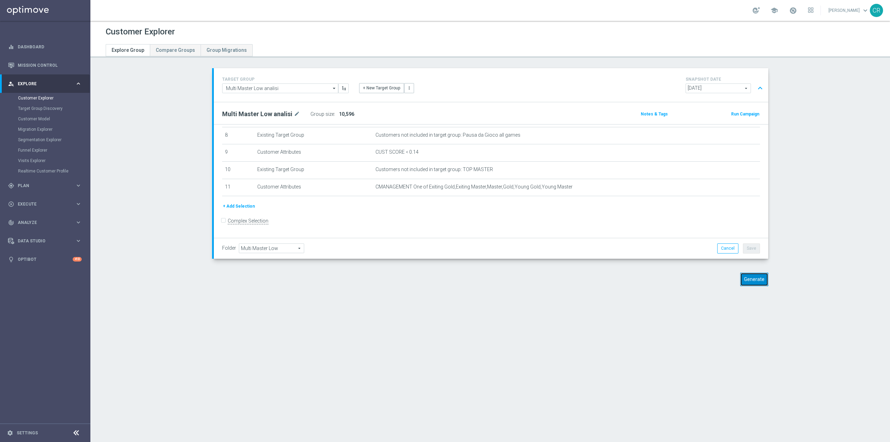
click at [749, 278] on button "Generate" at bounding box center [754, 279] width 28 height 14
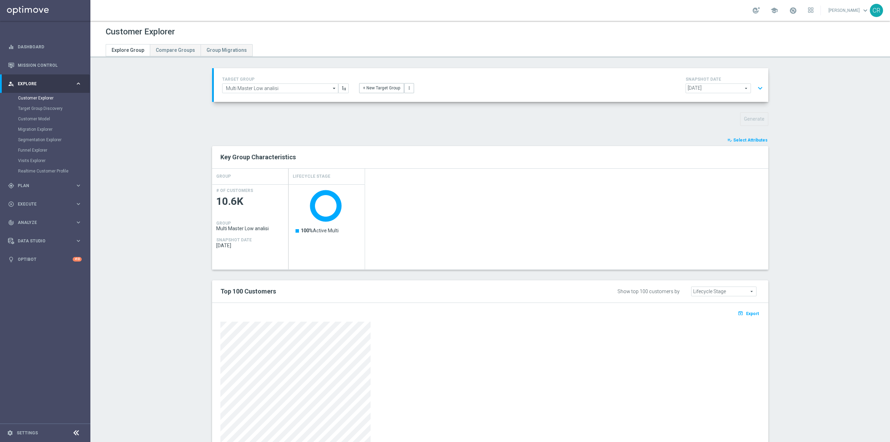
scroll to position [48, 0]
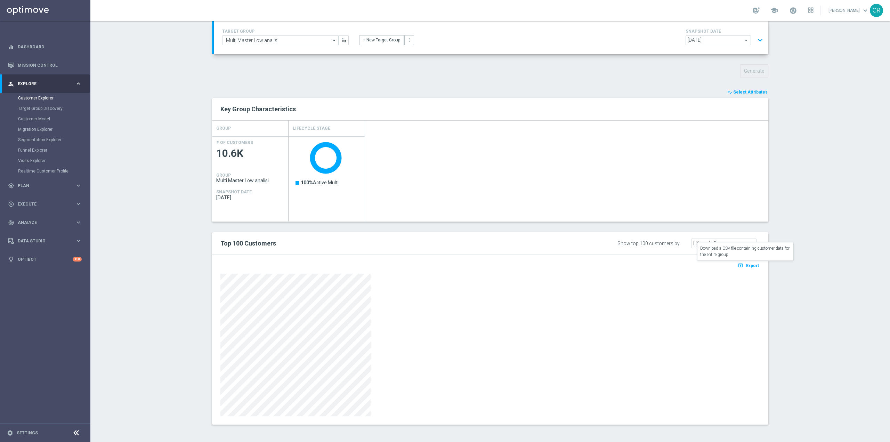
click at [749, 266] on span "Export" at bounding box center [752, 265] width 13 height 5
click at [848, 242] on section "TARGET GROUP Multi Master Low analisi Multi Master Low analisi arrow_drop_down …" at bounding box center [489, 227] width 799 height 415
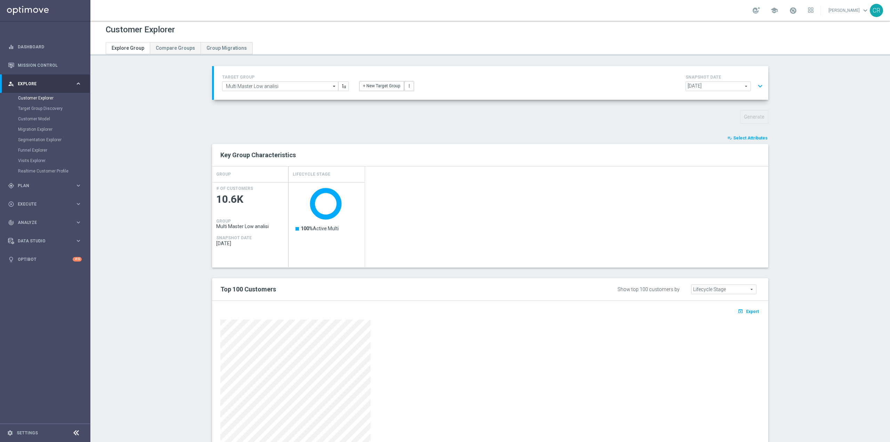
scroll to position [0, 0]
click at [757, 90] on button "expand_more" at bounding box center [760, 88] width 10 height 13
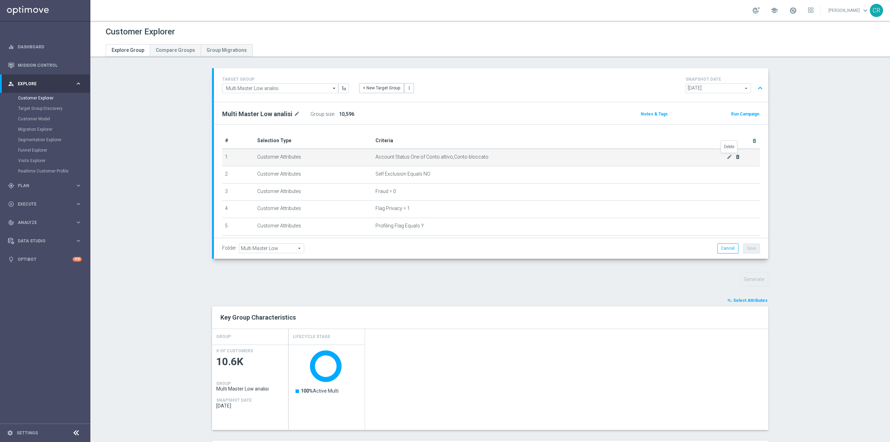
click at [735, 157] on icon "delete_forever" at bounding box center [738, 157] width 6 height 6
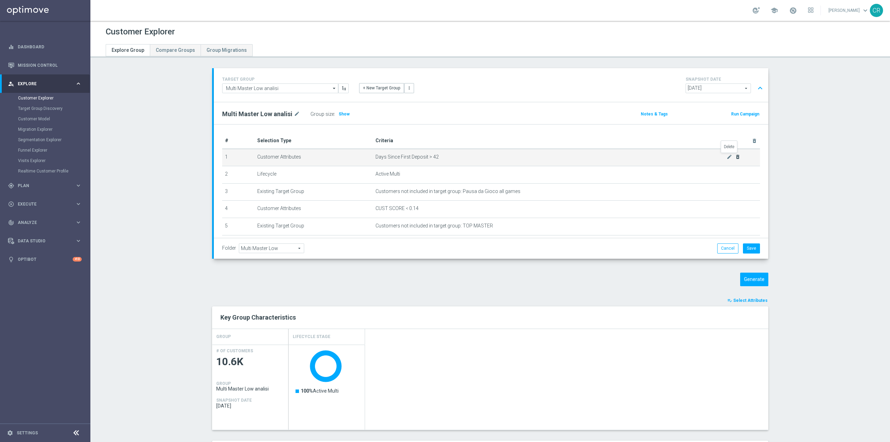
click at [735, 157] on icon "delete_forever" at bounding box center [738, 157] width 6 height 6
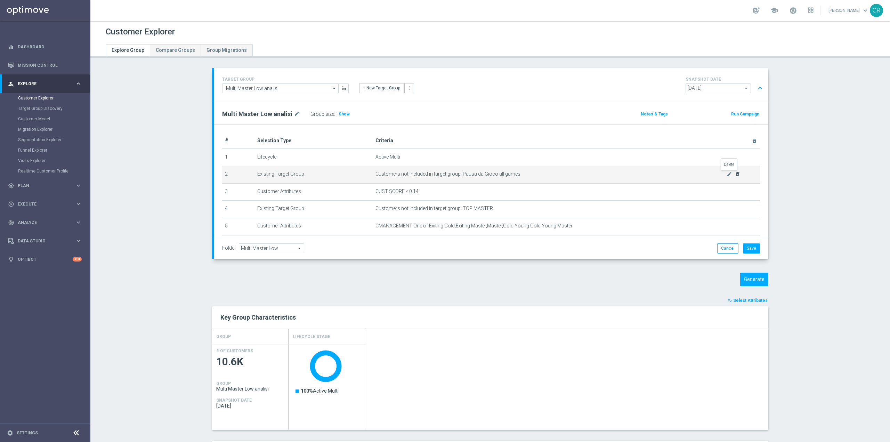
click at [735, 173] on icon "delete_forever" at bounding box center [738, 174] width 6 height 6
click at [731, 173] on div "mode_edit delete_forever" at bounding box center [733, 174] width 14 height 6
click at [735, 174] on icon "delete_forever" at bounding box center [738, 174] width 6 height 6
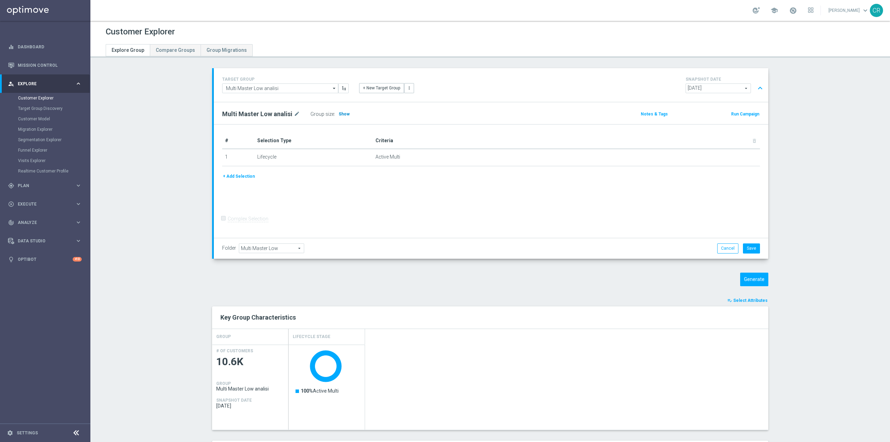
click at [339, 113] on span "Show" at bounding box center [344, 114] width 11 height 5
click at [42, 65] on link "Mission Control" at bounding box center [50, 65] width 64 height 18
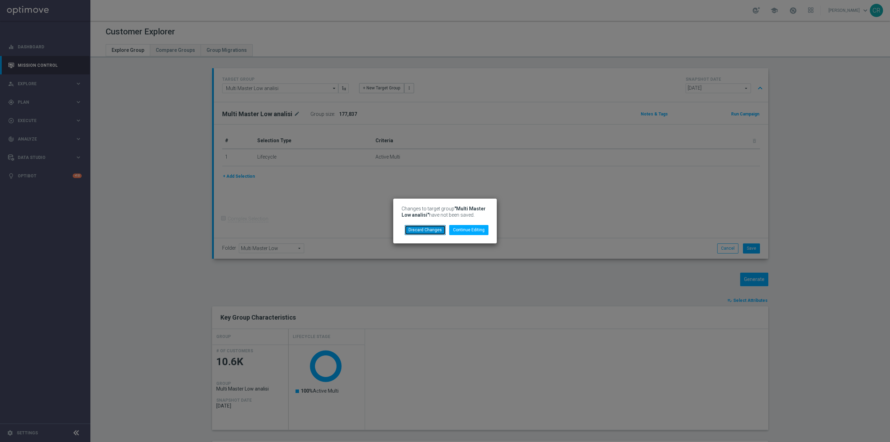
click at [425, 229] on button "Discard Changes" at bounding box center [425, 230] width 41 height 10
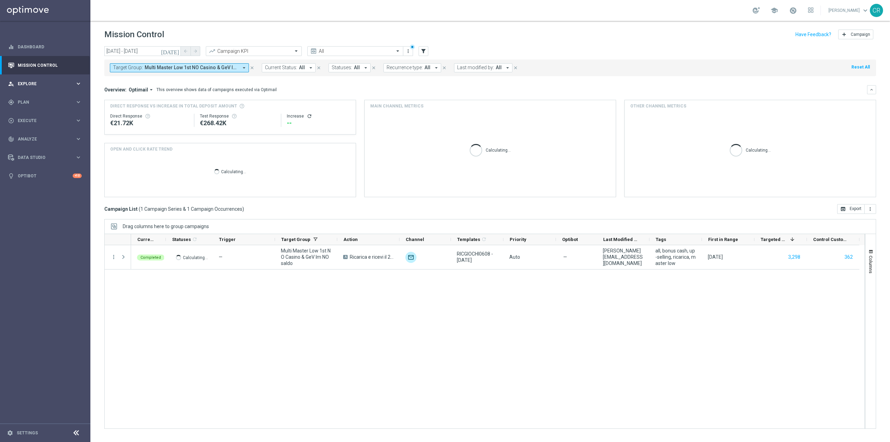
click at [43, 81] on div "person_search Explore" at bounding box center [41, 84] width 67 height 6
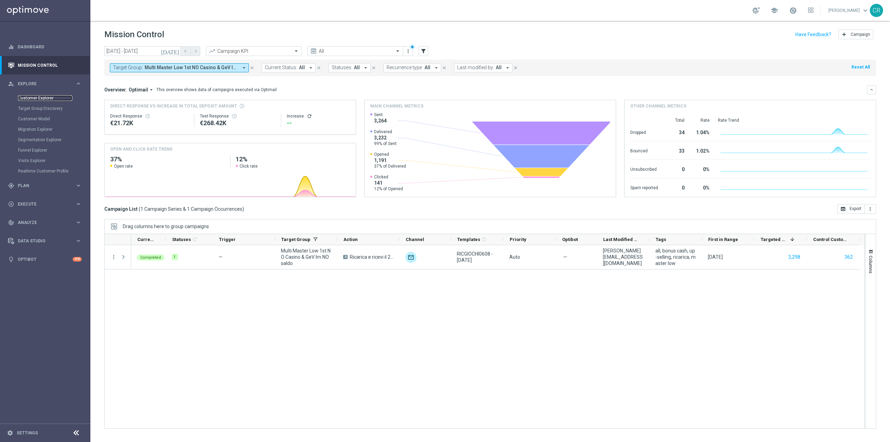
click at [44, 96] on link "Customer Explorer" at bounding box center [45, 98] width 54 height 6
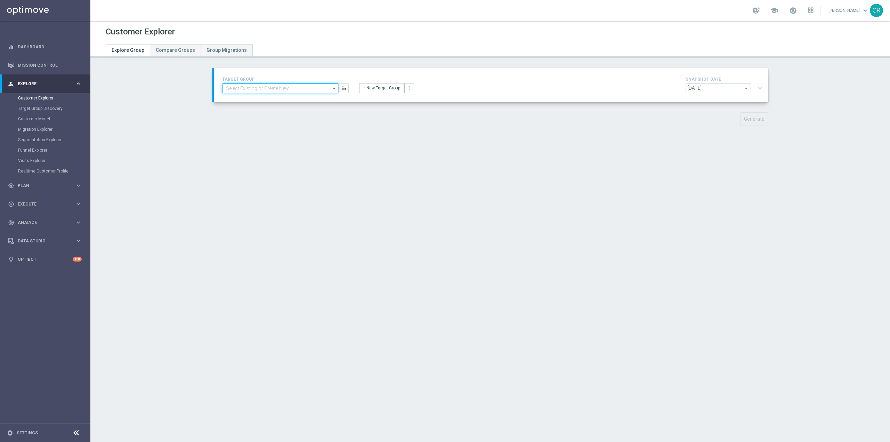
click at [275, 90] on input at bounding box center [280, 88] width 116 height 10
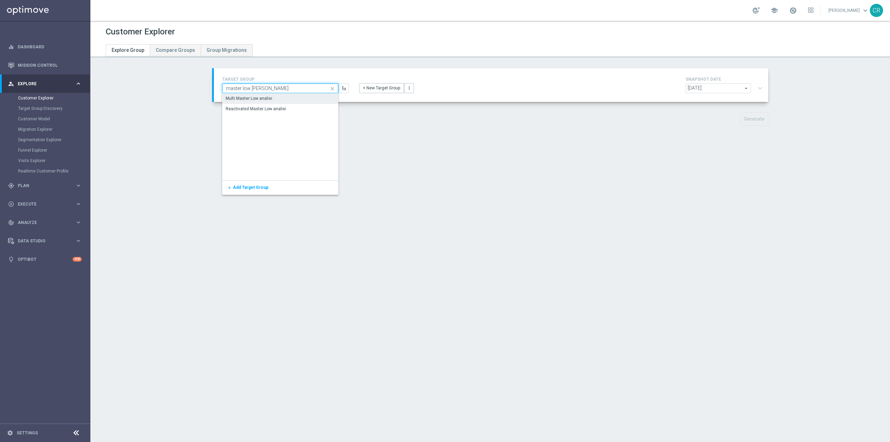
type input "master low [PERSON_NAME]"
click at [275, 97] on div "Multi Master Low analisi" at bounding box center [280, 98] width 116 height 10
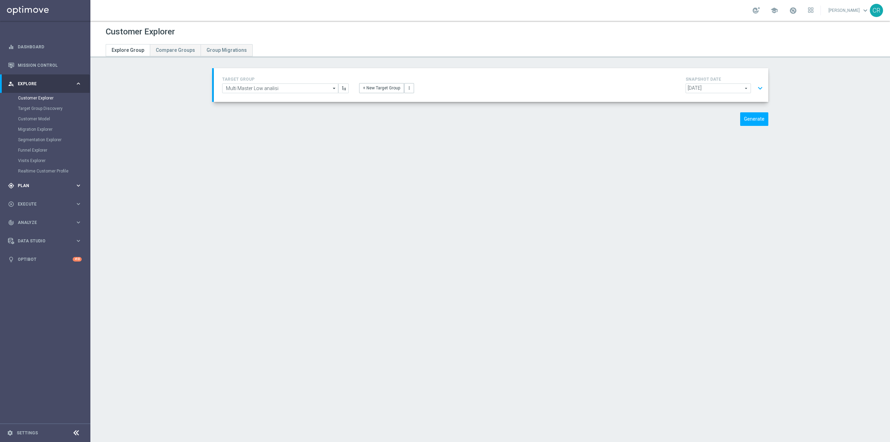
click at [38, 187] on span "Plan" at bounding box center [46, 186] width 57 height 4
click at [49, 115] on link "Target Groups" at bounding box center [45, 117] width 54 height 6
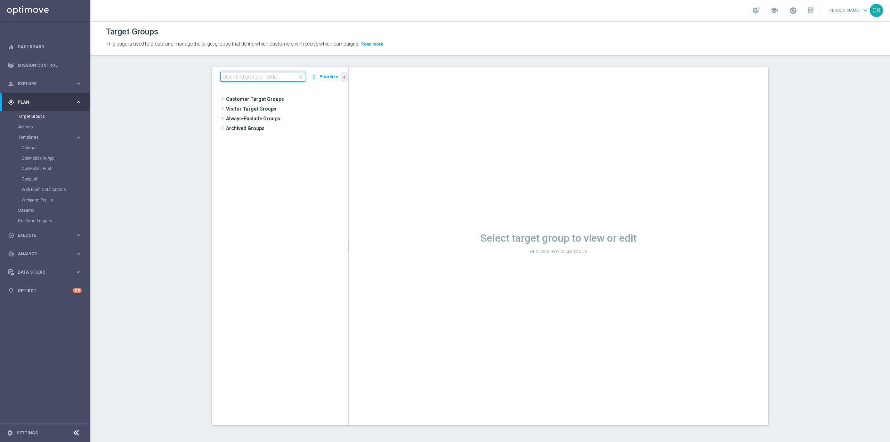
click at [281, 74] on input at bounding box center [262, 77] width 85 height 10
type input "master low analisi"
click at [293, 118] on span "Multi Master Low analisi" at bounding box center [289, 119] width 84 height 6
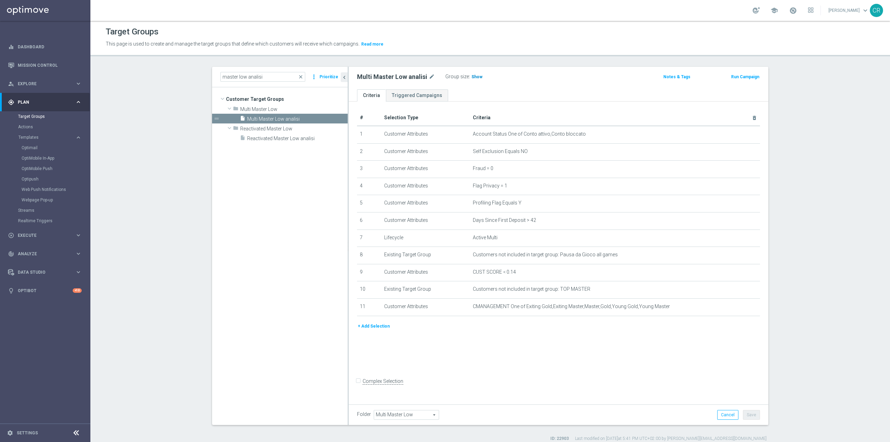
click at [471, 77] on span "Show" at bounding box center [476, 76] width 11 height 5
click at [379, 328] on button "+ Add Selection" at bounding box center [373, 326] width 33 height 8
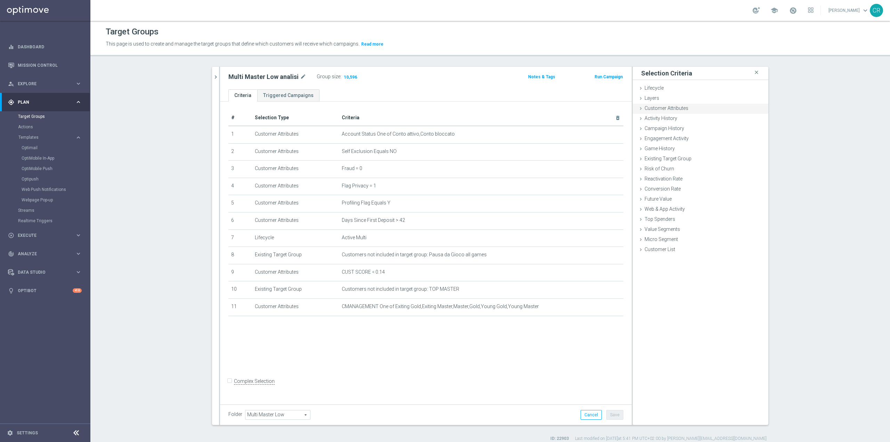
click at [667, 107] on span "Customer Attributes" at bounding box center [666, 108] width 44 height 6
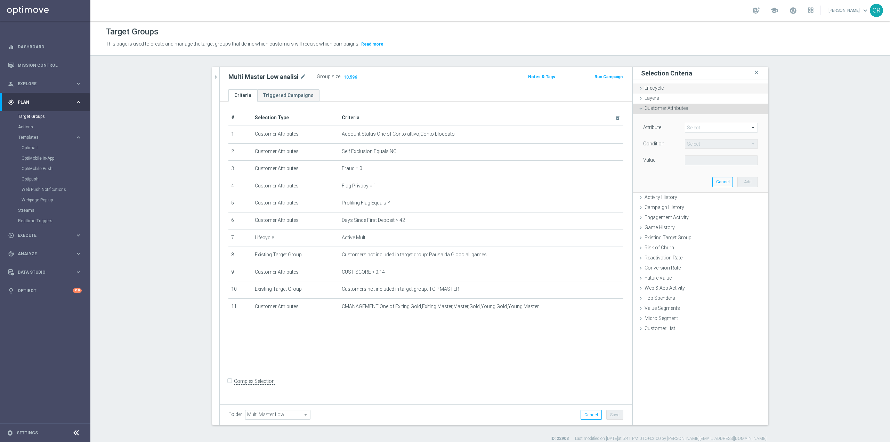
click at [666, 84] on div "Lifecycle done" at bounding box center [701, 88] width 136 height 10
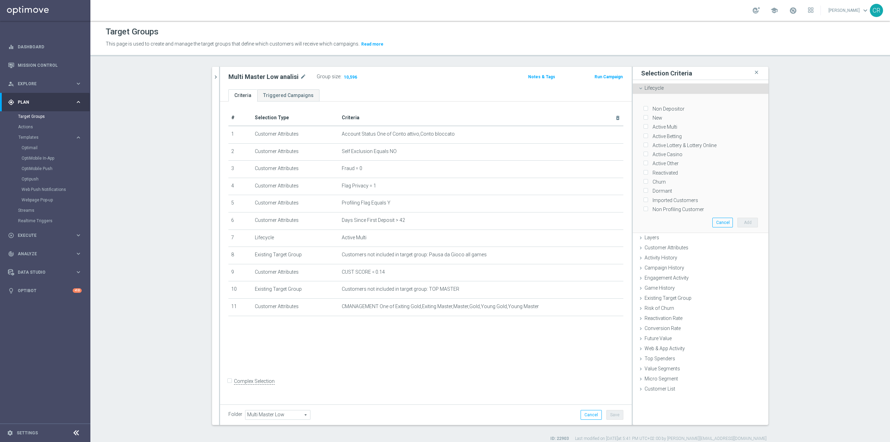
click at [664, 88] on div "Lifecycle done" at bounding box center [701, 88] width 136 height 10
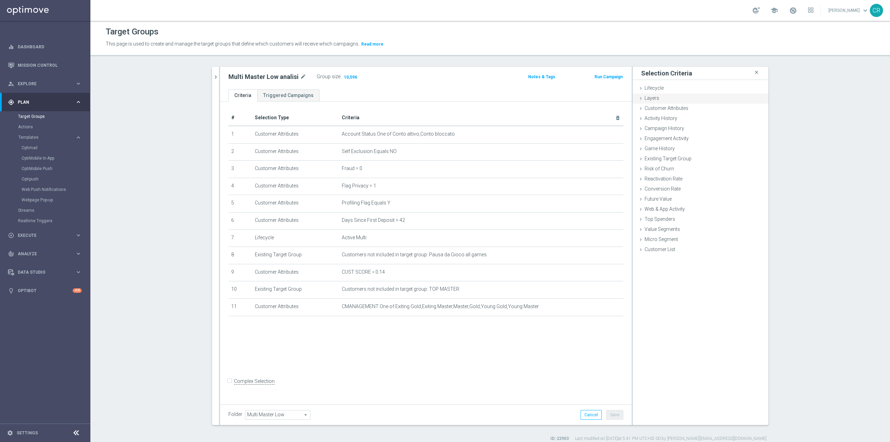
click at [670, 100] on div "Layers done" at bounding box center [701, 98] width 136 height 10
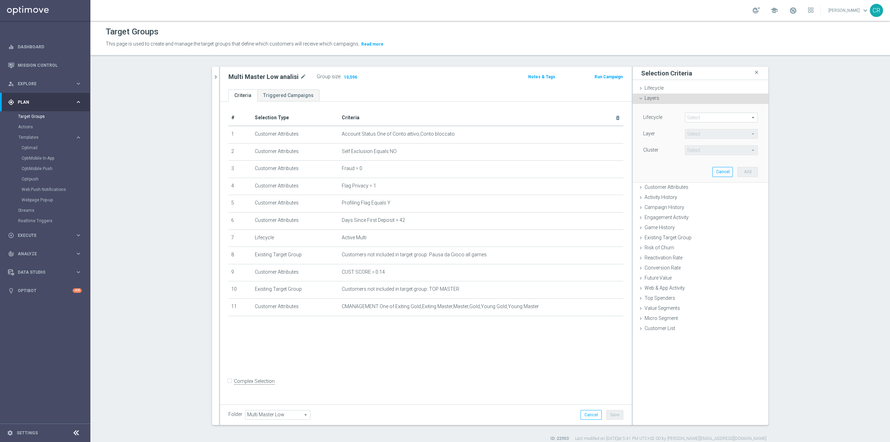
click at [698, 120] on span at bounding box center [721, 117] width 72 height 9
click at [650, 172] on div "Lifecycle Select arrow_drop_down search Non Depositor New Active Multi Churn Re…" at bounding box center [700, 143] width 125 height 78
click at [469, 353] on div "# Selection Type Criteria delete_forever 1 Customer Attributes Account Status O…" at bounding box center [425, 251] width 411 height 300
click at [753, 73] on icon "close" at bounding box center [756, 72] width 7 height 9
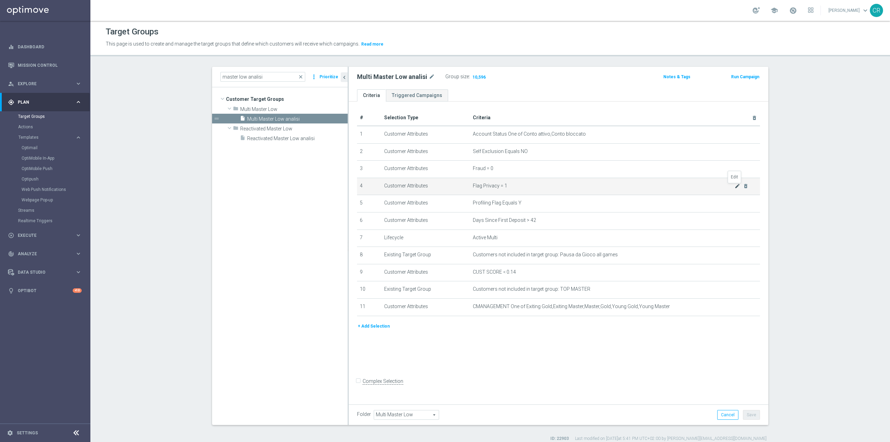
click at [734, 188] on icon "mode_edit" at bounding box center [737, 186] width 6 height 6
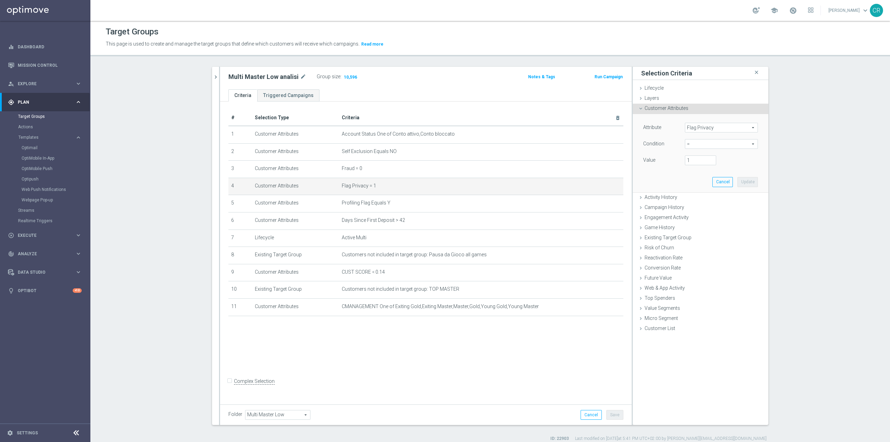
click at [527, 350] on div "# Selection Type Criteria delete_forever 1 Customer Attributes Account Status O…" at bounding box center [425, 251] width 411 height 300
click at [753, 73] on icon "close" at bounding box center [756, 72] width 7 height 9
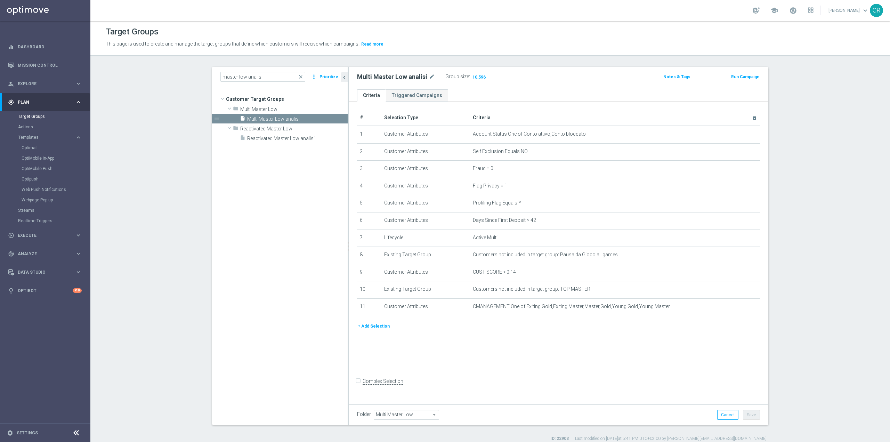
click at [370, 328] on button "+ Add Selection" at bounding box center [373, 326] width 33 height 8
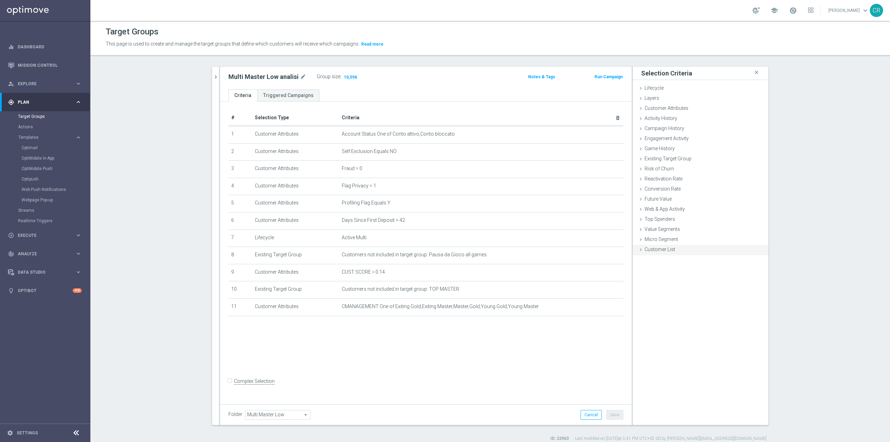
click at [672, 247] on div "Customer List done" at bounding box center [701, 250] width 136 height 10
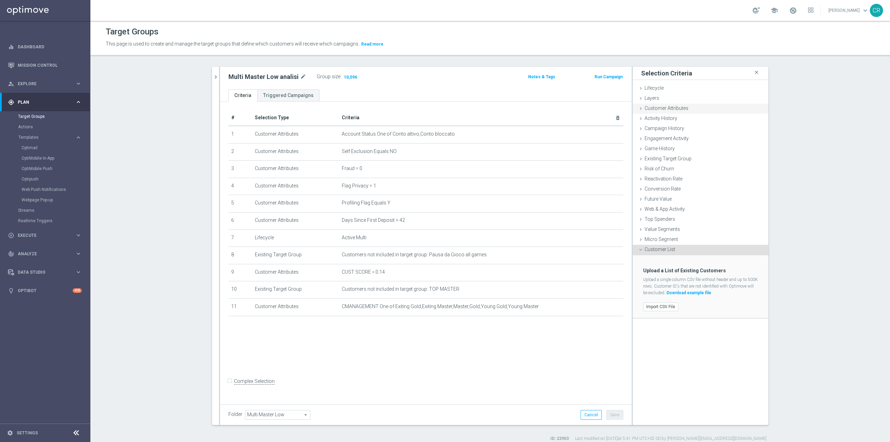
click at [652, 109] on span "Customer Attributes" at bounding box center [666, 108] width 44 height 6
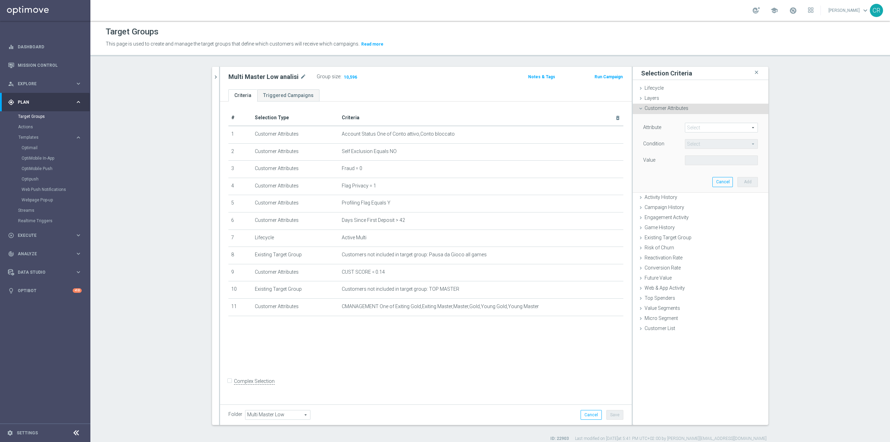
click at [722, 128] on span at bounding box center [721, 127] width 72 height 9
click at [647, 183] on div "Attribute Select arrow_drop_down search Bonus Ratio Last 14 days Bonus Ratio La…" at bounding box center [700, 153] width 125 height 78
click at [667, 215] on span "Engagement Activity" at bounding box center [666, 217] width 44 height 6
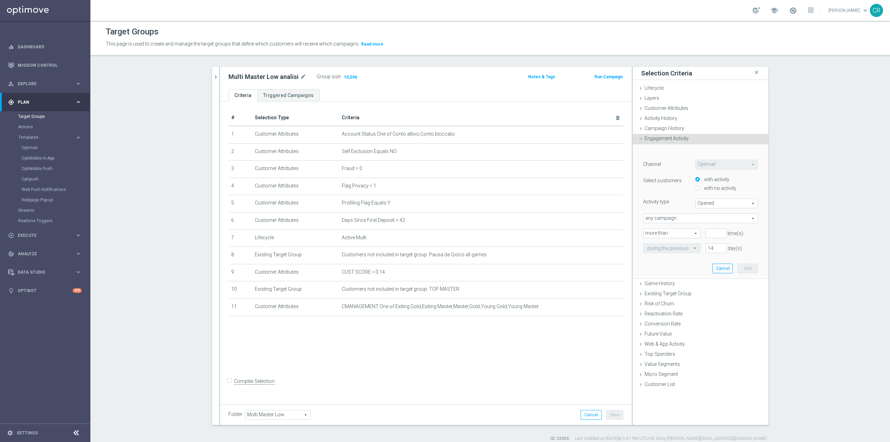
click at [716, 221] on span "any campaign" at bounding box center [700, 218] width 114 height 9
click at [697, 298] on div "Existing Target Group done" at bounding box center [701, 294] width 136 height 10
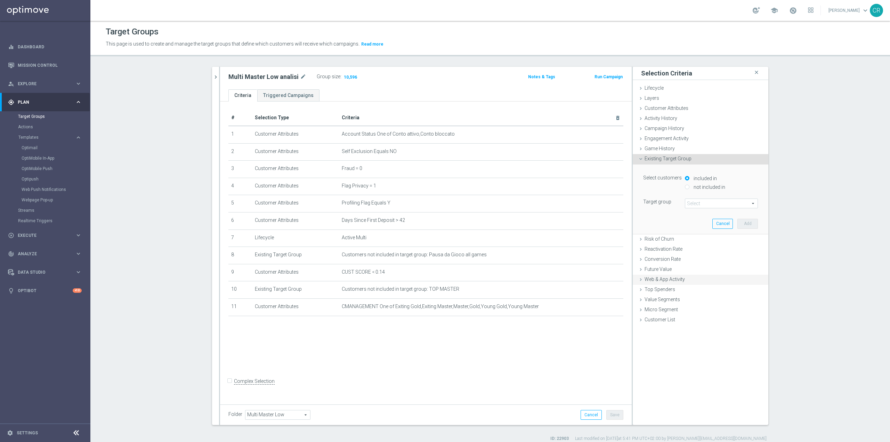
click at [699, 280] on div "Web & App Activity done" at bounding box center [701, 280] width 136 height 10
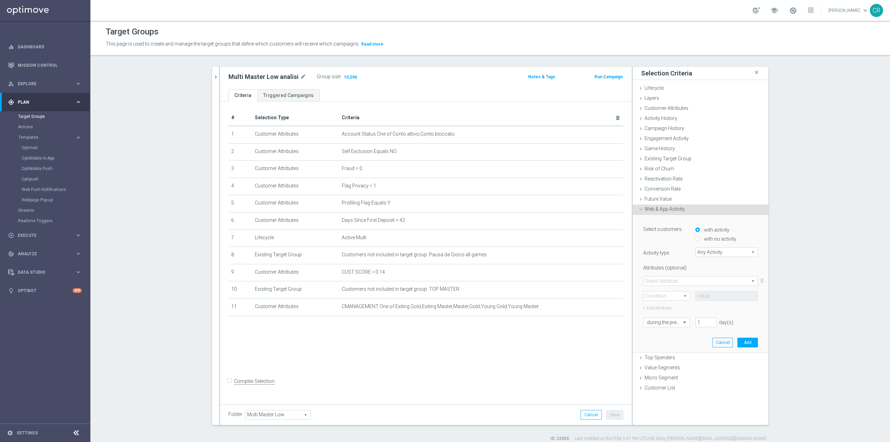
click at [515, 371] on div "# Selection Type Criteria delete_forever 1 Customer Attributes Account Status O…" at bounding box center [425, 251] width 411 height 300
click at [50, 83] on span "Explore" at bounding box center [46, 84] width 57 height 4
click at [45, 100] on link "Customer Explorer" at bounding box center [45, 98] width 54 height 6
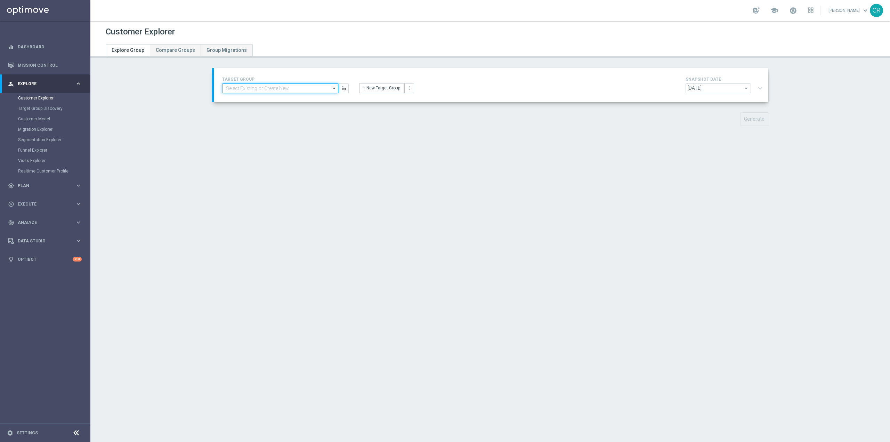
click at [275, 92] on input at bounding box center [280, 88] width 116 height 10
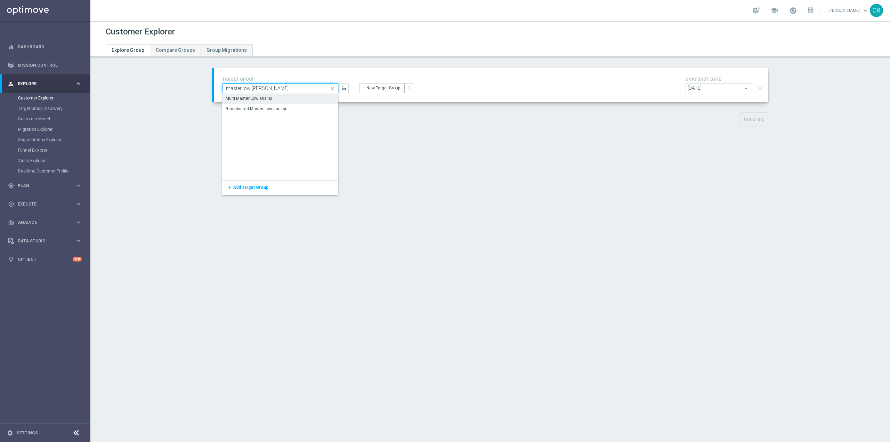
type input "master low [PERSON_NAME]"
click at [274, 97] on div "Multi Master Low analisi" at bounding box center [280, 98] width 116 height 10
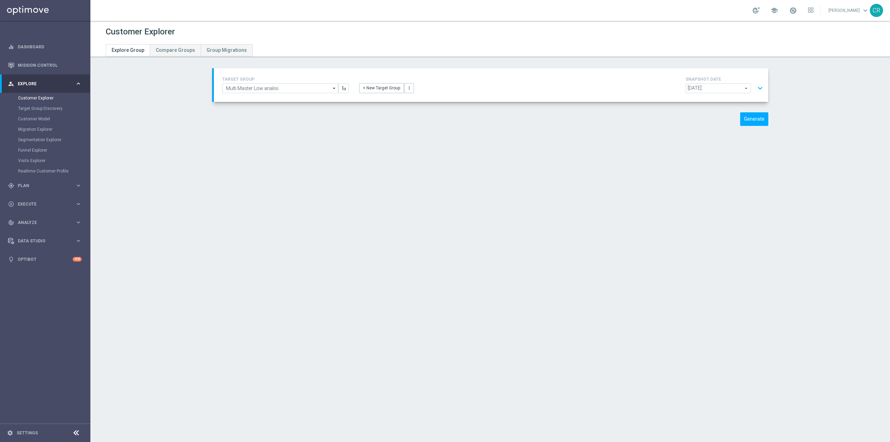
click at [759, 87] on button "expand_more" at bounding box center [760, 88] width 10 height 13
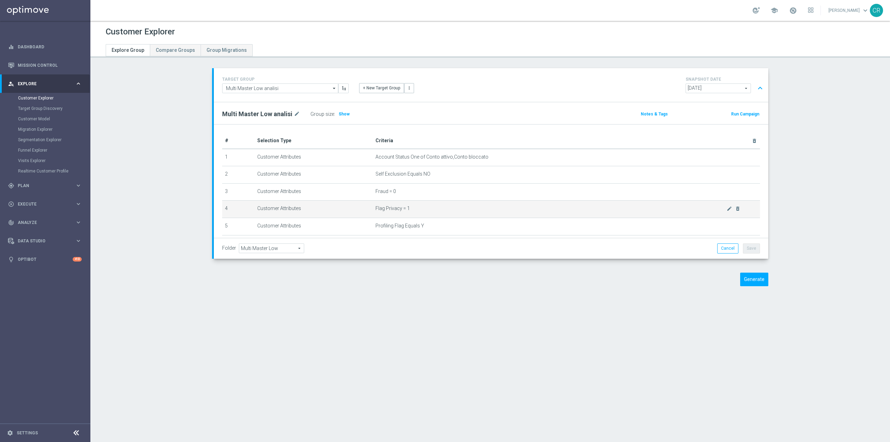
scroll to position [35, 0]
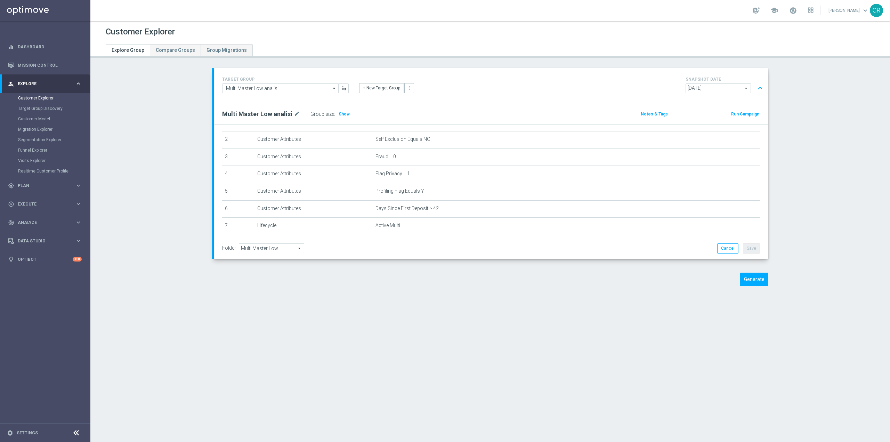
click at [318, 311] on div "Customer Explorer Explore Group Compare Groups Group Migrations TARGET GROUP Mu…" at bounding box center [489, 231] width 799 height 421
click at [304, 89] on input "Multi Master Low analisi" at bounding box center [280, 88] width 116 height 10
click at [300, 106] on div "Reactivated Master Low analisi" at bounding box center [280, 109] width 116 height 10
type input "Reactivated Master Low analisi"
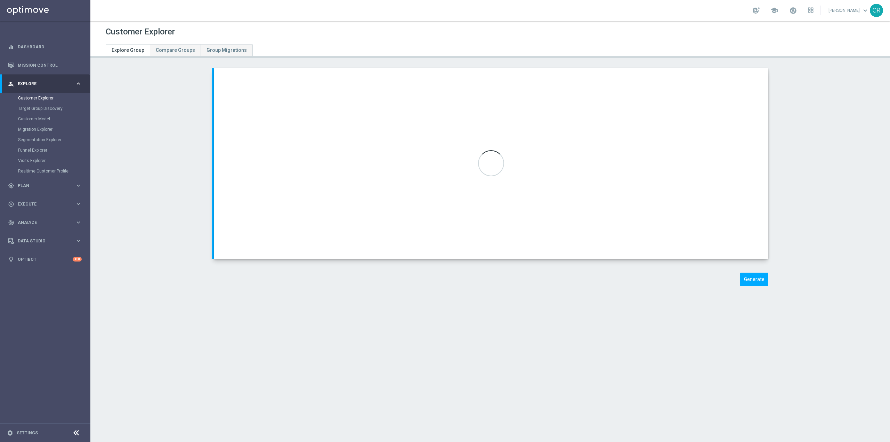
type input "Reactivated Master Low"
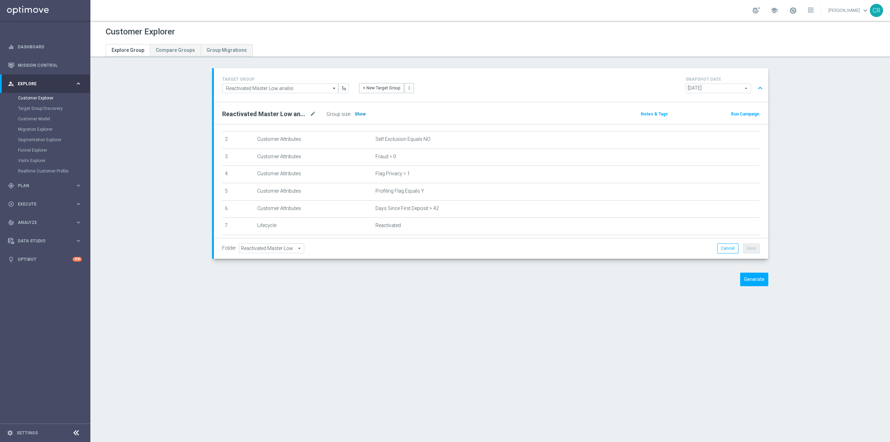
click at [359, 113] on span "Show" at bounding box center [359, 114] width 11 height 5
click at [750, 284] on button "Generate" at bounding box center [754, 279] width 28 height 14
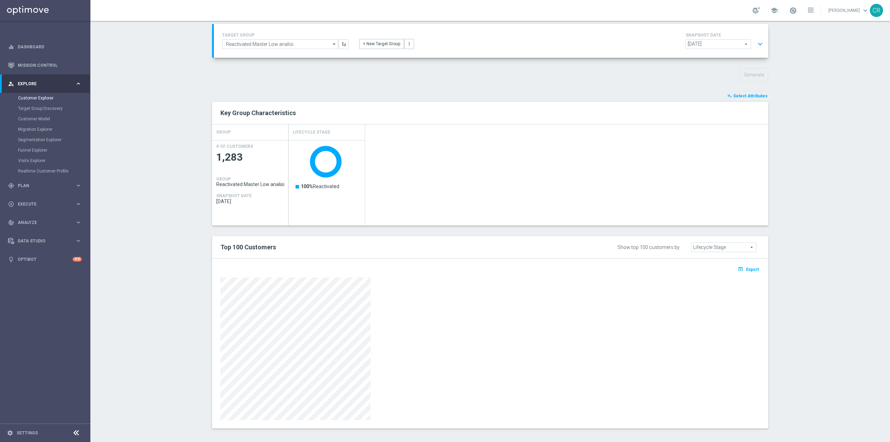
scroll to position [48, 0]
click at [746, 265] on span "Export" at bounding box center [752, 265] width 13 height 5
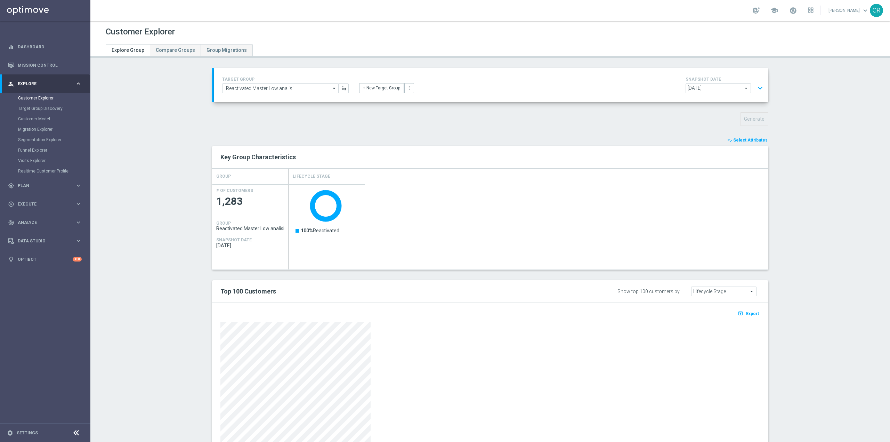
click at [755, 90] on button "expand_more" at bounding box center [760, 88] width 10 height 13
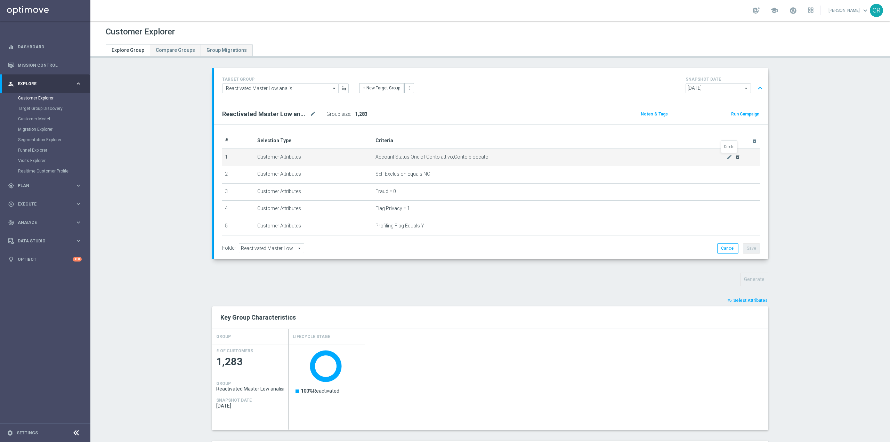
click at [735, 156] on icon "delete_forever" at bounding box center [738, 157] width 6 height 6
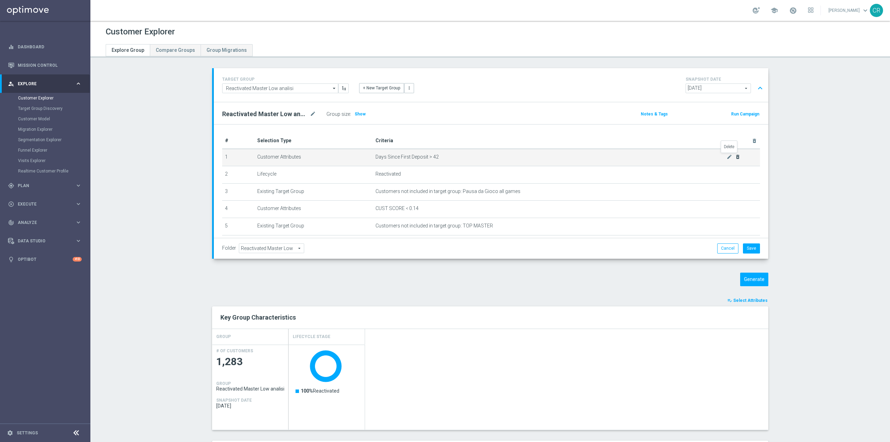
click at [735, 156] on icon "delete_forever" at bounding box center [738, 157] width 6 height 6
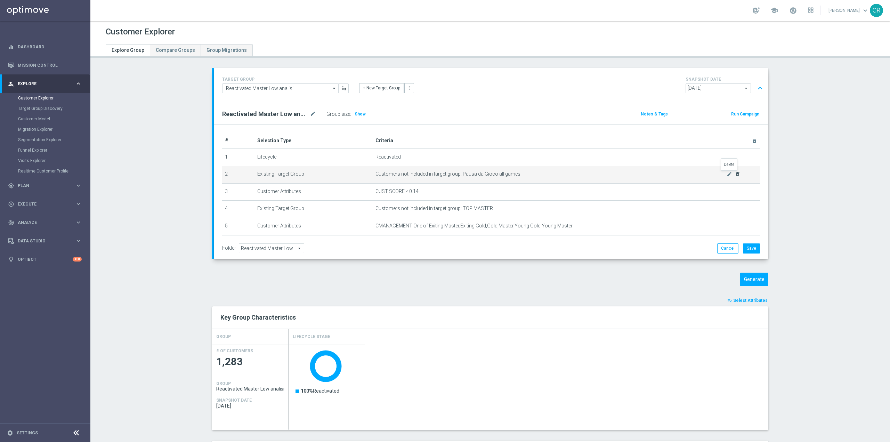
click at [735, 174] on icon "delete_forever" at bounding box center [738, 174] width 6 height 6
click at [728, 174] on icon "mode_edit" at bounding box center [729, 174] width 6 height 6
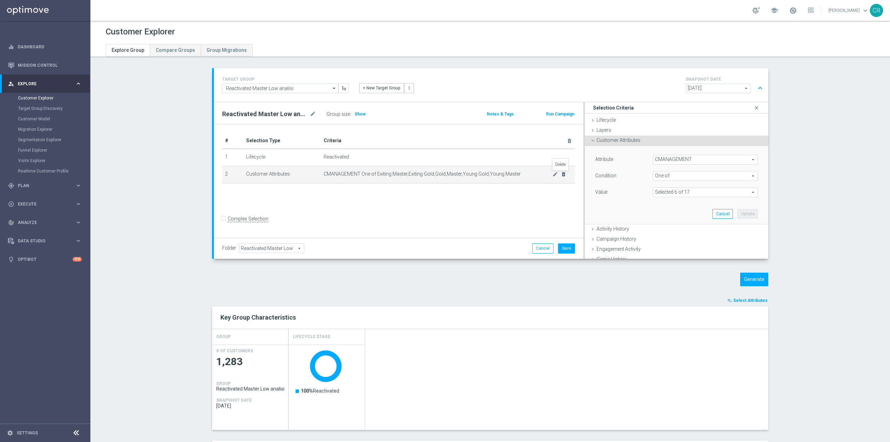
click at [561, 173] on icon "delete_forever" at bounding box center [564, 174] width 6 height 6
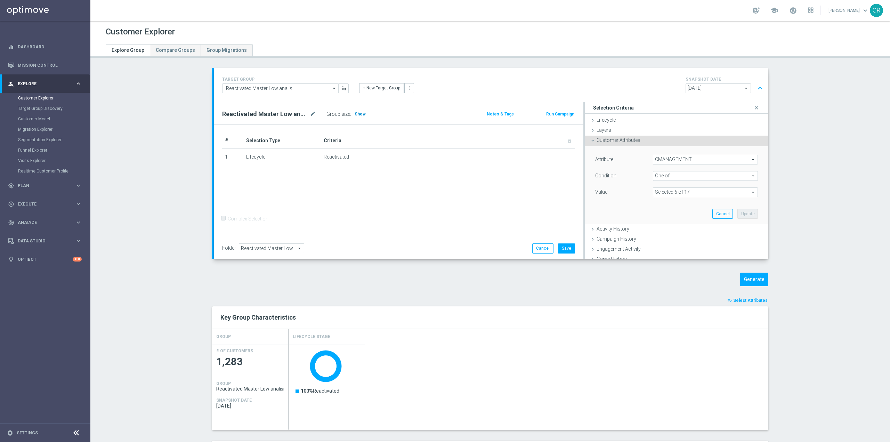
click at [357, 113] on span "Show" at bounding box center [359, 114] width 11 height 5
click at [753, 106] on icon "close" at bounding box center [756, 107] width 7 height 9
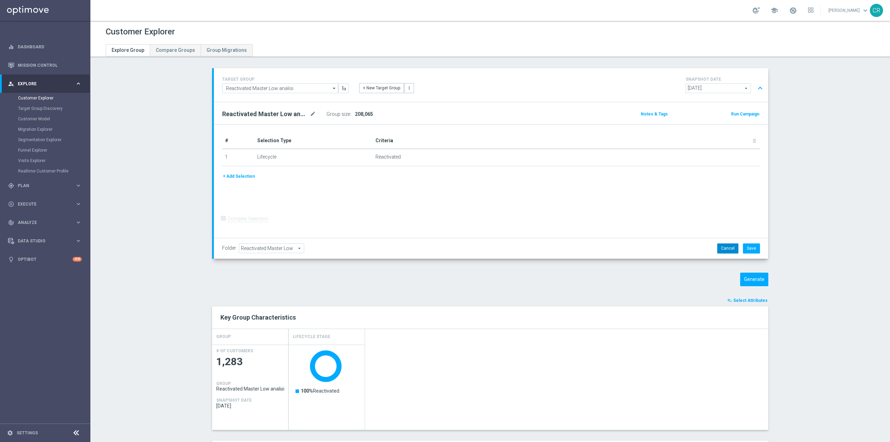
click at [725, 251] on button "Cancel" at bounding box center [727, 248] width 21 height 10
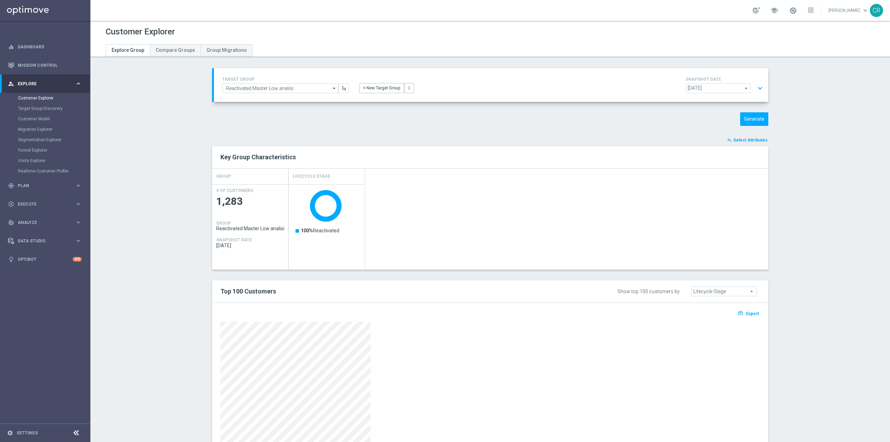
scroll to position [14474, 0]
